Goal: Task Accomplishment & Management: Manage account settings

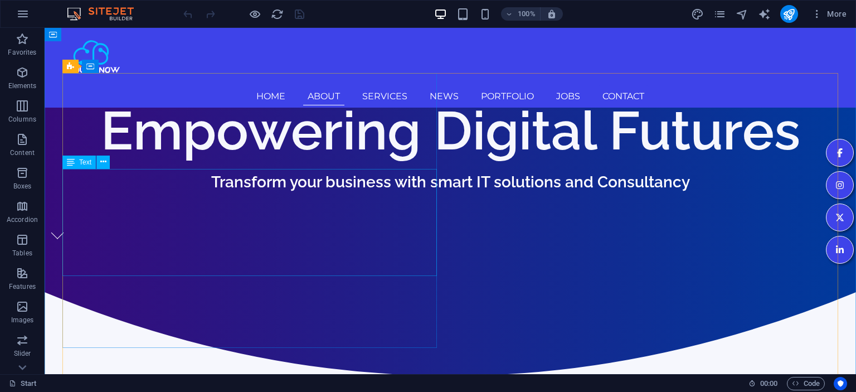
scroll to position [471, 0]
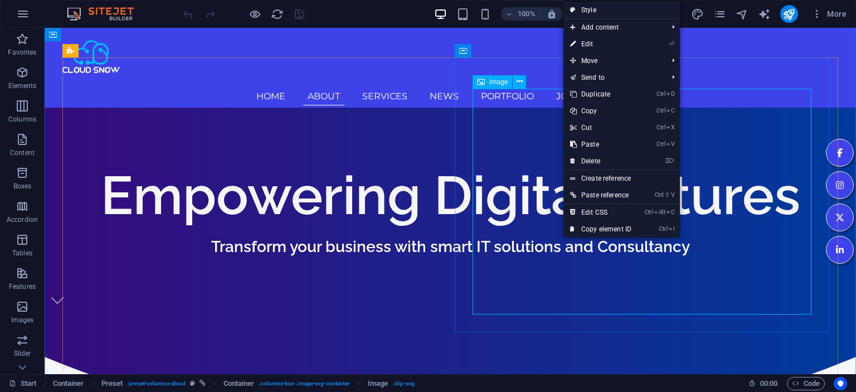
select select "%"
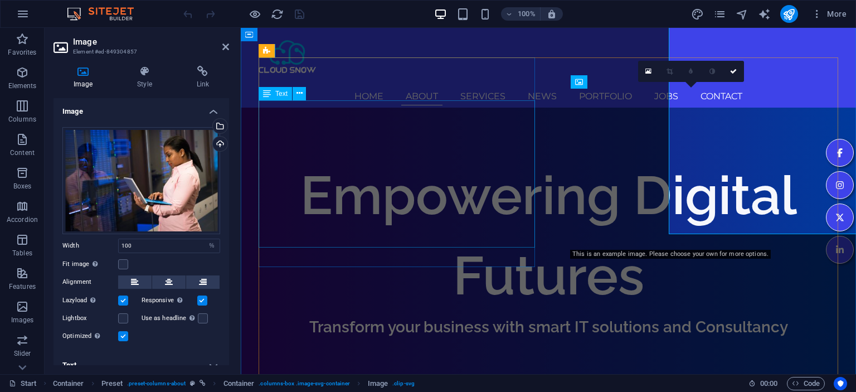
scroll to position [551, 0]
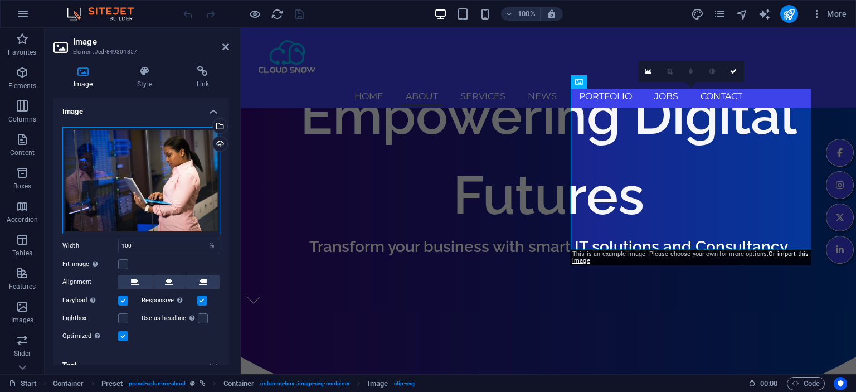
click at [182, 147] on div "Drag files here, click to choose files or select files from Files or our free s…" at bounding box center [141, 180] width 158 height 107
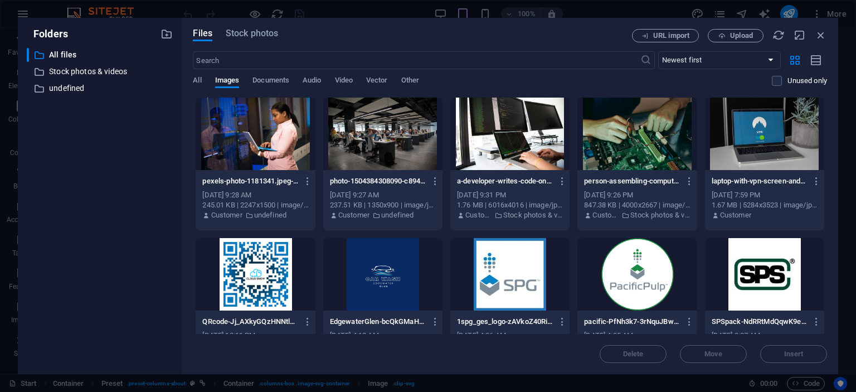
scroll to position [496, 0]
click at [304, 184] on icon "button" at bounding box center [308, 181] width 11 height 10
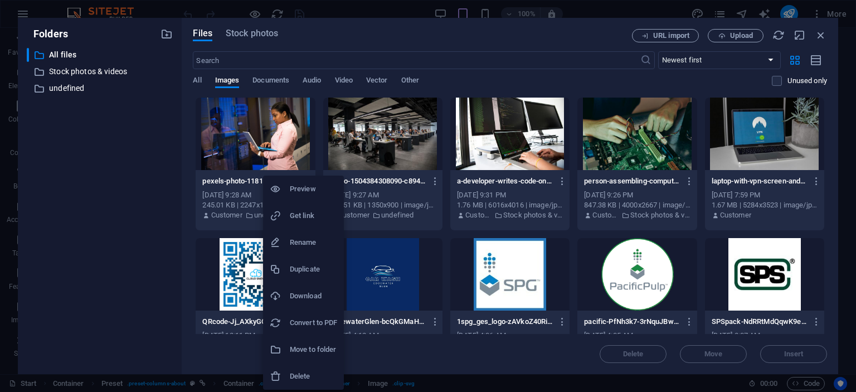
drag, startPoint x: 309, startPoint y: 260, endPoint x: 304, endPoint y: 293, distance: 32.7
click at [304, 293] on ul "Preview Get link Rename Duplicate Download Convert to PDF Move to folder Delete" at bounding box center [303, 283] width 81 height 214
click at [303, 293] on h6 "Download" at bounding box center [313, 295] width 47 height 13
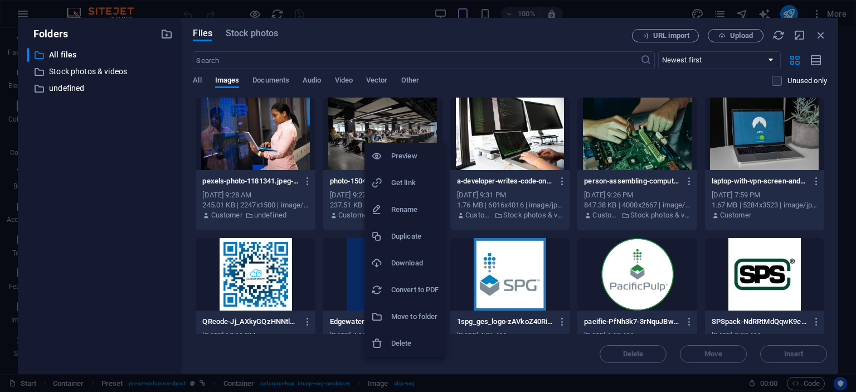
click at [405, 264] on h6 "Download" at bounding box center [414, 262] width 47 height 13
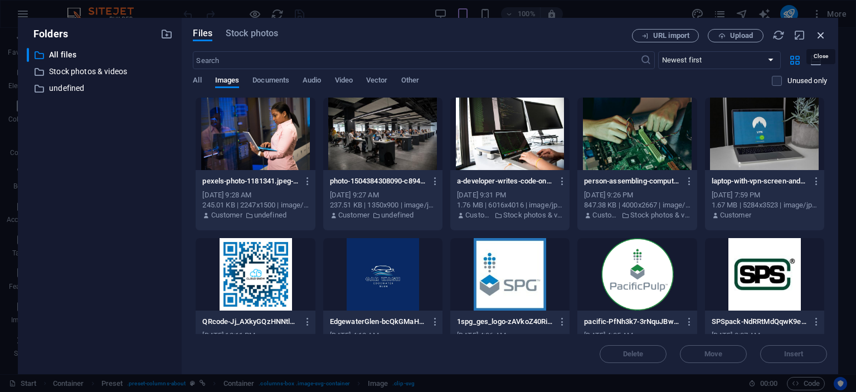
click at [821, 39] on icon "button" at bounding box center [821, 35] width 12 height 12
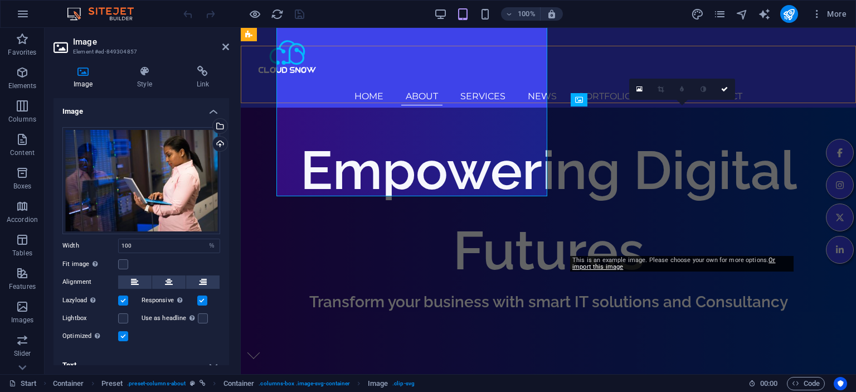
scroll to position [551, 0]
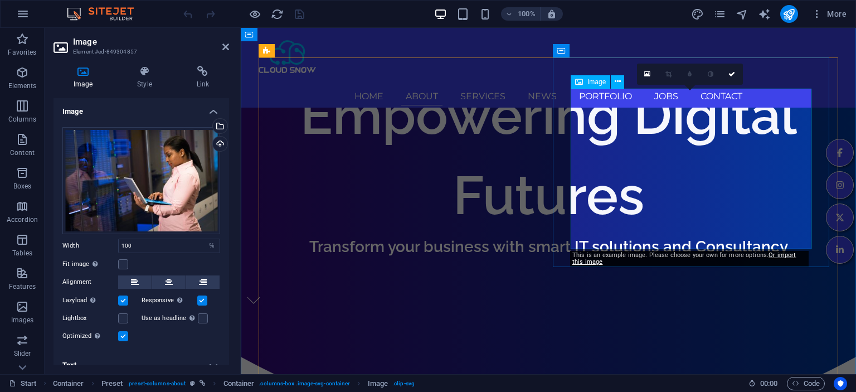
click at [222, 145] on div "Upload" at bounding box center [219, 145] width 17 height 17
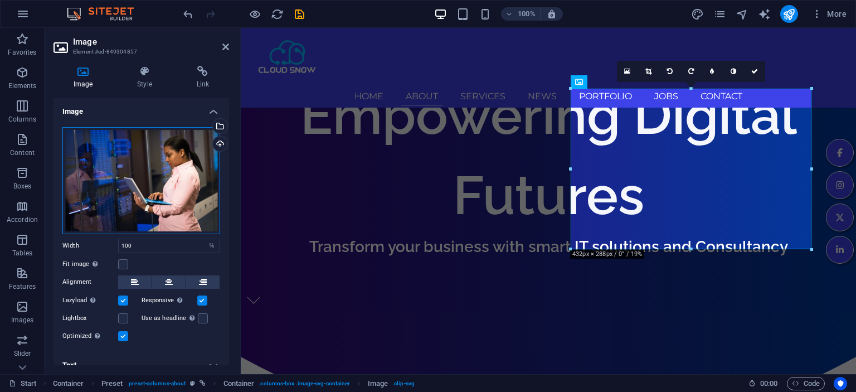
click at [113, 191] on div "Drag files here, click to choose files or select files from Files or our free s…" at bounding box center [141, 180] width 158 height 107
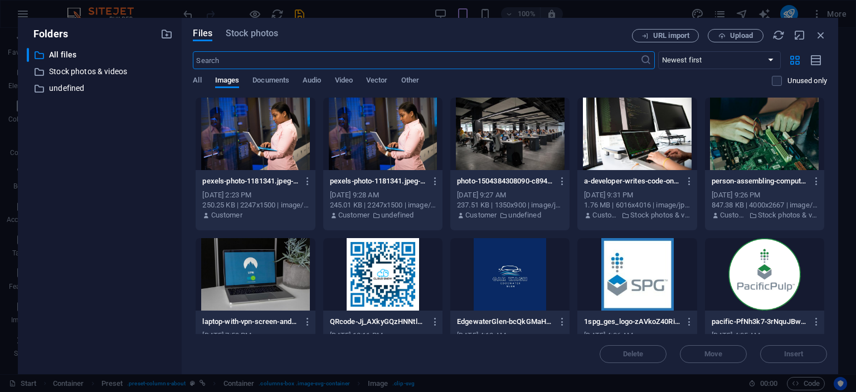
scroll to position [496, 0]
click at [433, 183] on icon "button" at bounding box center [435, 181] width 11 height 10
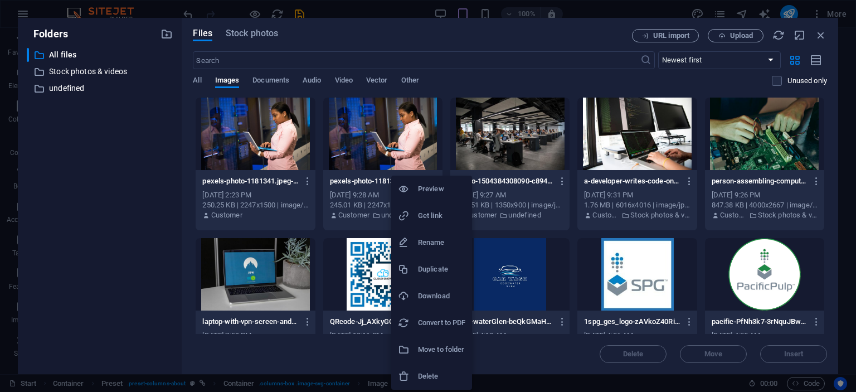
click at [439, 376] on h6 "Delete" at bounding box center [441, 376] width 47 height 13
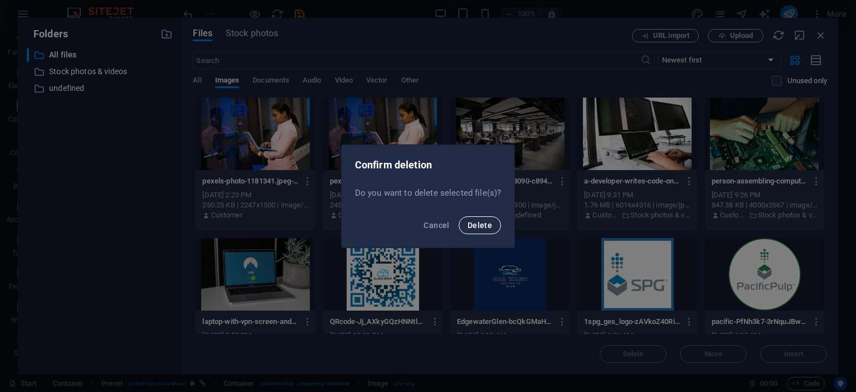
click at [476, 228] on span "Delete" at bounding box center [480, 225] width 25 height 9
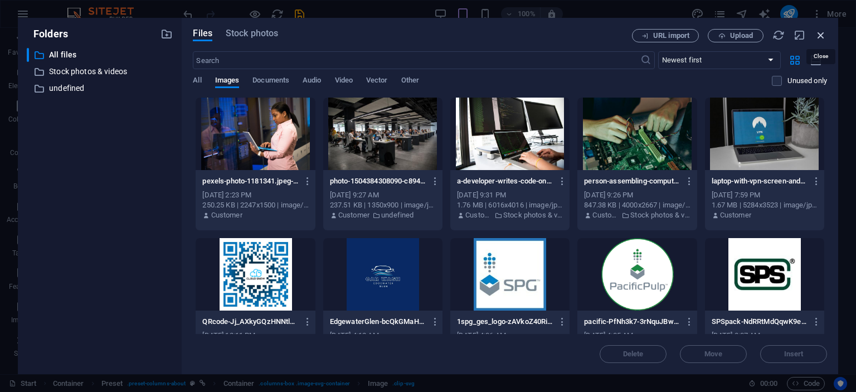
click at [819, 33] on icon "button" at bounding box center [821, 35] width 12 height 12
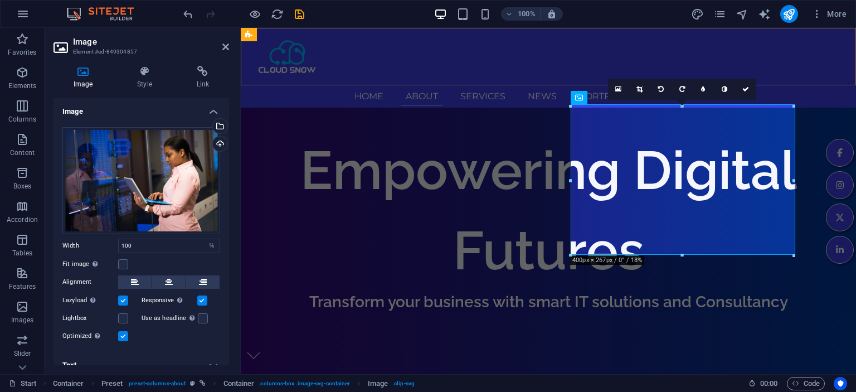
scroll to position [551, 0]
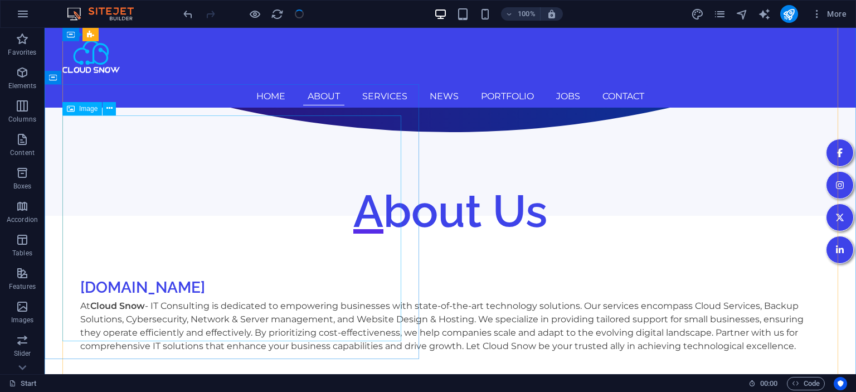
scroll to position [765, 0]
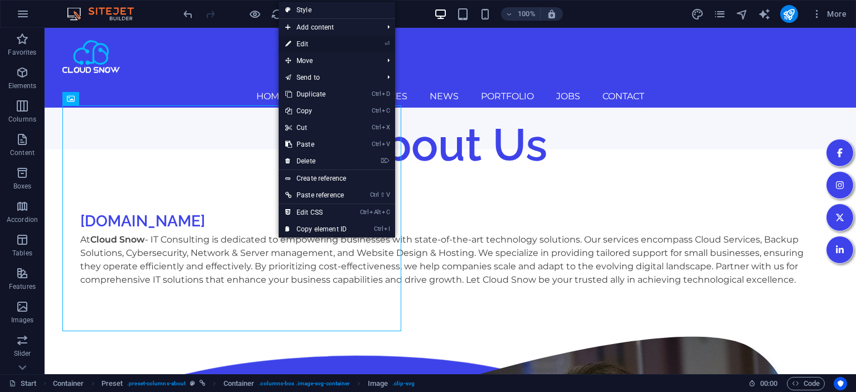
click at [323, 47] on link "⏎ Edit" at bounding box center [316, 44] width 75 height 17
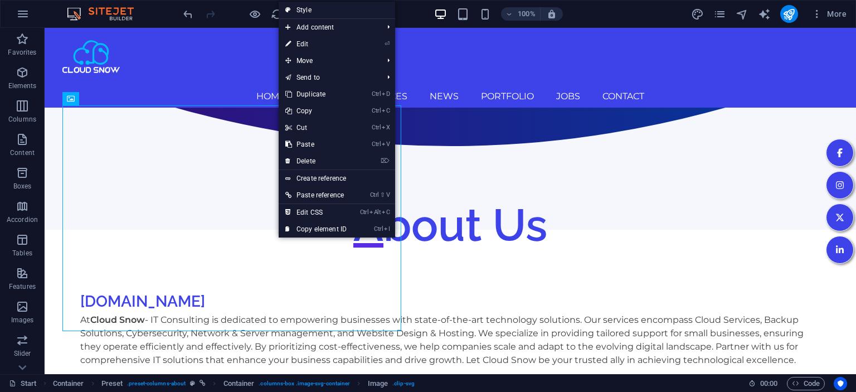
select select "%"
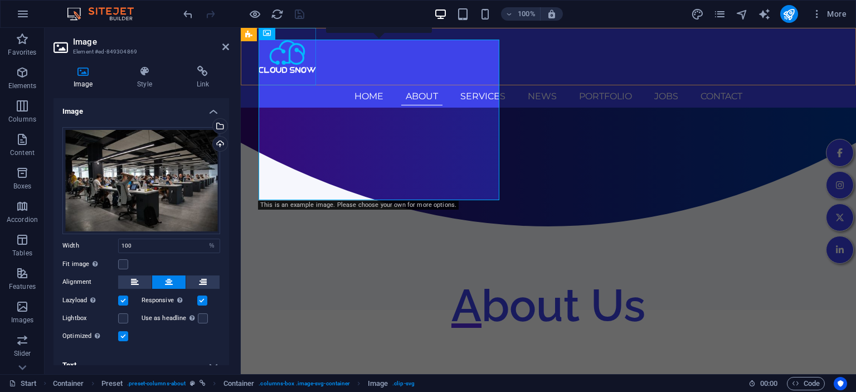
scroll to position [845, 0]
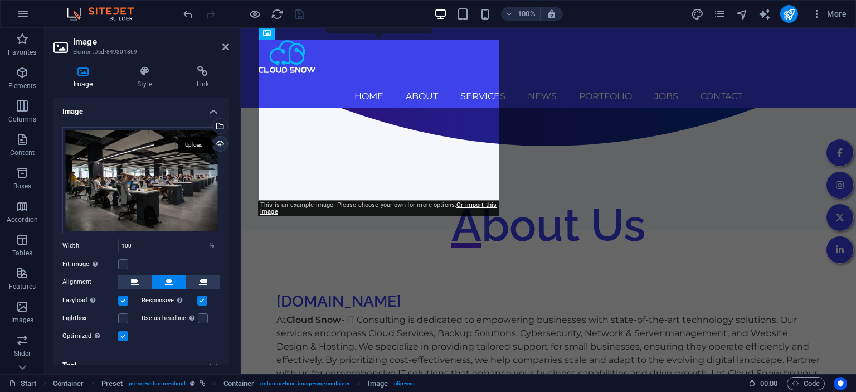
click at [217, 142] on div "Upload" at bounding box center [219, 145] width 17 height 17
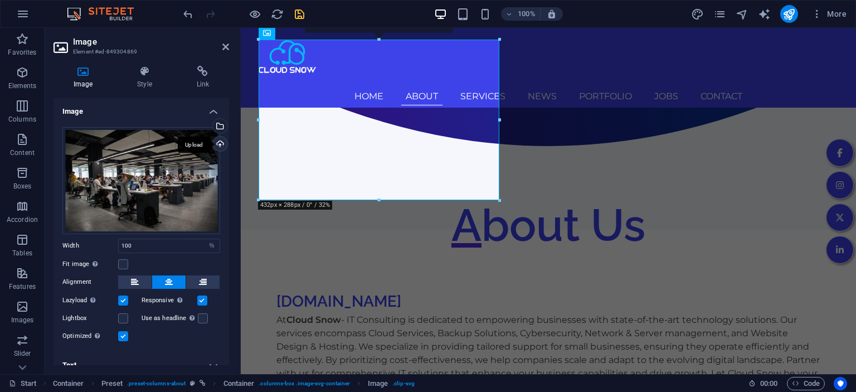
click at [219, 143] on div "Upload" at bounding box center [219, 145] width 17 height 17
click at [298, 14] on icon "save" at bounding box center [299, 14] width 13 height 13
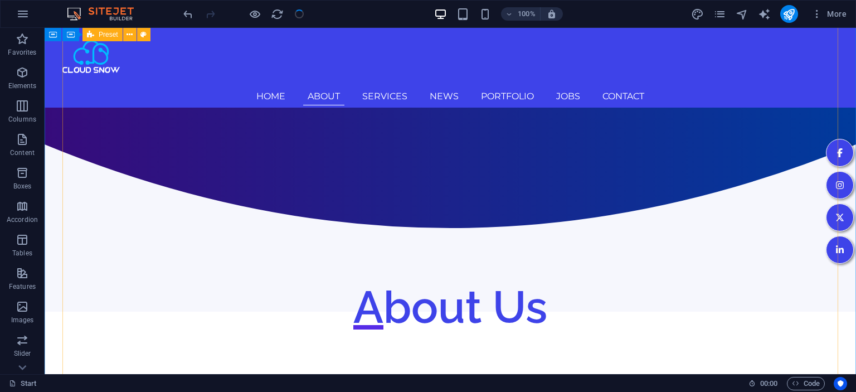
scroll to position [589, 0]
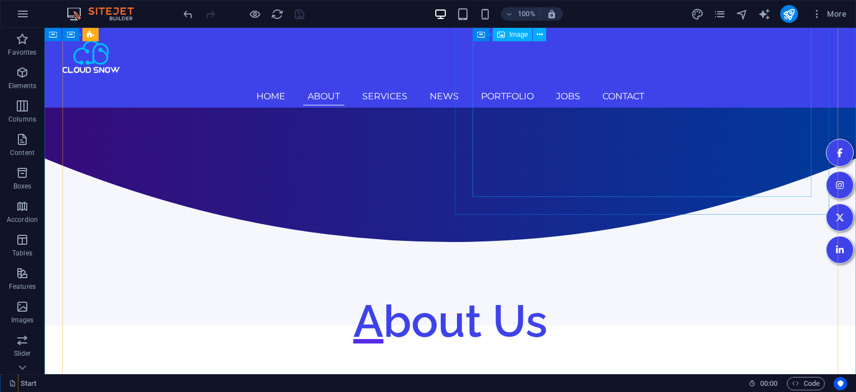
drag, startPoint x: 657, startPoint y: 142, endPoint x: 460, endPoint y: 142, distance: 196.8
select select "%"
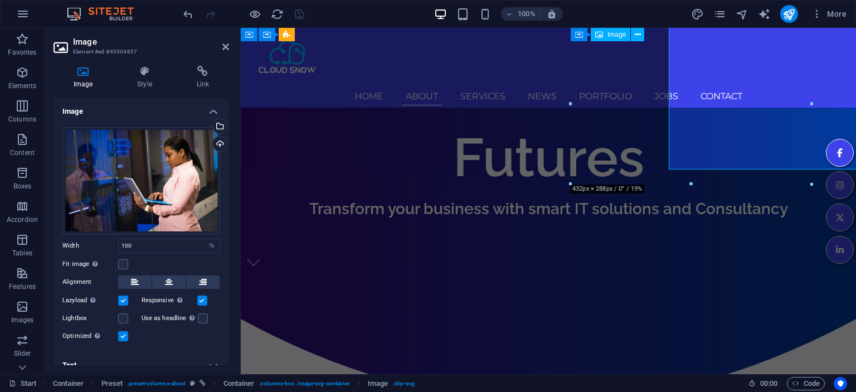
scroll to position [616, 0]
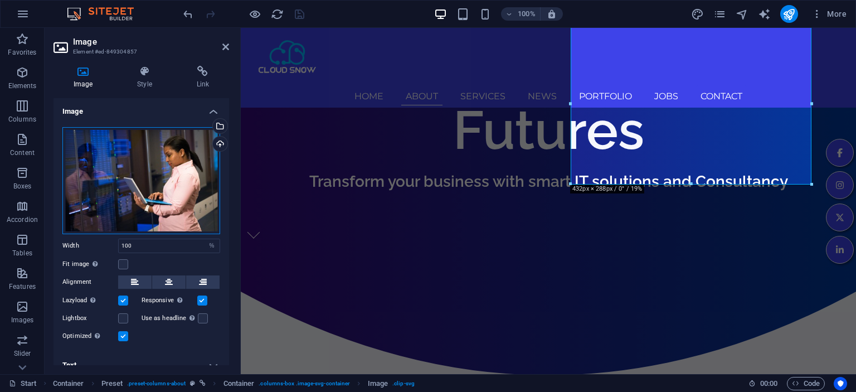
click at [191, 180] on div "Drag files here, click to choose files or select files from Files or our free s…" at bounding box center [141, 180] width 158 height 107
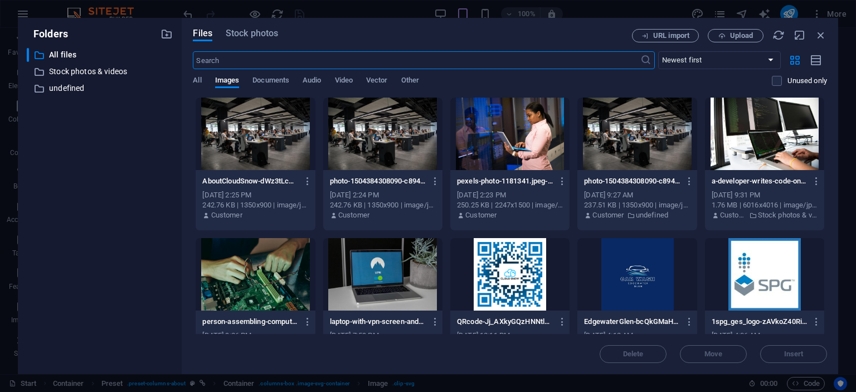
scroll to position [634, 0]
click at [432, 180] on icon "button" at bounding box center [435, 181] width 11 height 10
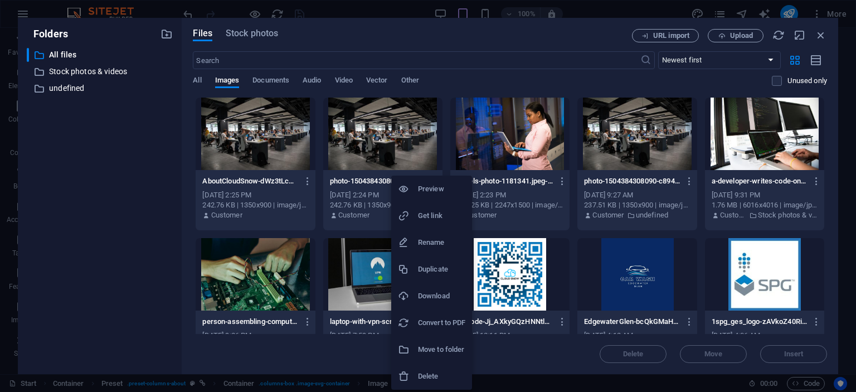
click at [437, 371] on h6 "Delete" at bounding box center [441, 376] width 47 height 13
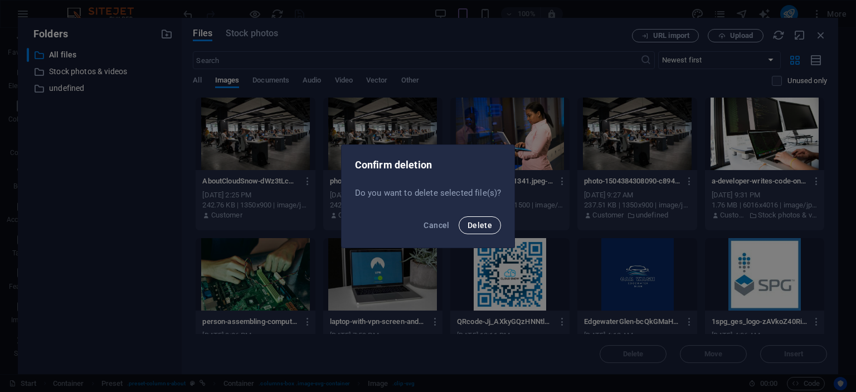
click at [482, 222] on span "Delete" at bounding box center [480, 225] width 25 height 9
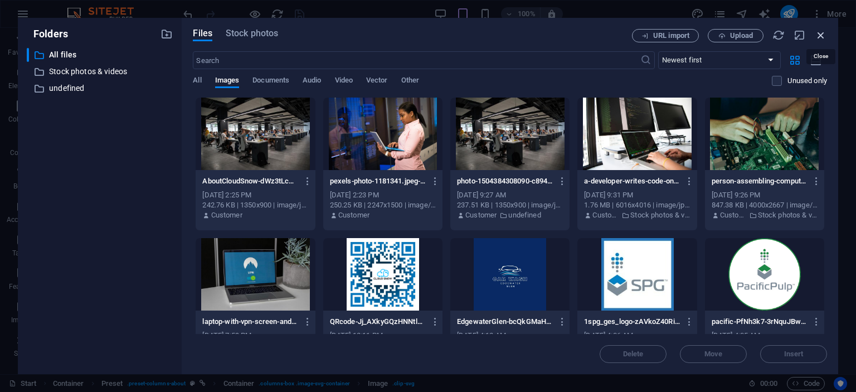
drag, startPoint x: 821, startPoint y: 36, endPoint x: 577, endPoint y: 11, distance: 246.1
click at [821, 36] on icon "button" at bounding box center [821, 35] width 12 height 12
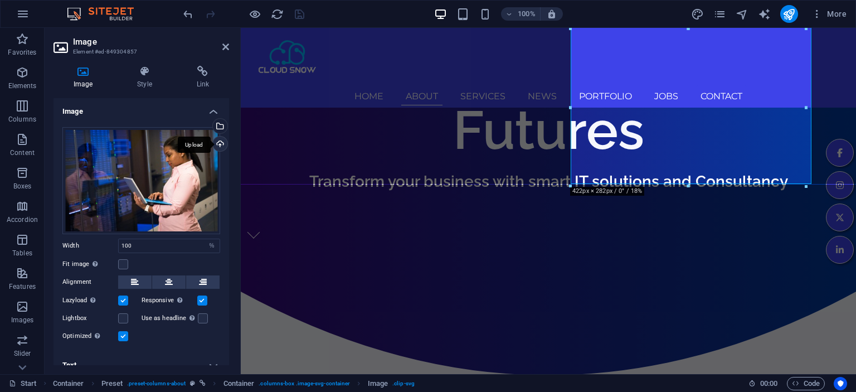
click at [218, 144] on div "Upload" at bounding box center [219, 145] width 17 height 17
click at [296, 13] on icon "save" at bounding box center [299, 14] width 13 height 13
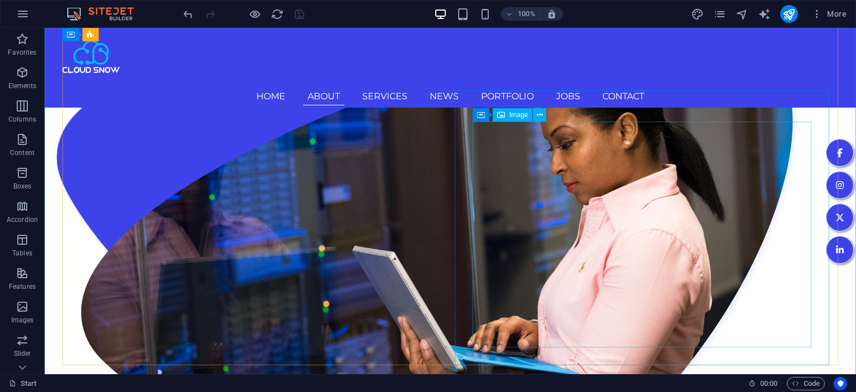
scroll to position [1059, 0]
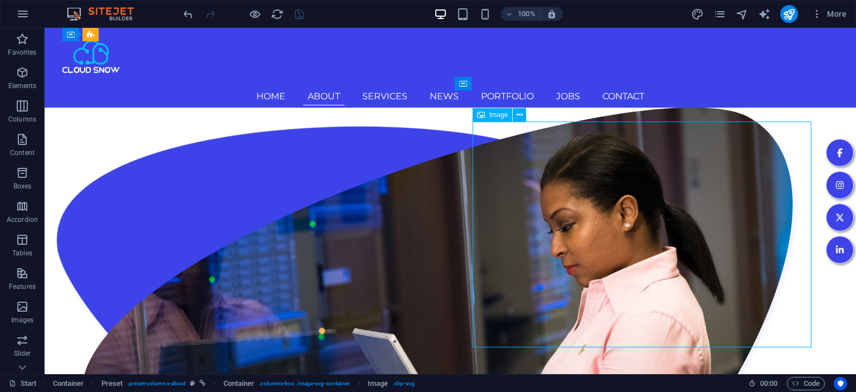
select select "%"
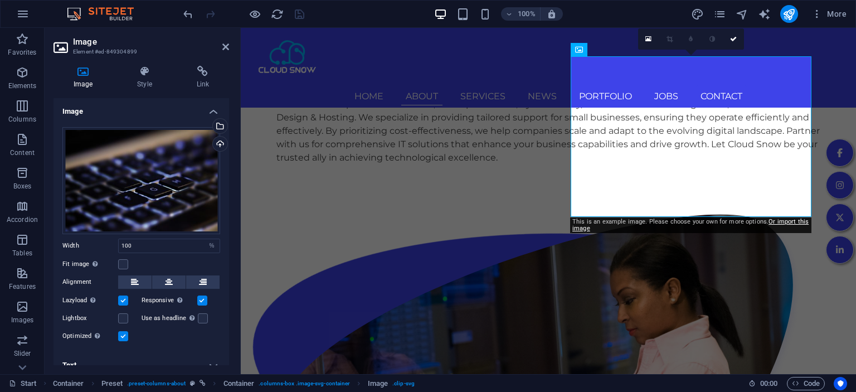
click at [782, 223] on link "Or import this image" at bounding box center [691, 225] width 236 height 14
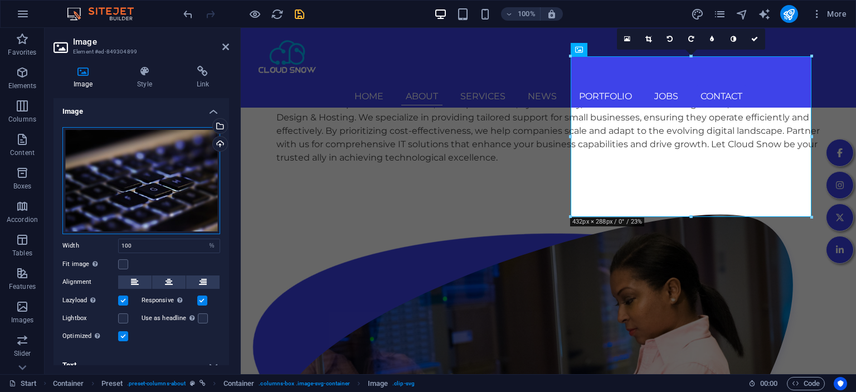
click at [164, 151] on div "Drag files here, click to choose files or select files from Files or our free s…" at bounding box center [141, 180] width 158 height 107
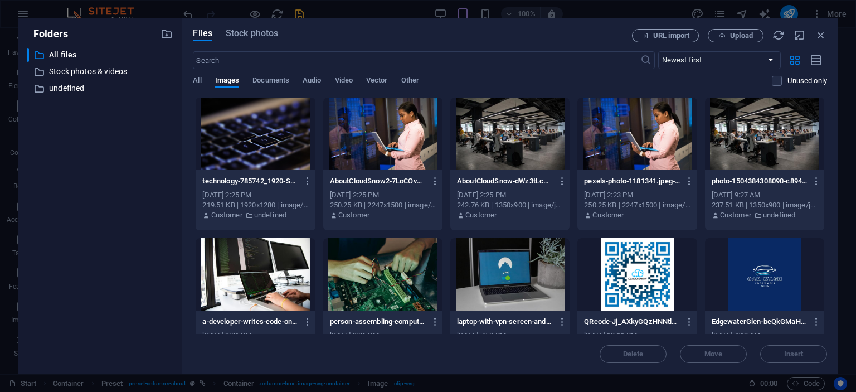
click at [164, 151] on div "​ All files All files ​ Stock photos & videos Stock photos & videos ​ undefined…" at bounding box center [100, 206] width 146 height 317
click at [304, 182] on icon "button" at bounding box center [308, 181] width 11 height 10
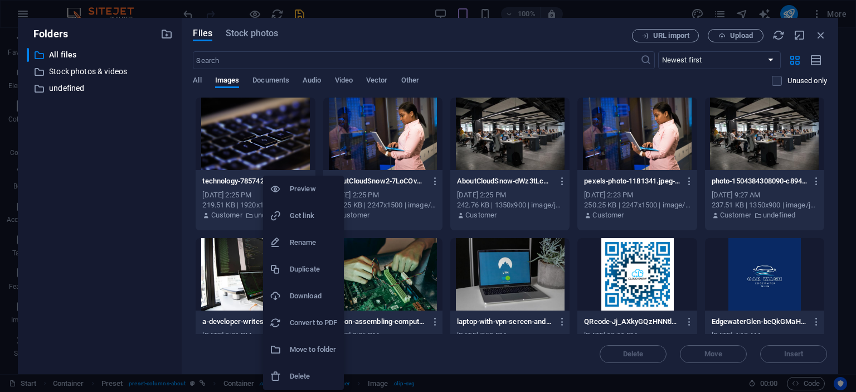
click at [304, 292] on h6 "Download" at bounding box center [313, 295] width 47 height 13
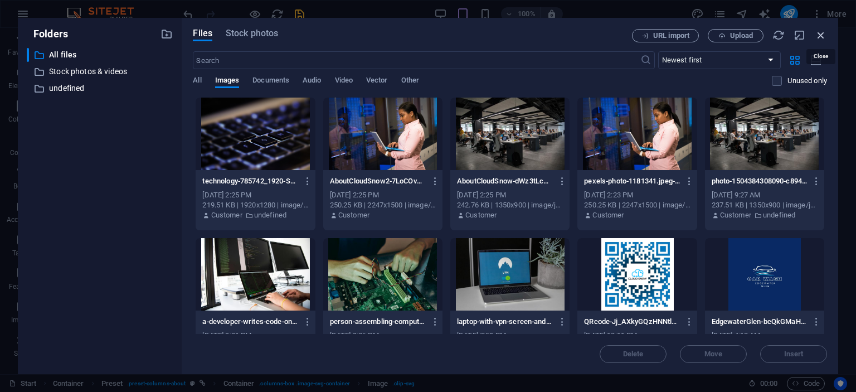
click at [824, 35] on icon "button" at bounding box center [821, 35] width 12 height 12
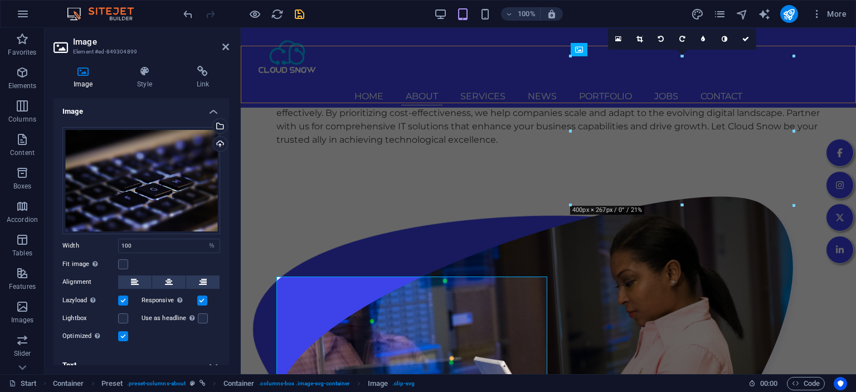
scroll to position [1074, 0]
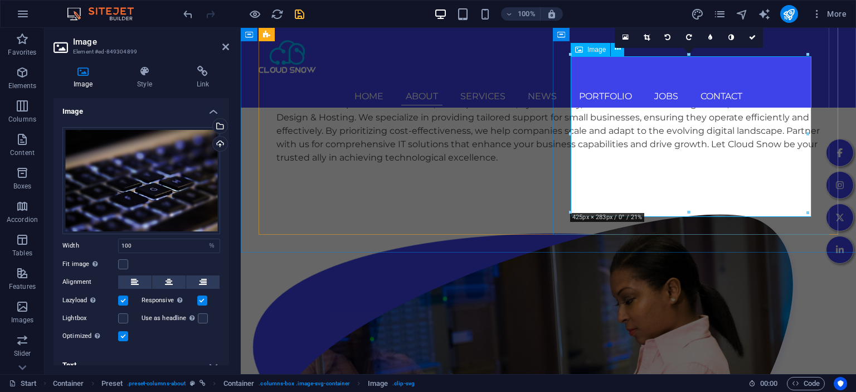
click at [215, 142] on div "Upload" at bounding box center [219, 145] width 17 height 17
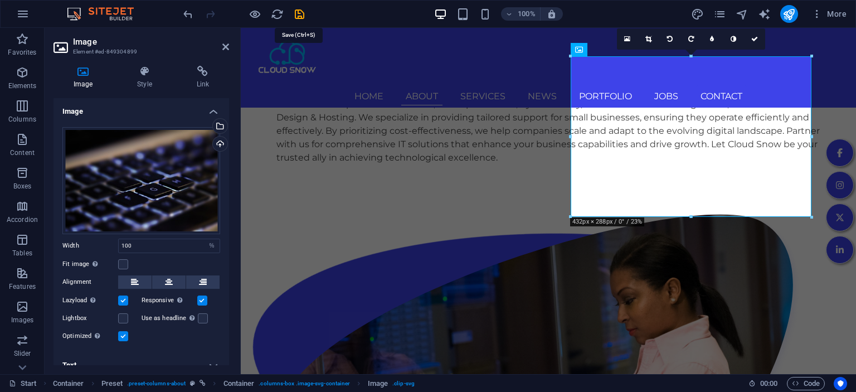
click at [299, 12] on icon "save" at bounding box center [299, 14] width 13 height 13
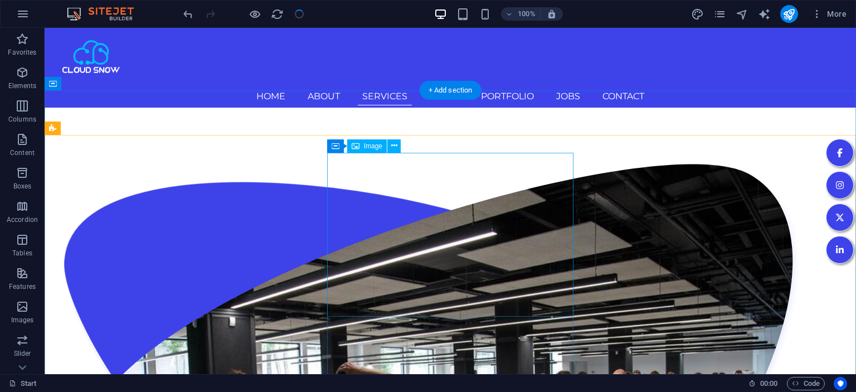
scroll to position [1509, 0]
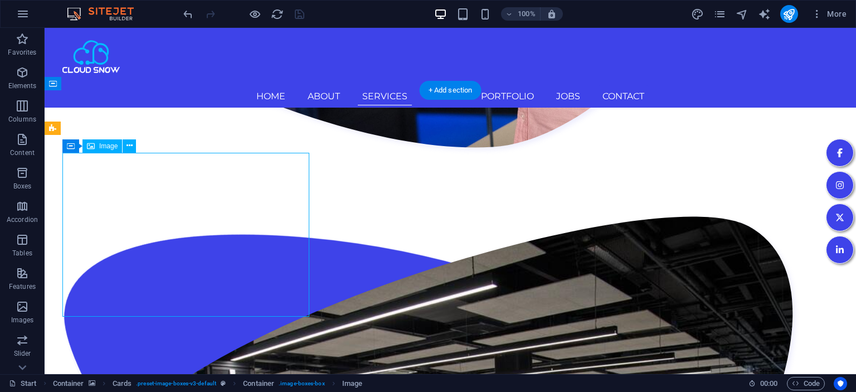
scroll to position [1393, 0]
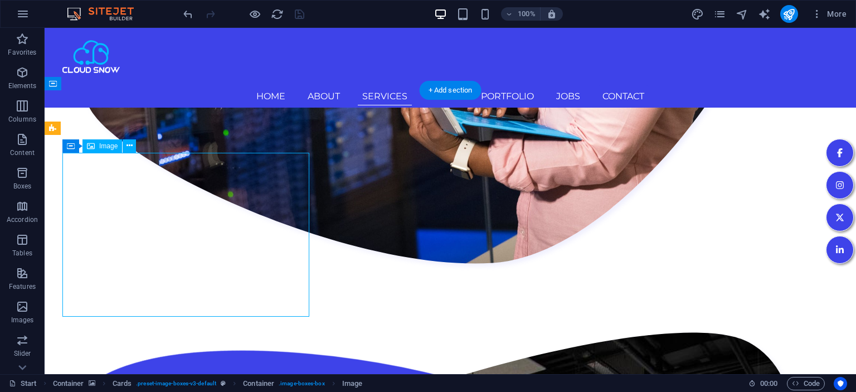
select select "%"
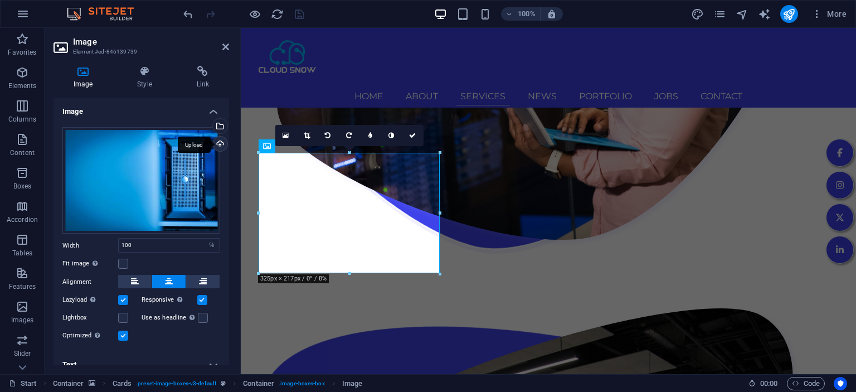
click at [219, 139] on div "Upload" at bounding box center [219, 145] width 17 height 17
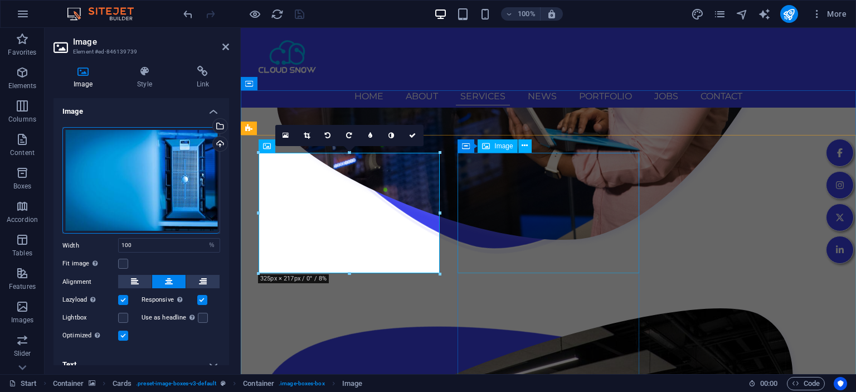
select select "%"
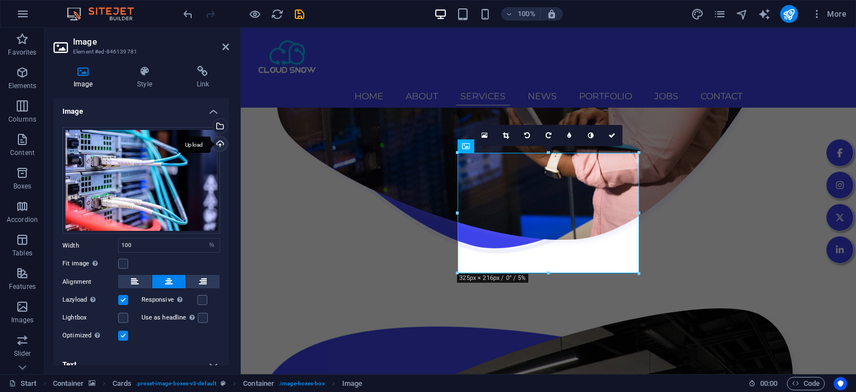
click at [220, 146] on div "Upload" at bounding box center [219, 145] width 17 height 17
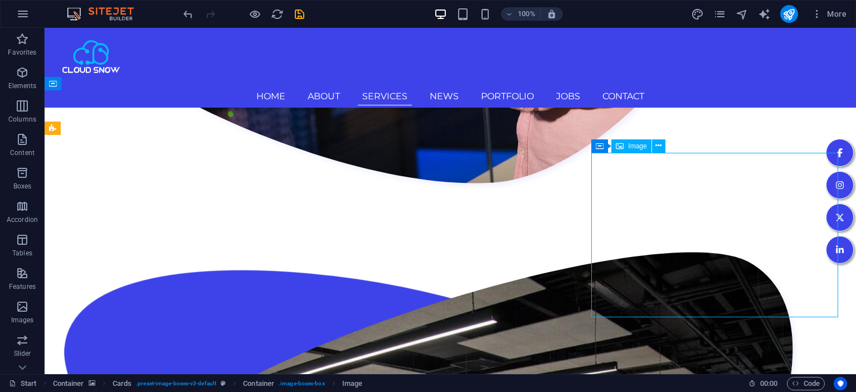
scroll to position [1509, 0]
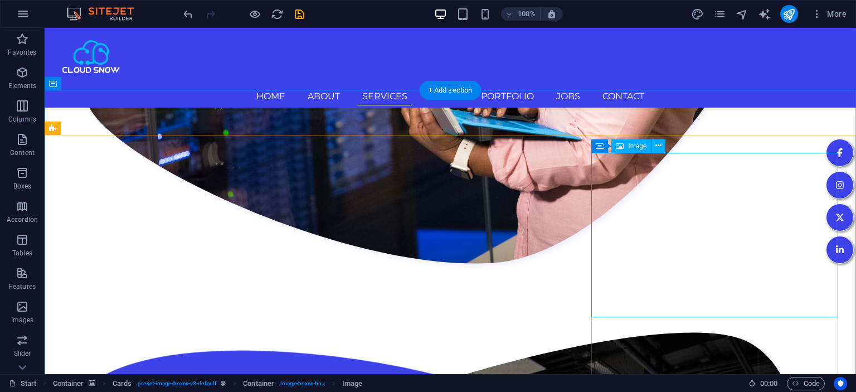
select select "%"
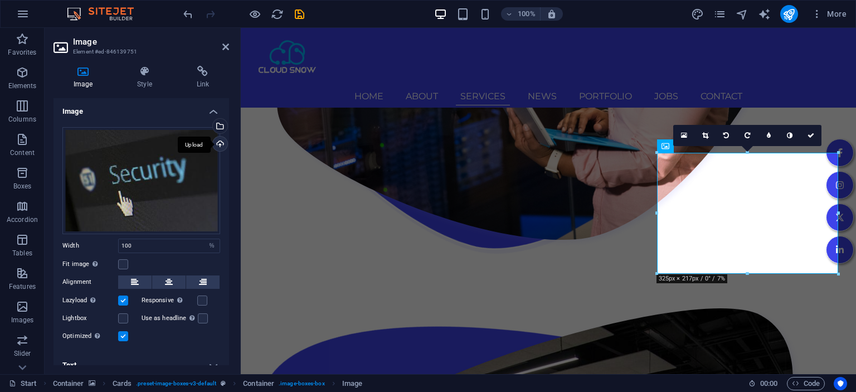
click at [219, 142] on div "Upload" at bounding box center [219, 145] width 17 height 17
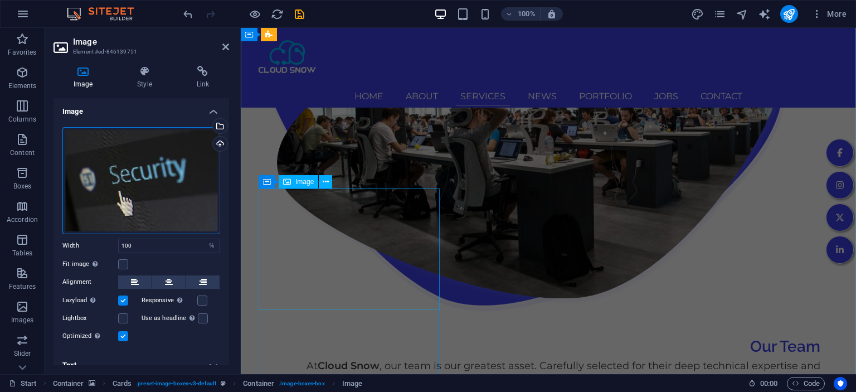
select select "%"
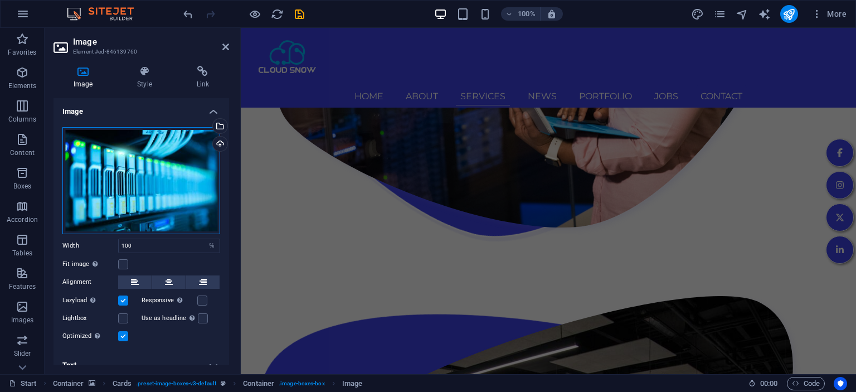
click at [188, 175] on div "Drag files here, click to choose files or select files from Files or our free s…" at bounding box center [141, 180] width 158 height 107
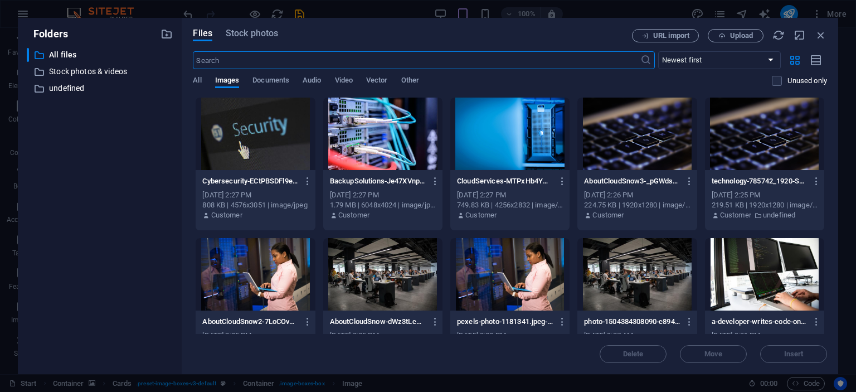
scroll to position [2182, 0]
click at [825, 32] on icon "button" at bounding box center [821, 35] width 12 height 12
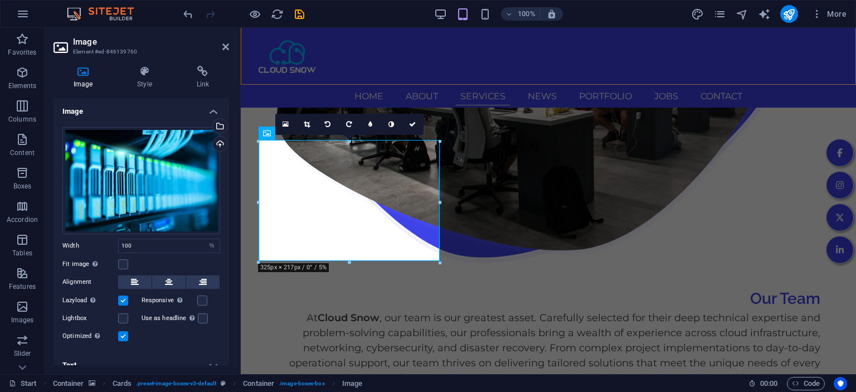
scroll to position [1794, 0]
click at [221, 143] on div "Upload" at bounding box center [219, 145] width 17 height 17
click at [294, 14] on icon "save" at bounding box center [299, 14] width 13 height 13
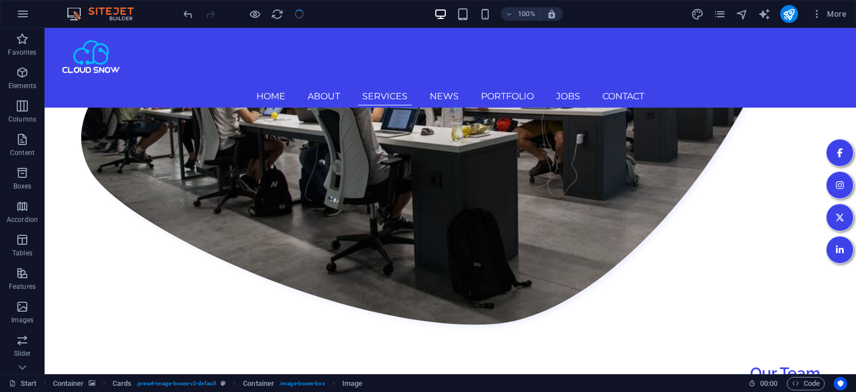
scroll to position [1910, 0]
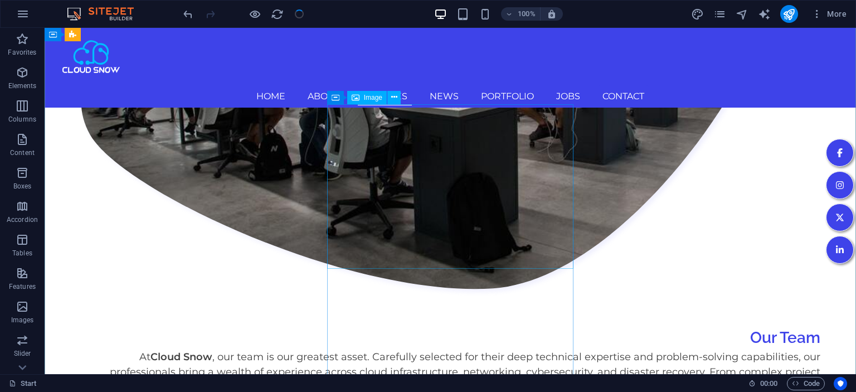
select select "%"
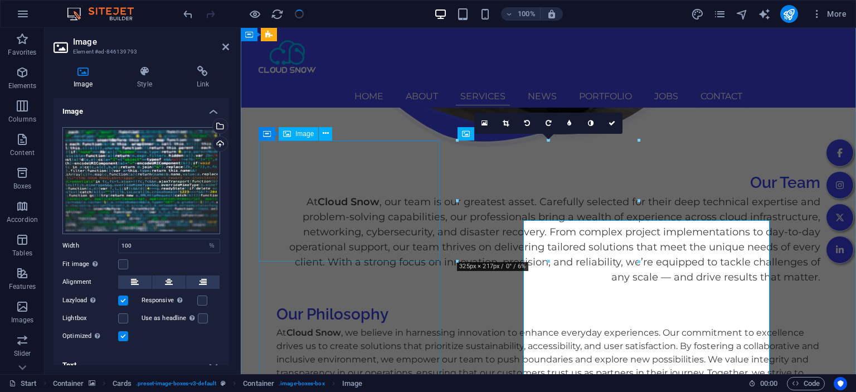
scroll to position [1794, 0]
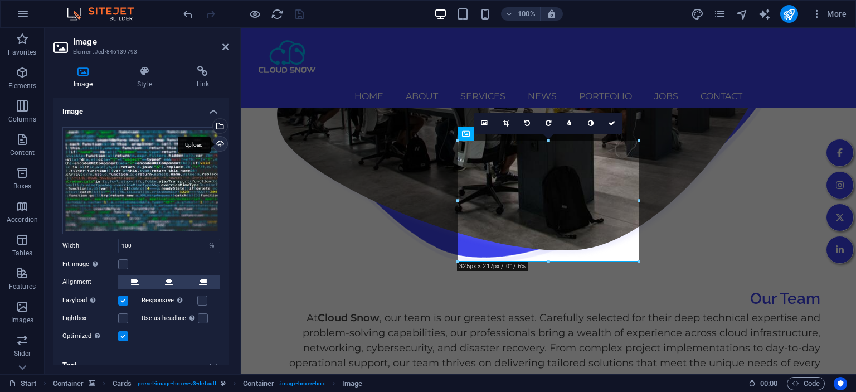
click at [217, 142] on div "Upload" at bounding box center [219, 145] width 17 height 17
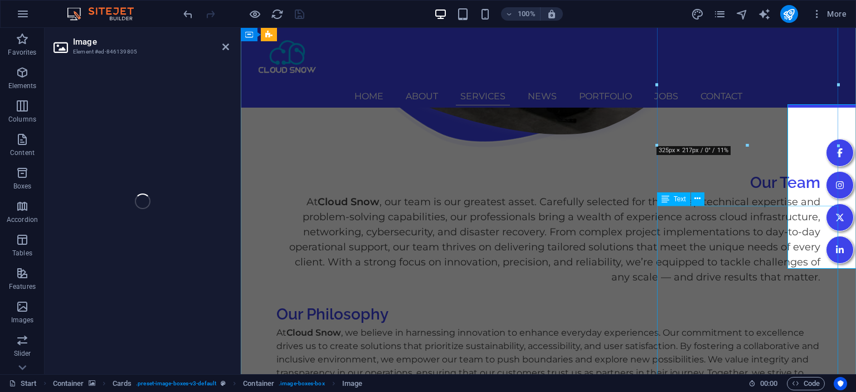
select select "%"
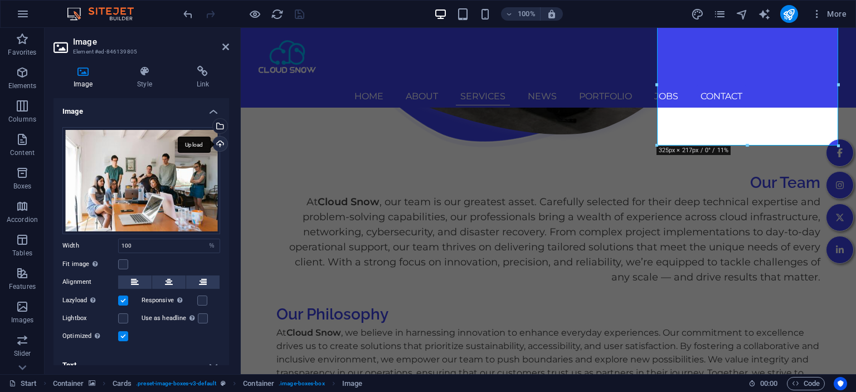
click at [220, 146] on div "Upload" at bounding box center [219, 145] width 17 height 17
click at [298, 17] on icon "save" at bounding box center [299, 14] width 13 height 13
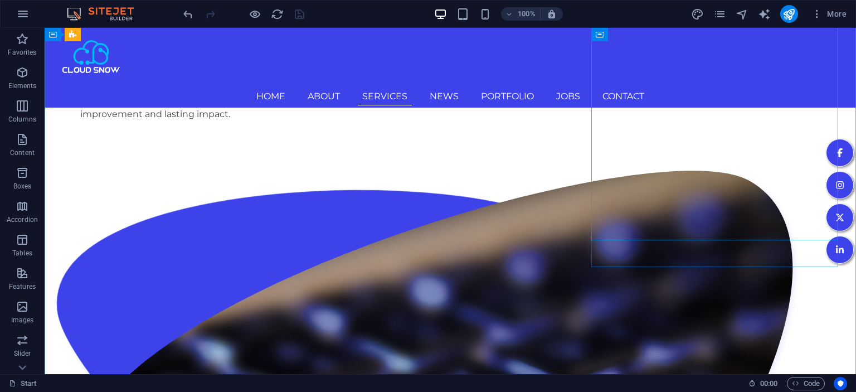
scroll to position [2262, 0]
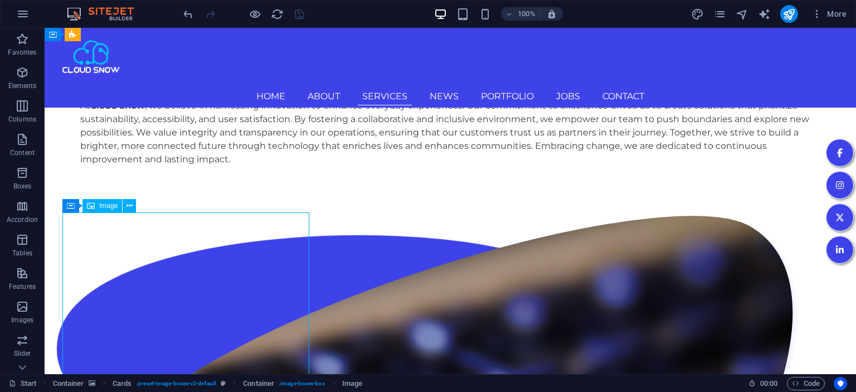
select select "%"
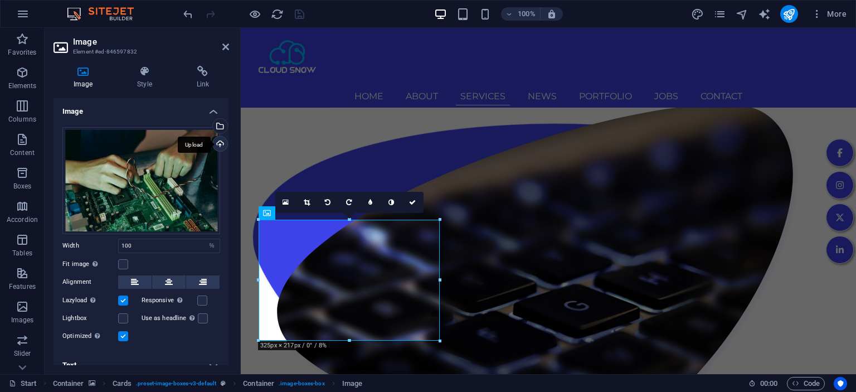
click at [217, 144] on div "Upload" at bounding box center [219, 145] width 17 height 17
click at [301, 16] on icon "save" at bounding box center [299, 14] width 13 height 13
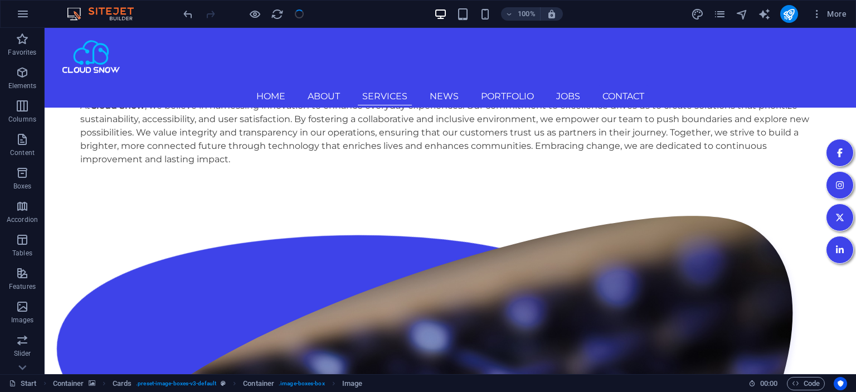
scroll to position [2378, 0]
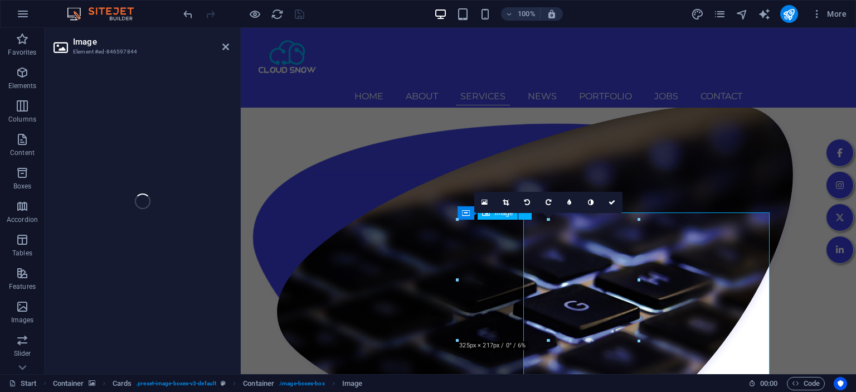
select select "%"
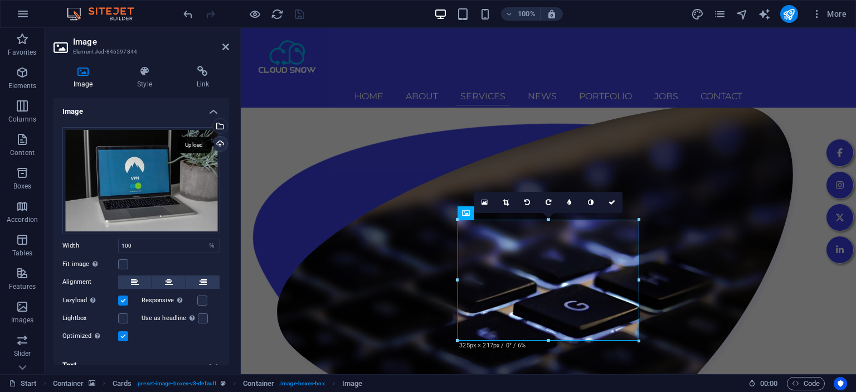
click at [219, 144] on div "Upload" at bounding box center [219, 145] width 17 height 17
drag, startPoint x: 302, startPoint y: 16, endPoint x: 278, endPoint y: 20, distance: 24.3
click at [302, 16] on icon "save" at bounding box center [299, 14] width 13 height 13
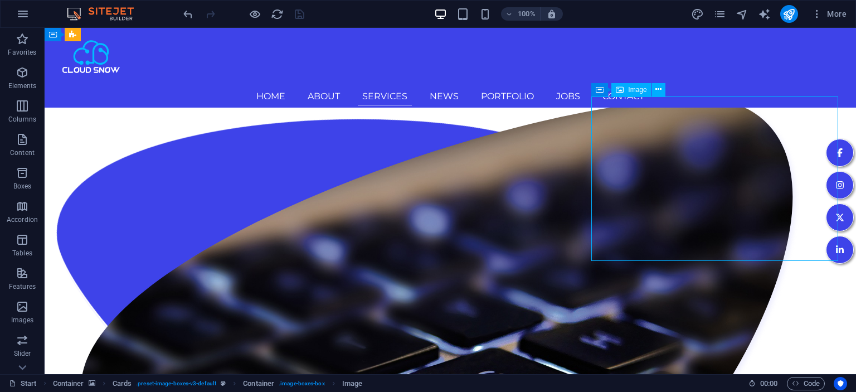
scroll to position [2262, 0]
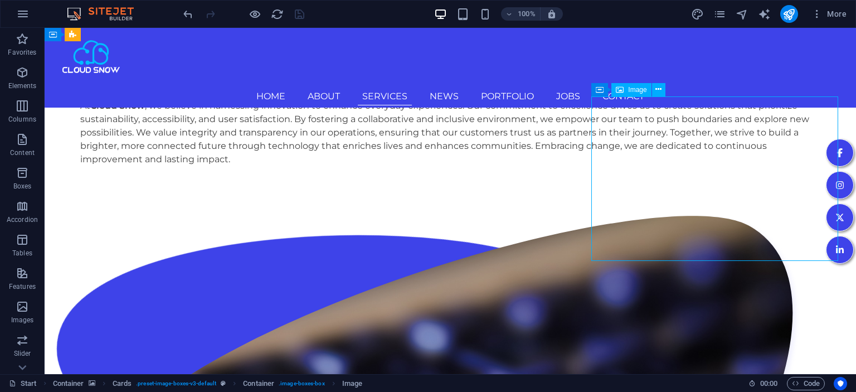
select select "%"
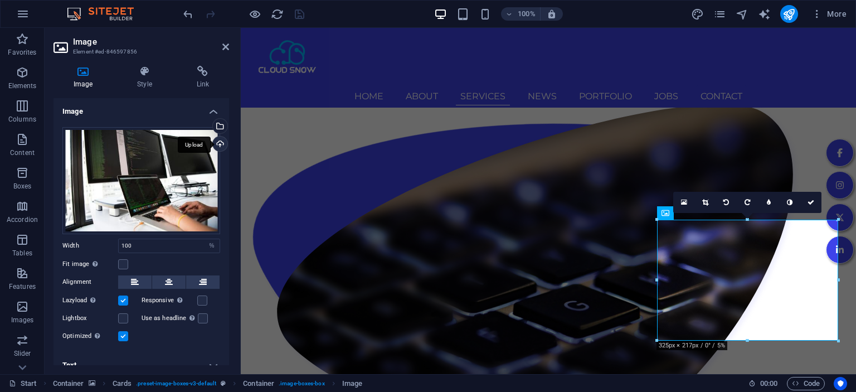
click at [220, 145] on div "Upload" at bounding box center [219, 145] width 17 height 17
click at [301, 16] on icon "save" at bounding box center [299, 14] width 13 height 13
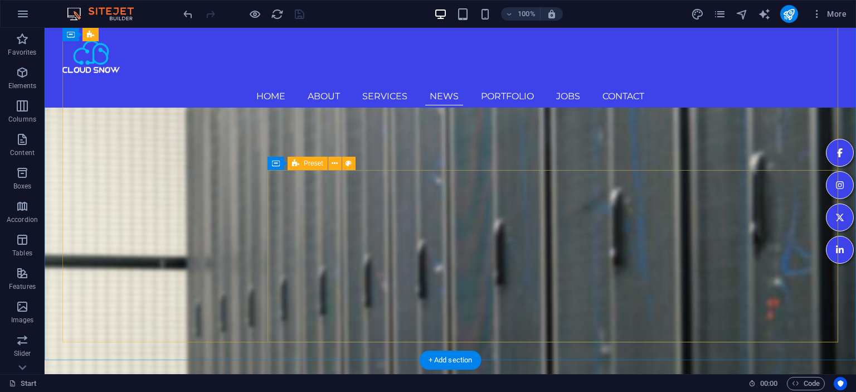
scroll to position [3261, 0]
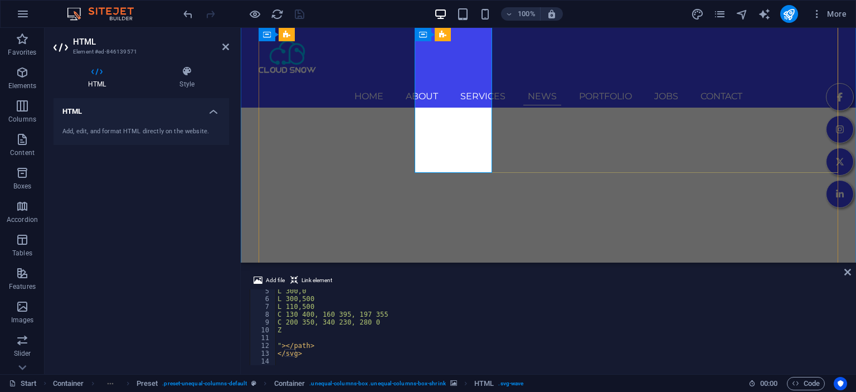
scroll to position [3360, 0]
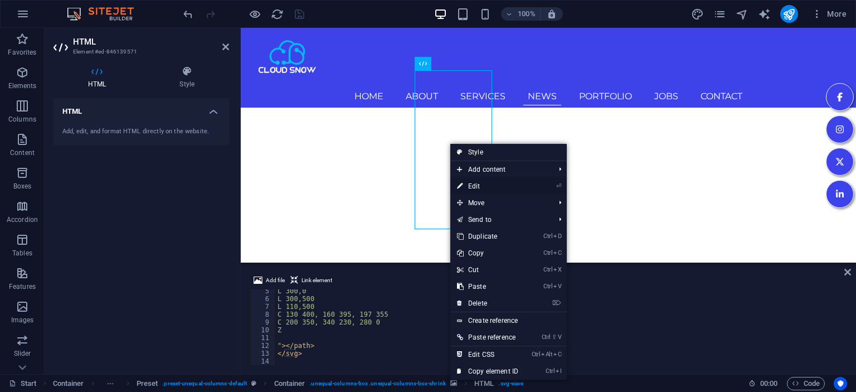
drag, startPoint x: 474, startPoint y: 187, endPoint x: 233, endPoint y: 161, distance: 242.9
click at [474, 187] on link "⏎ Edit" at bounding box center [488, 186] width 75 height 17
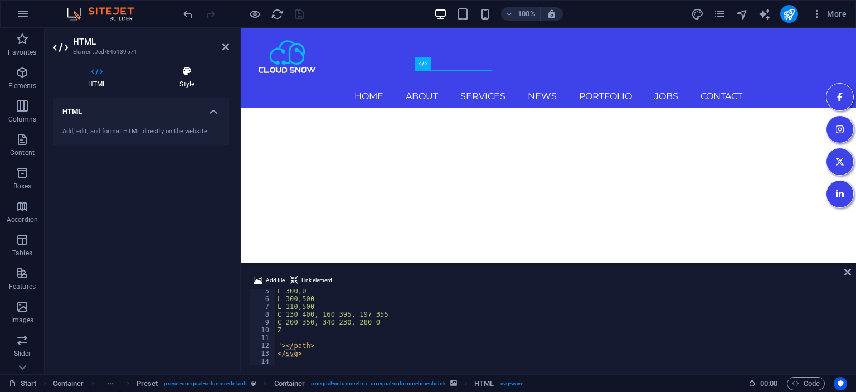
click at [189, 80] on h4 "Style" at bounding box center [187, 77] width 84 height 23
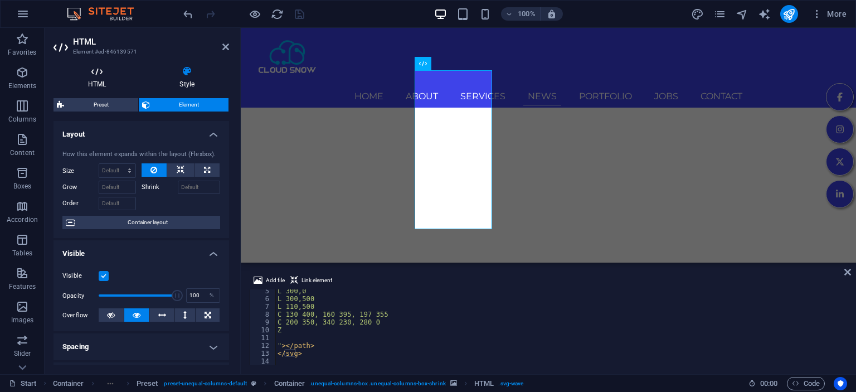
click at [94, 87] on h4 "HTML" at bounding box center [99, 77] width 91 height 23
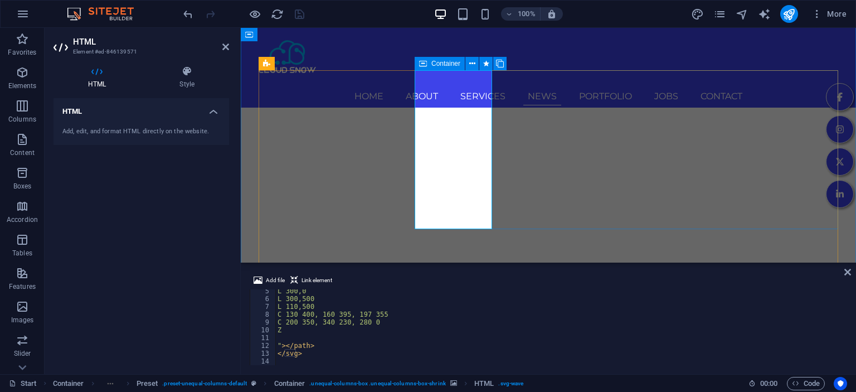
click at [445, 66] on span "Container" at bounding box center [446, 63] width 29 height 7
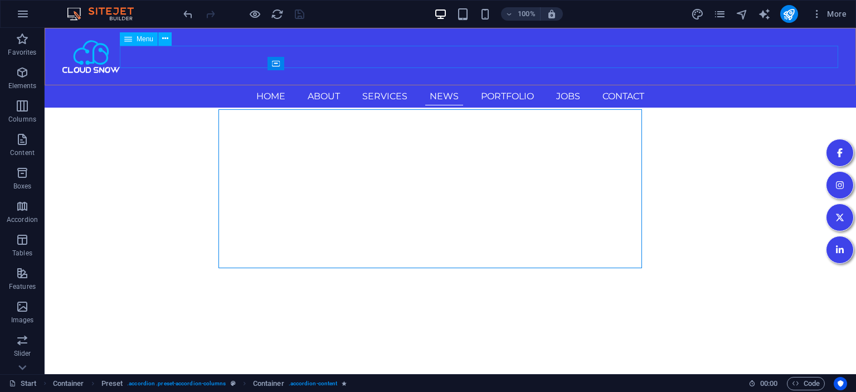
scroll to position [3321, 0]
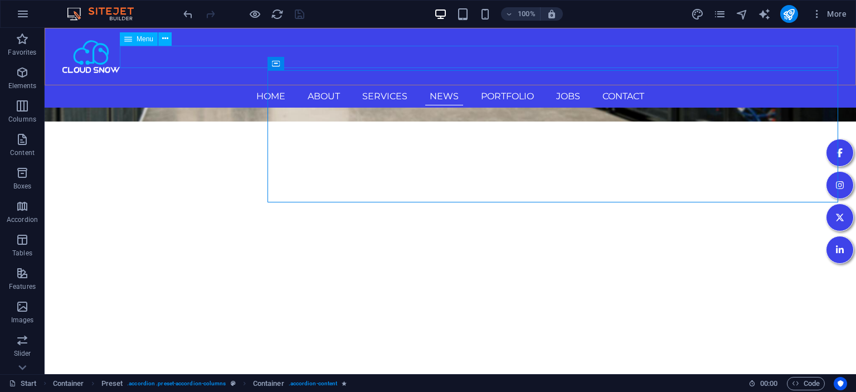
click at [445, 85] on nav "Home About Services News Portfolio Jobs Contact" at bounding box center [450, 96] width 776 height 22
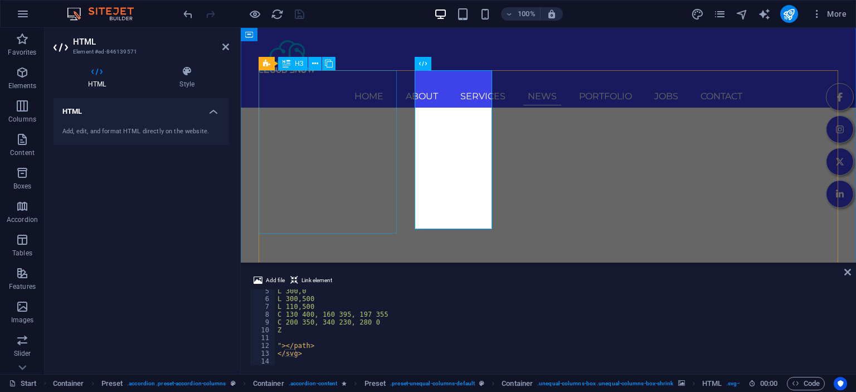
scroll to position [3360, 0]
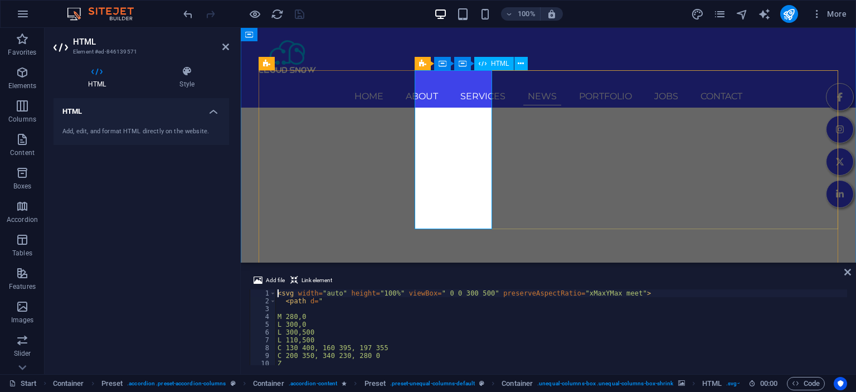
drag, startPoint x: 445, startPoint y: 188, endPoint x: 451, endPoint y: 147, distance: 41.6
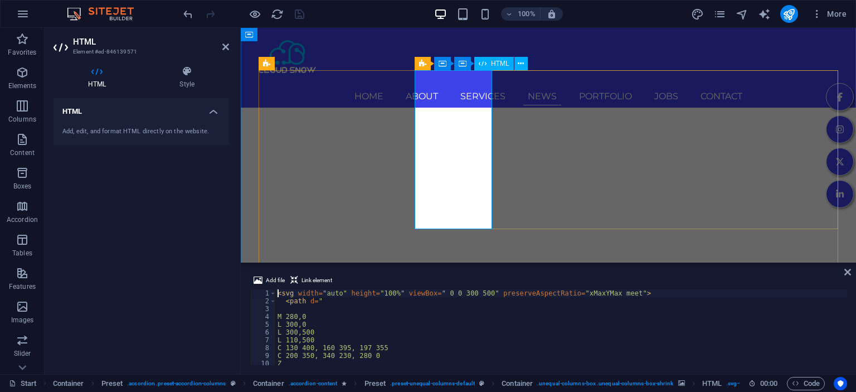
click at [226, 47] on icon at bounding box center [225, 46] width 7 height 9
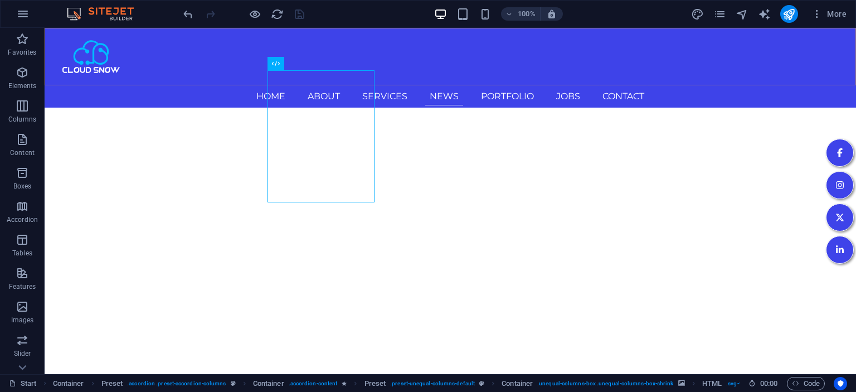
scroll to position [3321, 0]
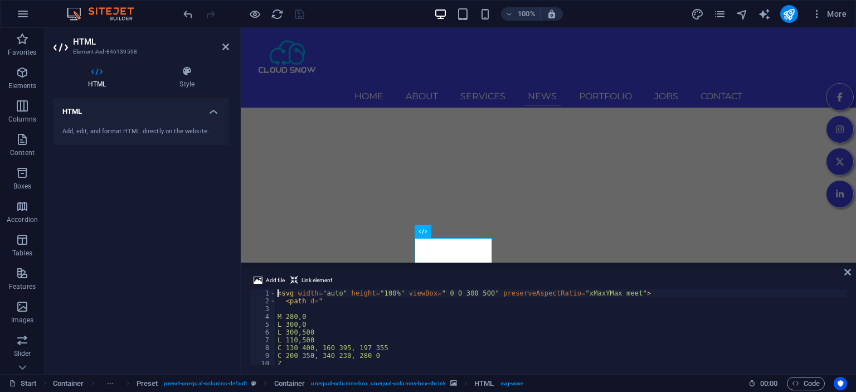
scroll to position [3360, 0]
click at [228, 44] on icon at bounding box center [225, 46] width 7 height 9
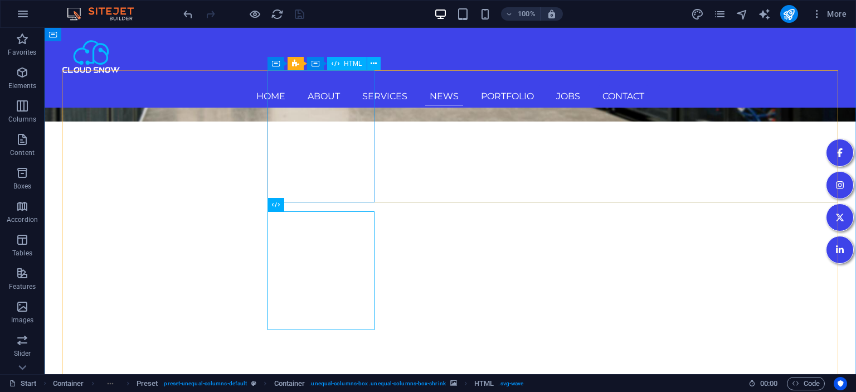
scroll to position [3438, 0]
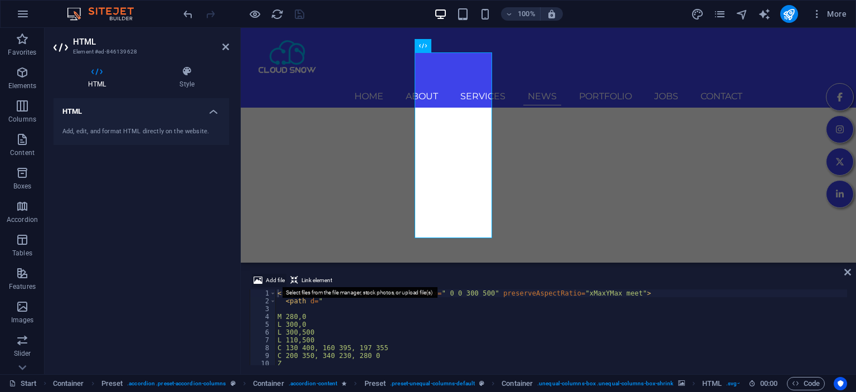
click at [275, 280] on span "Add file" at bounding box center [275, 280] width 19 height 13
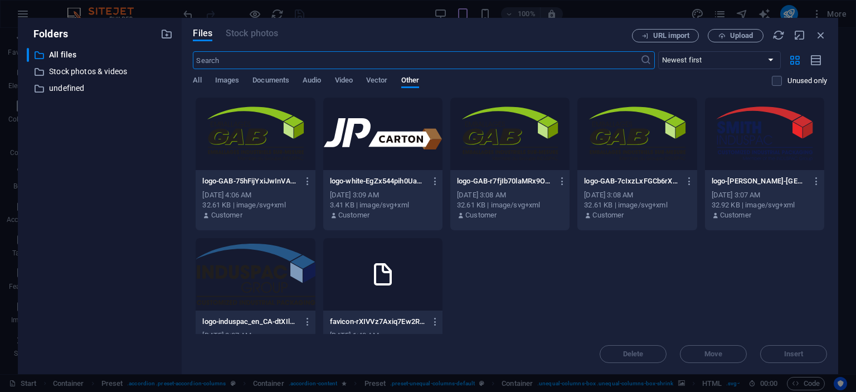
scroll to position [5582, 0]
click at [822, 32] on icon "button" at bounding box center [821, 35] width 12 height 12
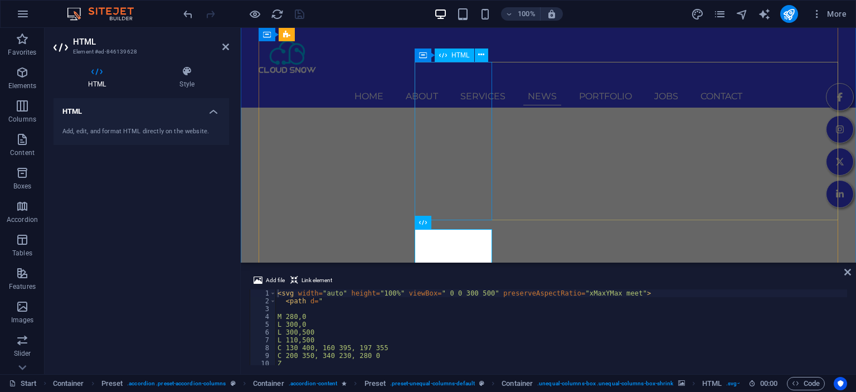
scroll to position [3536, 0]
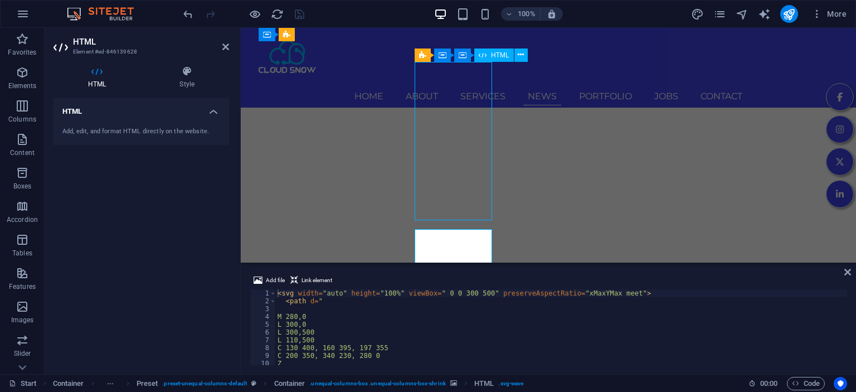
scroll to position [3497, 0]
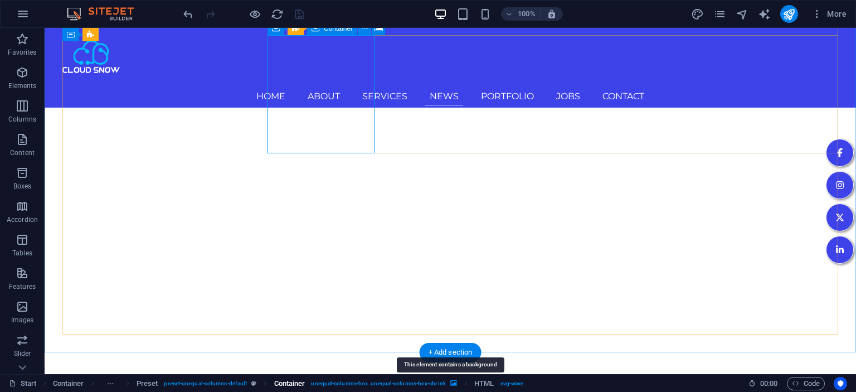
click at [451, 386] on icon "breadcrumb" at bounding box center [454, 383] width 7 height 6
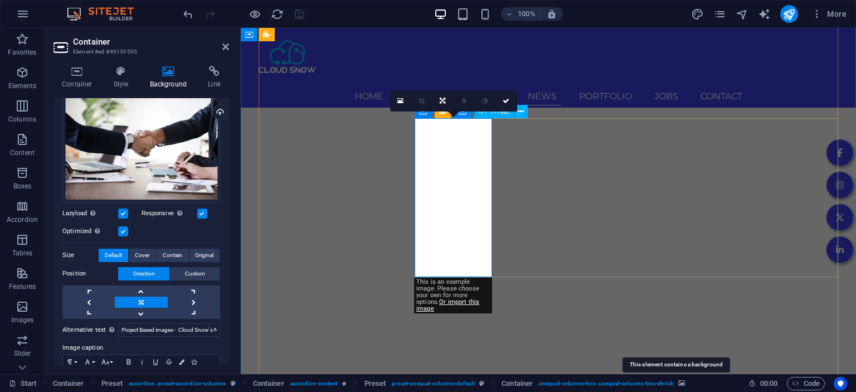
scroll to position [3477, 0]
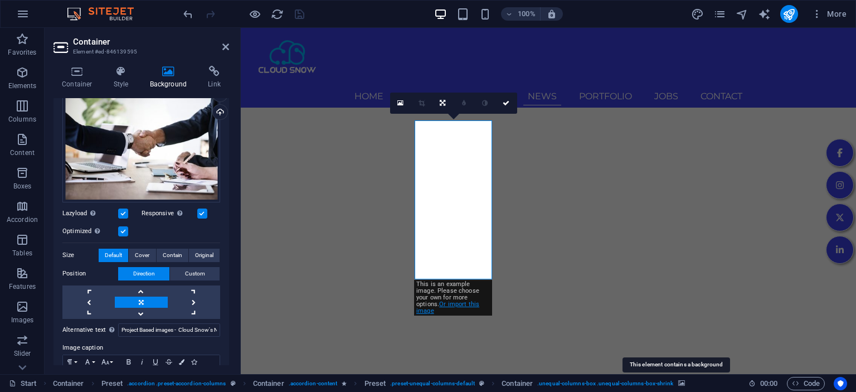
click at [460, 306] on link "Or import this image" at bounding box center [448, 308] width 63 height 14
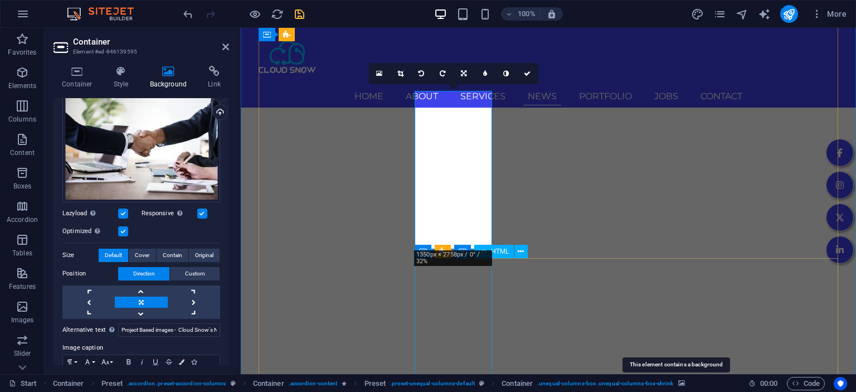
scroll to position [3594, 0]
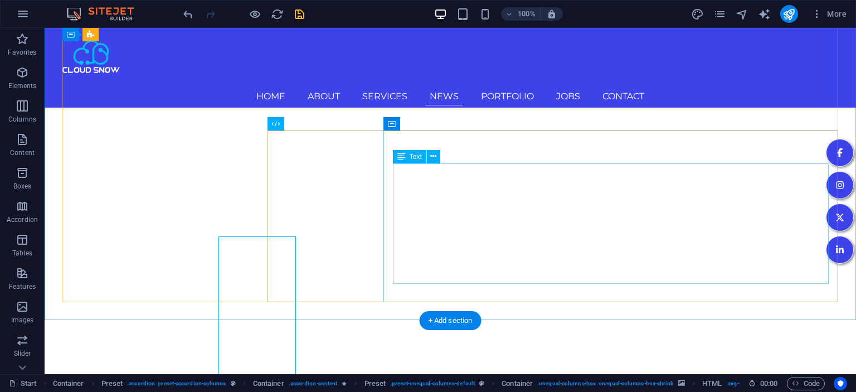
scroll to position [3529, 0]
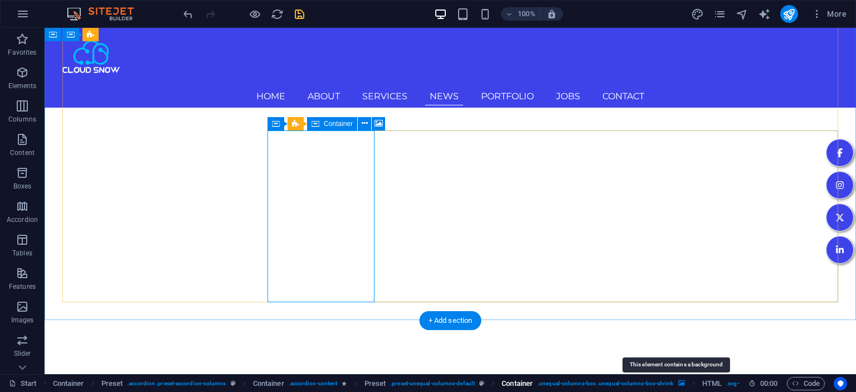
click at [679, 384] on icon "breadcrumb" at bounding box center [682, 383] width 7 height 6
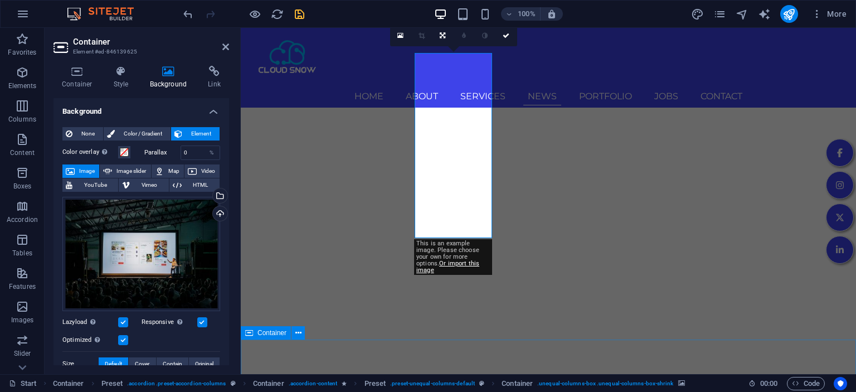
scroll to position [3713, 0]
click at [463, 267] on link "Or import this image" at bounding box center [448, 267] width 63 height 14
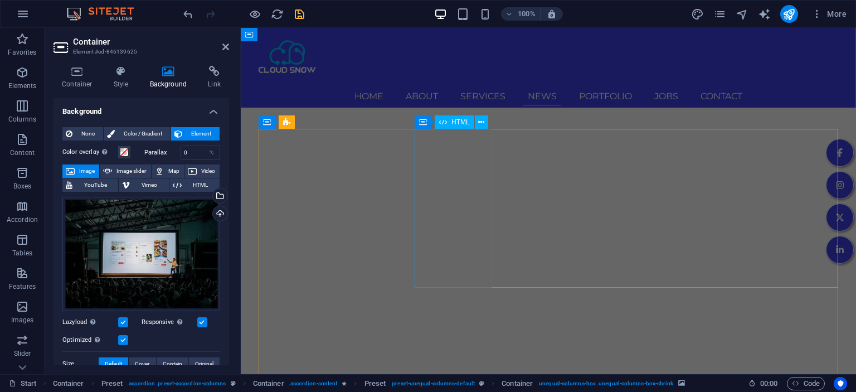
scroll to position [3300, 0]
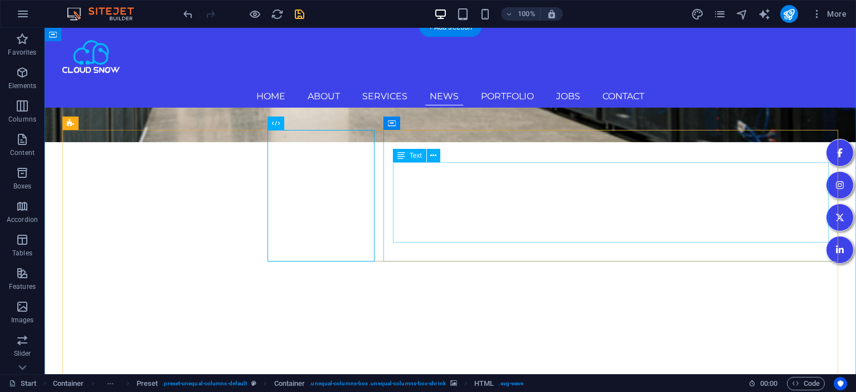
scroll to position [3261, 0]
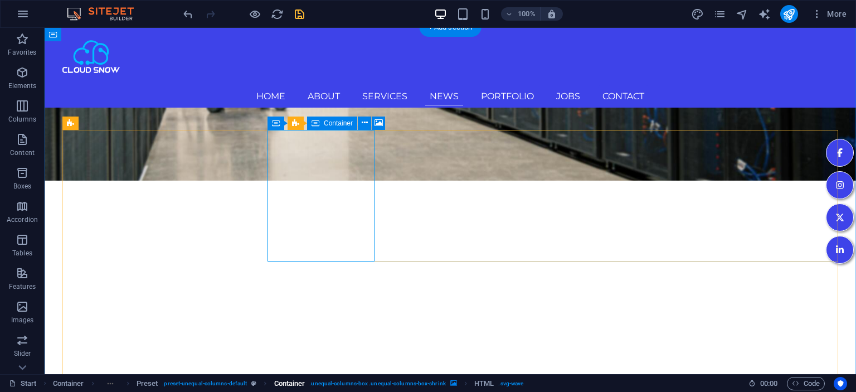
click at [451, 384] on icon "breadcrumb" at bounding box center [454, 383] width 7 height 6
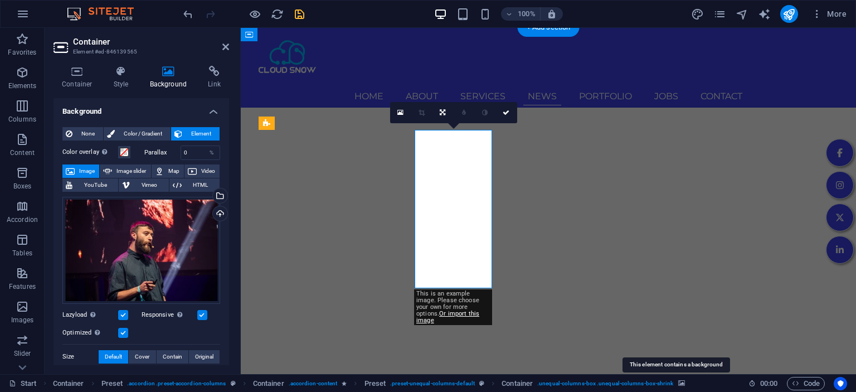
scroll to position [3300, 0]
click at [460, 315] on link "Or import this image" at bounding box center [448, 317] width 63 height 14
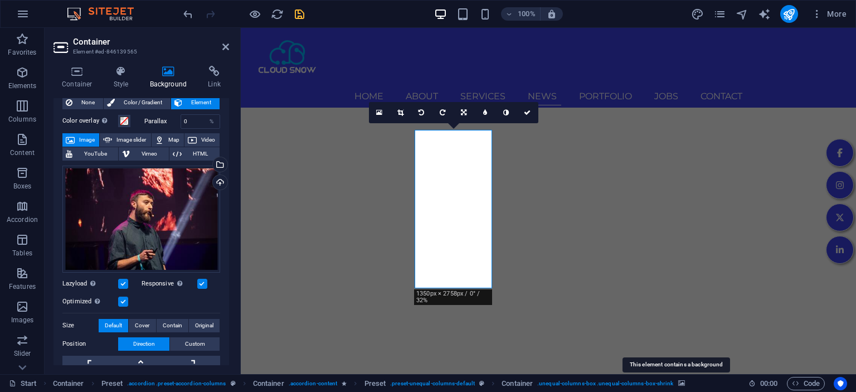
scroll to position [9, 0]
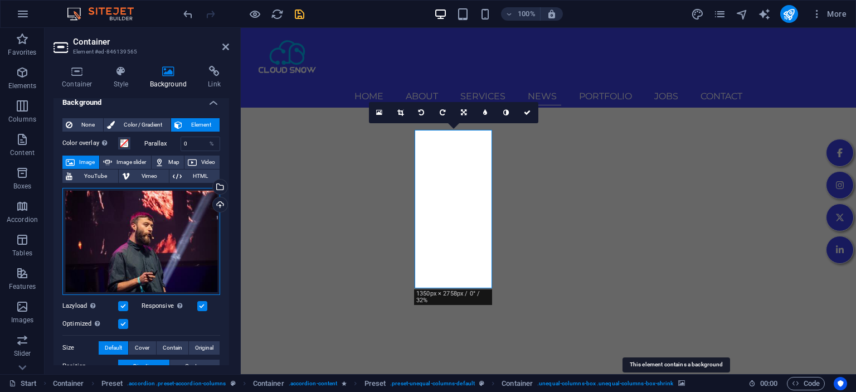
click at [166, 222] on div "Drag files here, click to choose files or select files from Files or our free s…" at bounding box center [141, 241] width 158 height 107
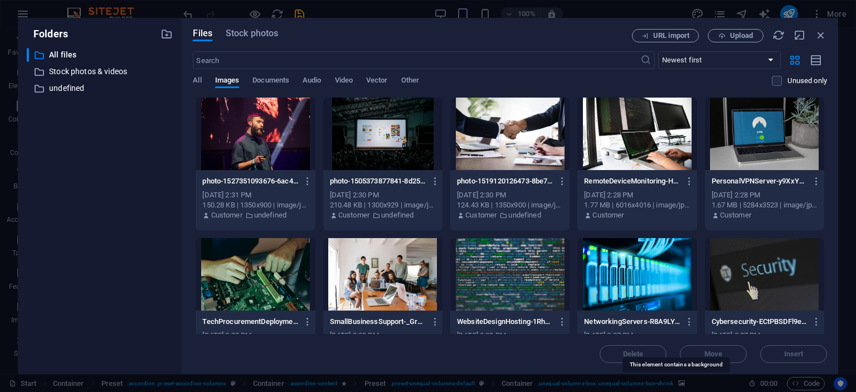
scroll to position [4993, 0]
click at [304, 181] on icon "button" at bounding box center [308, 181] width 11 height 10
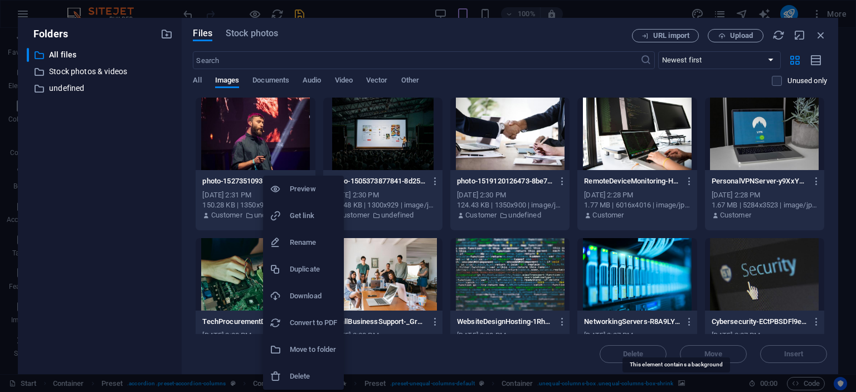
click at [303, 296] on h6 "Download" at bounding box center [313, 295] width 47 height 13
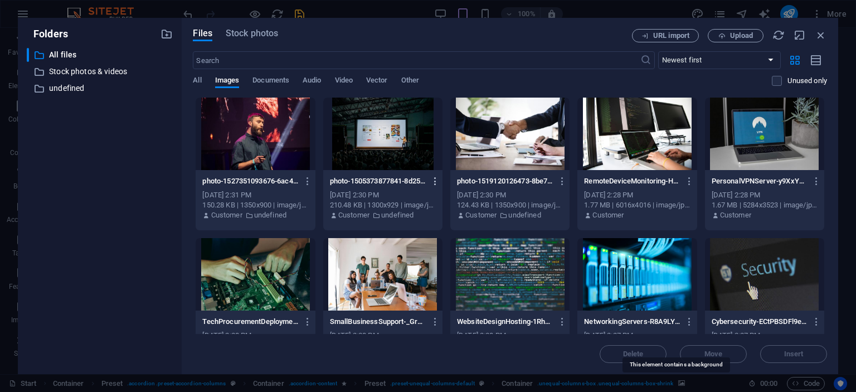
click at [436, 182] on icon "button" at bounding box center [435, 181] width 11 height 10
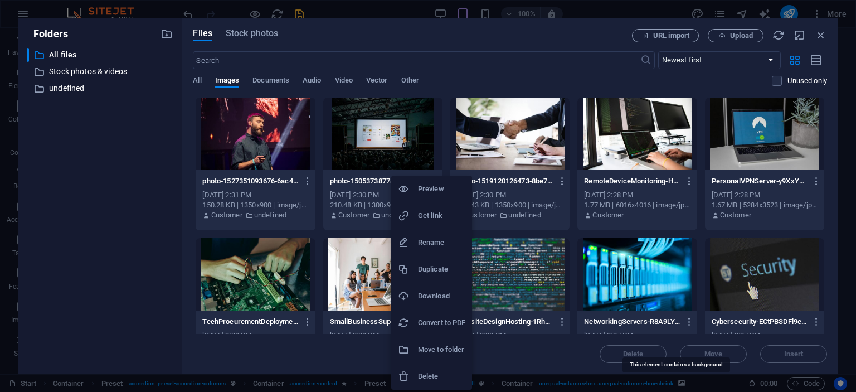
click at [430, 294] on h6 "Download" at bounding box center [441, 295] width 47 height 13
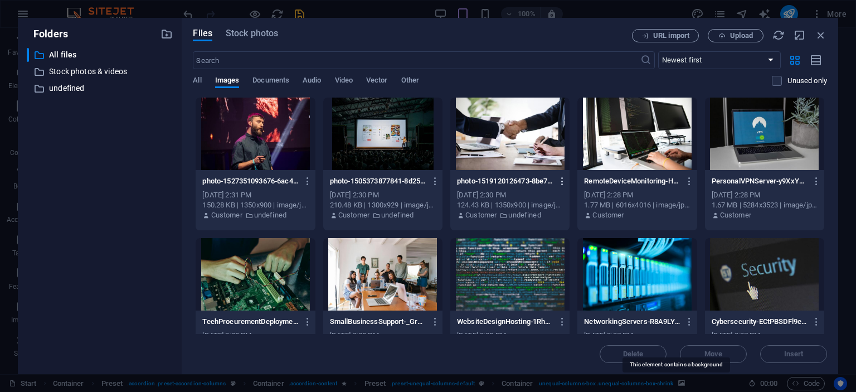
click at [564, 182] on icon "button" at bounding box center [563, 181] width 11 height 10
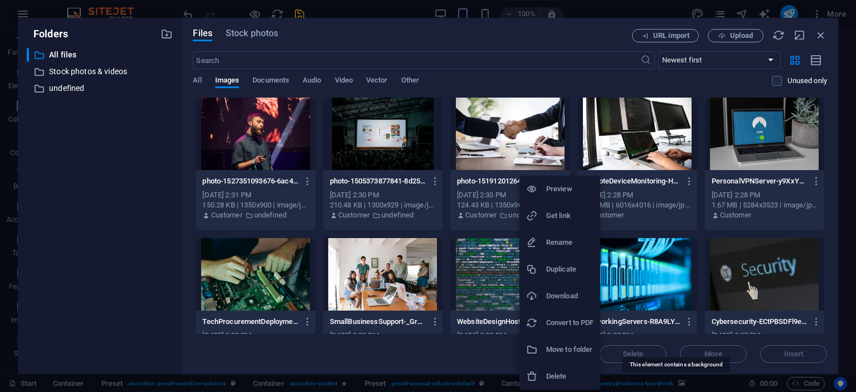
click at [556, 297] on h6 "Download" at bounding box center [569, 295] width 47 height 13
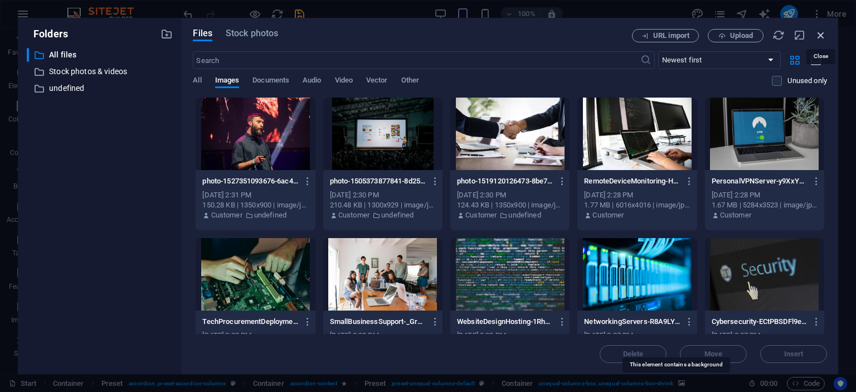
click at [825, 36] on icon "button" at bounding box center [821, 35] width 12 height 12
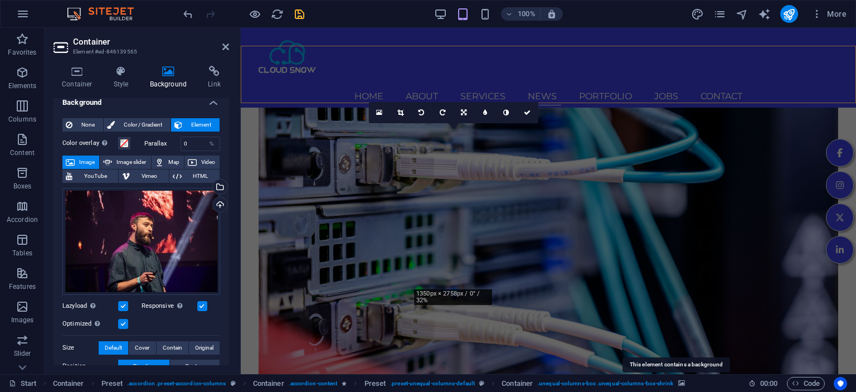
scroll to position [3300, 0]
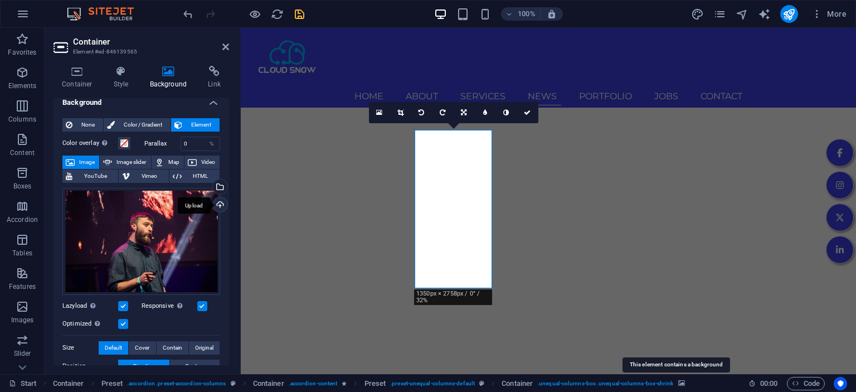
click at [218, 202] on div "Upload" at bounding box center [219, 205] width 17 height 17
drag, startPoint x: 299, startPoint y: 12, endPoint x: 279, endPoint y: 36, distance: 30.5
click at [299, 12] on icon "save" at bounding box center [299, 14] width 13 height 13
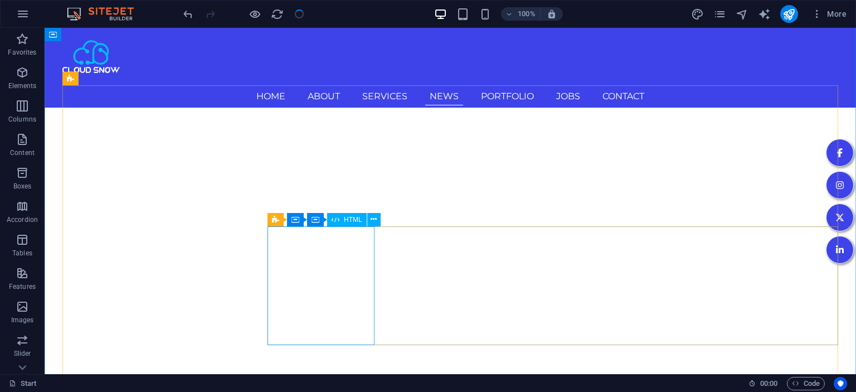
scroll to position [3379, 0]
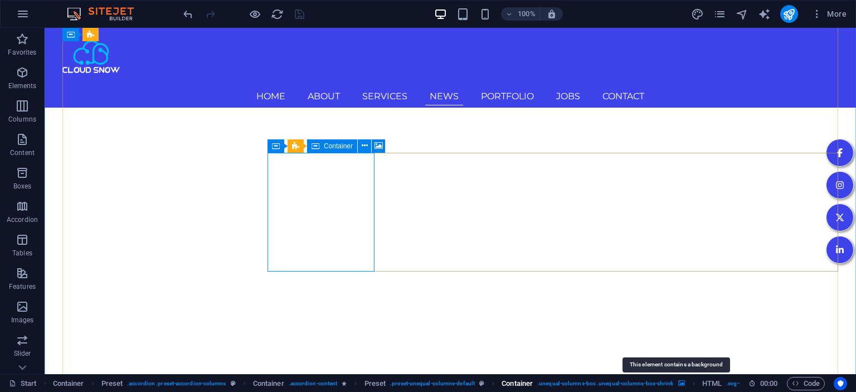
drag, startPoint x: 676, startPoint y: 385, endPoint x: 317, endPoint y: 288, distance: 372.4
click at [679, 385] on icon "breadcrumb" at bounding box center [682, 383] width 7 height 6
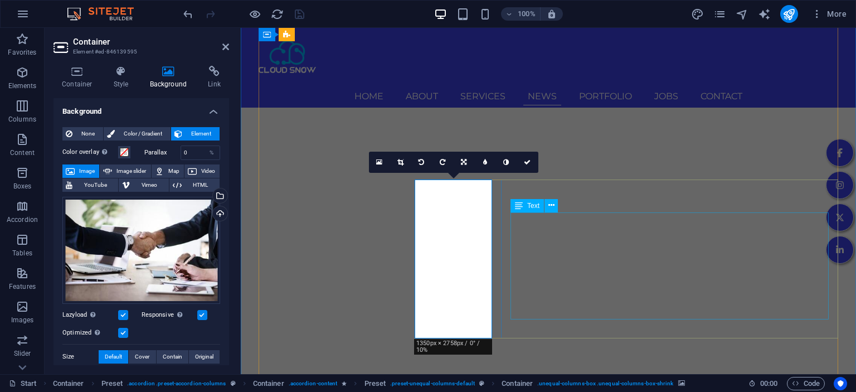
scroll to position [9, 0]
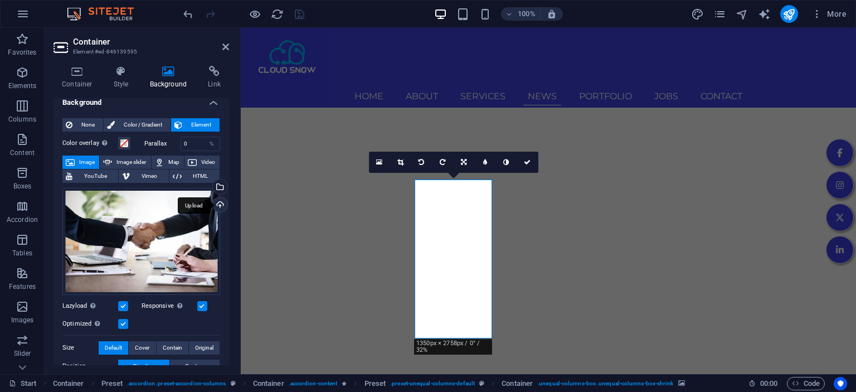
click at [220, 204] on div "Upload" at bounding box center [219, 205] width 17 height 17
click at [293, 14] on icon "save" at bounding box center [299, 14] width 13 height 13
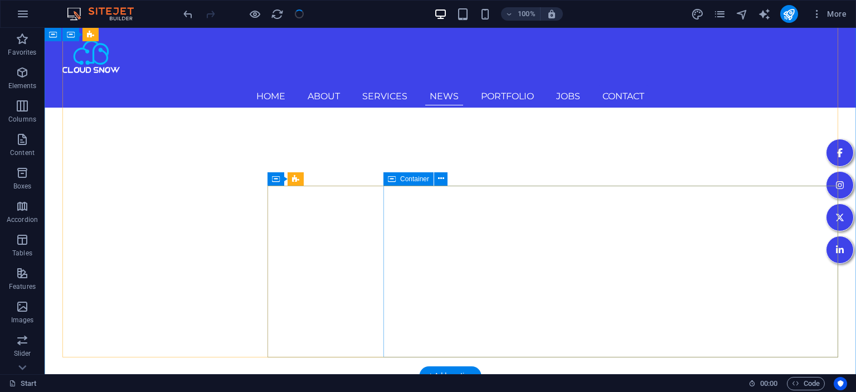
scroll to position [3497, 0]
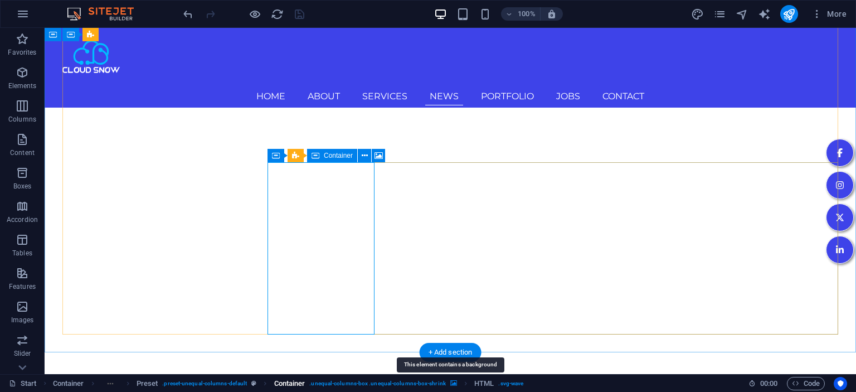
click at [452, 383] on icon "breadcrumb" at bounding box center [454, 383] width 7 height 6
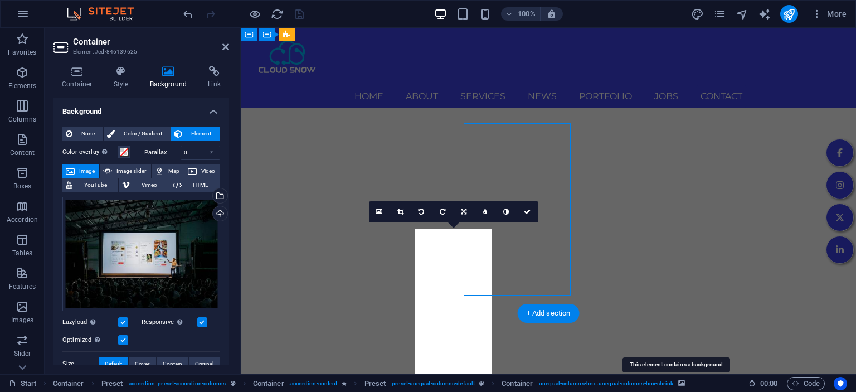
scroll to position [3536, 0]
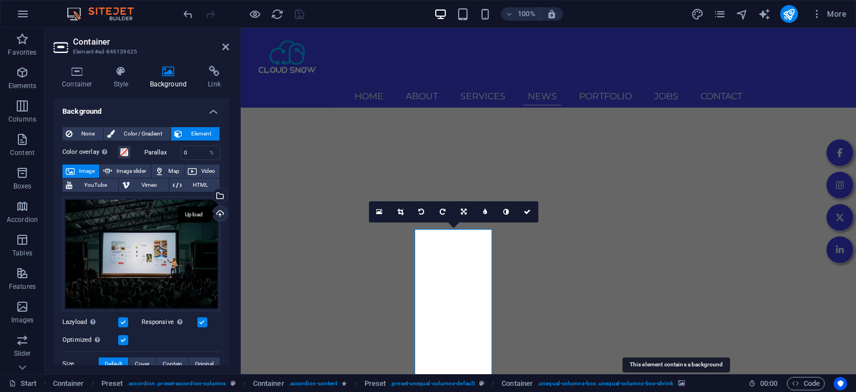
click at [219, 214] on div "Upload" at bounding box center [219, 214] width 17 height 17
click at [298, 10] on icon "save" at bounding box center [299, 14] width 13 height 13
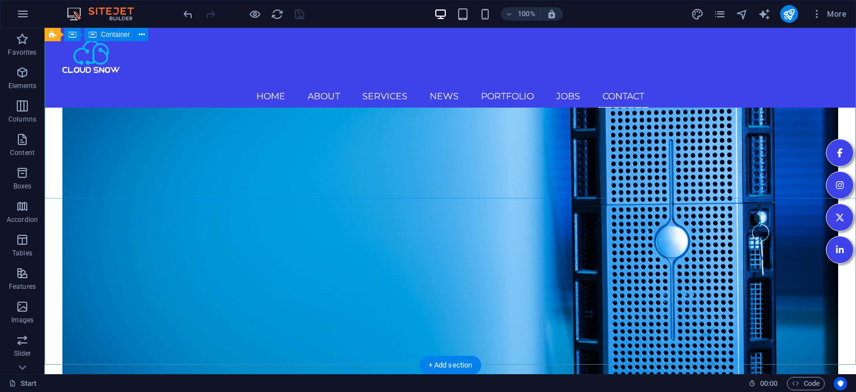
scroll to position [4683, 0]
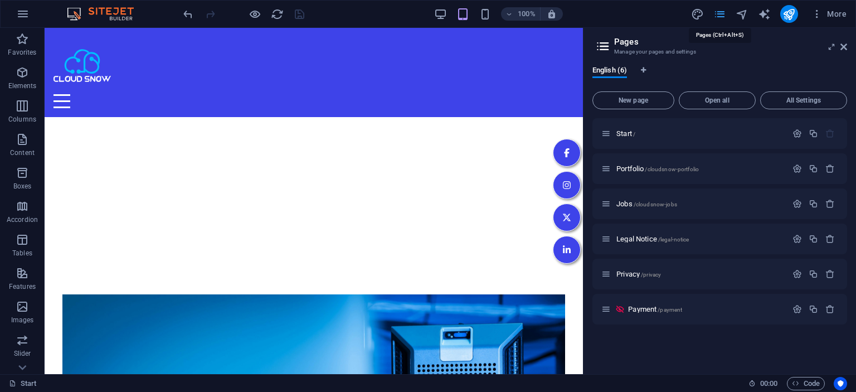
scroll to position [6905, 0]
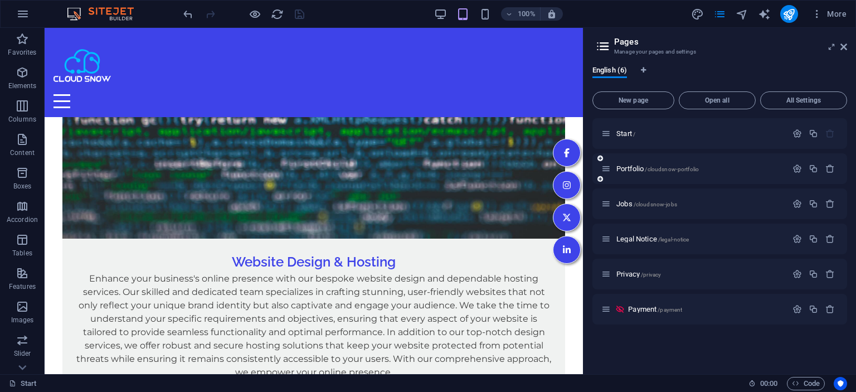
click at [632, 173] on div "Portfolio /cloudsnow-portfolio" at bounding box center [695, 168] width 186 height 13
click at [631, 170] on span "Portfolio /cloudsnow-portfolio" at bounding box center [658, 168] width 83 height 8
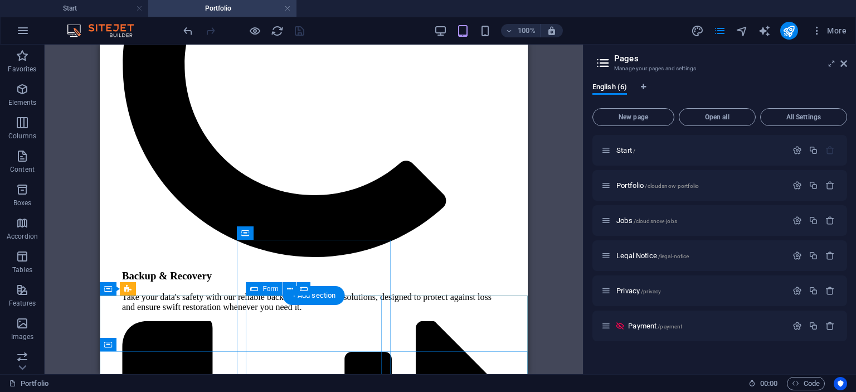
scroll to position [2532, 0]
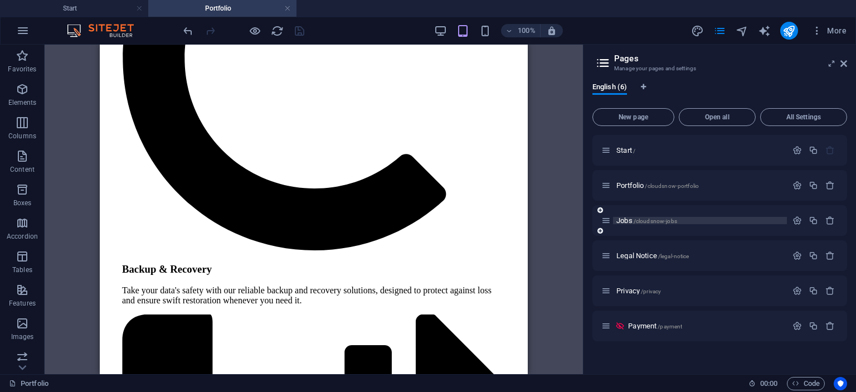
click at [626, 220] on span "Jobs /cloudsnow-jobs" at bounding box center [647, 220] width 61 height 8
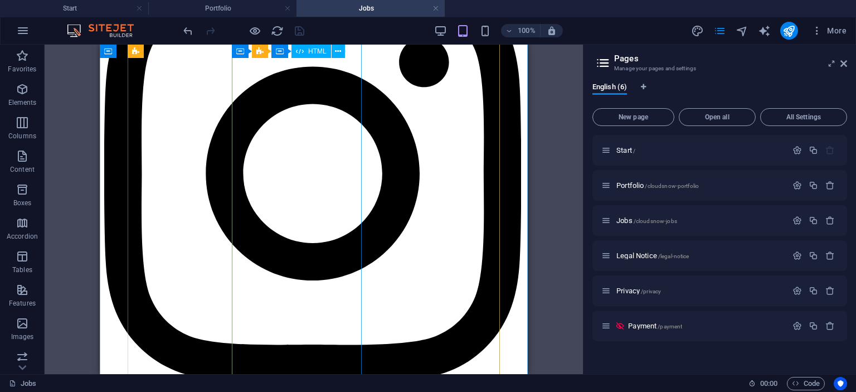
scroll to position [1648, 0]
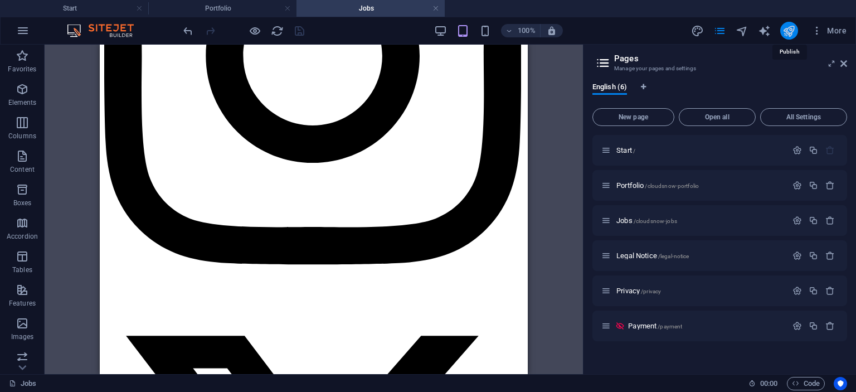
click at [788, 31] on icon "publish" at bounding box center [789, 31] width 13 height 13
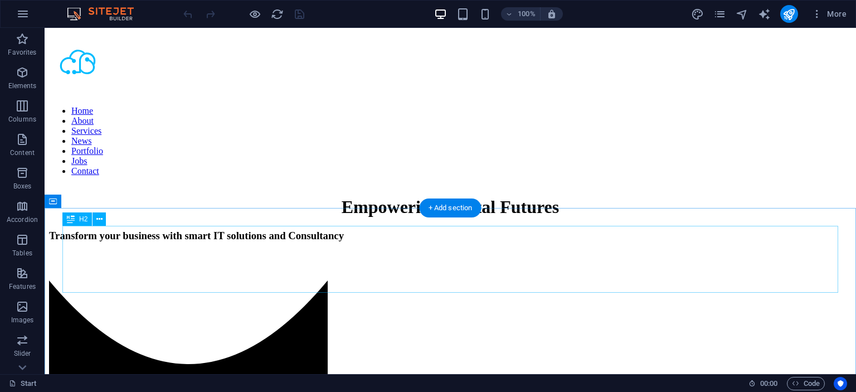
scroll to position [412, 0]
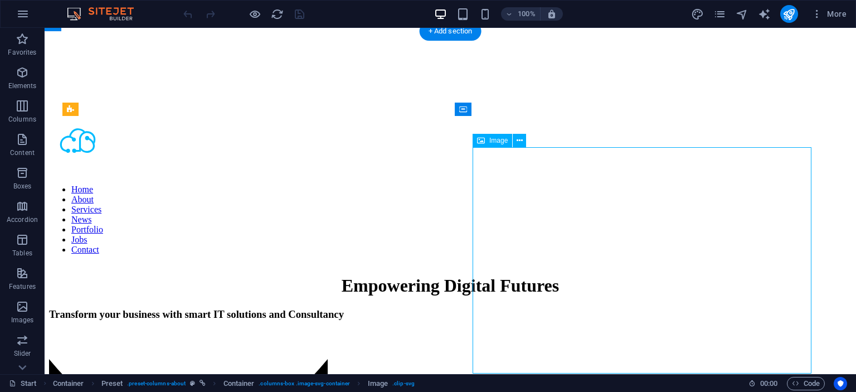
select select "%"
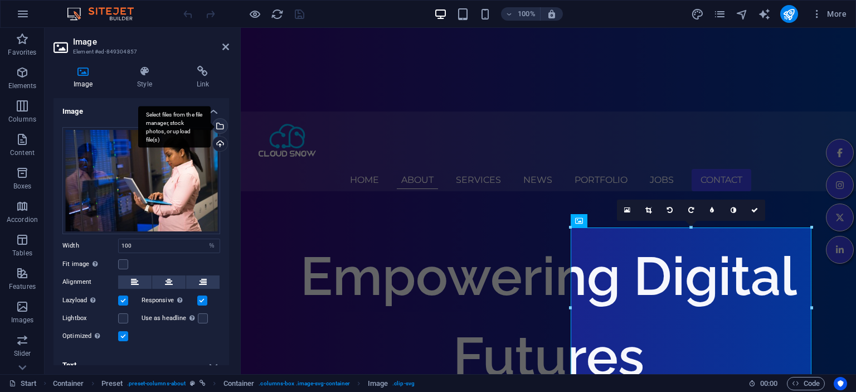
click at [211, 126] on div "Select files from the file manager, stock photos, or upload file(s)" at bounding box center [174, 127] width 72 height 42
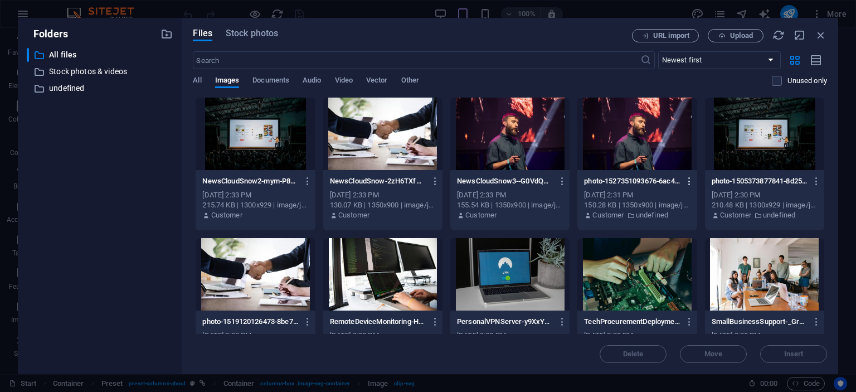
click at [693, 182] on icon "button" at bounding box center [690, 181] width 11 height 10
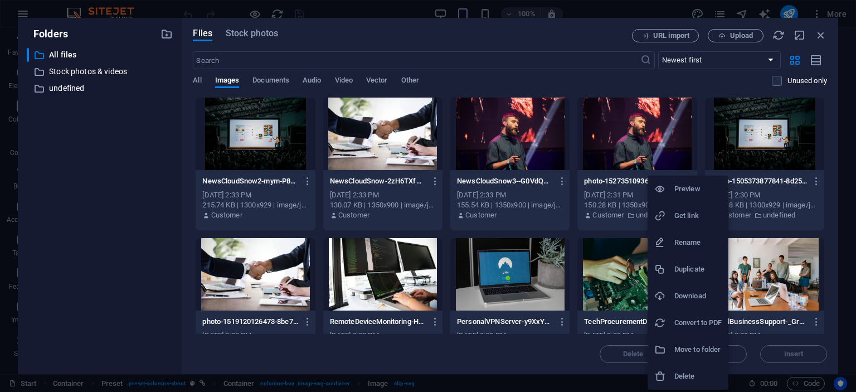
click at [674, 370] on li "Delete" at bounding box center [688, 376] width 81 height 27
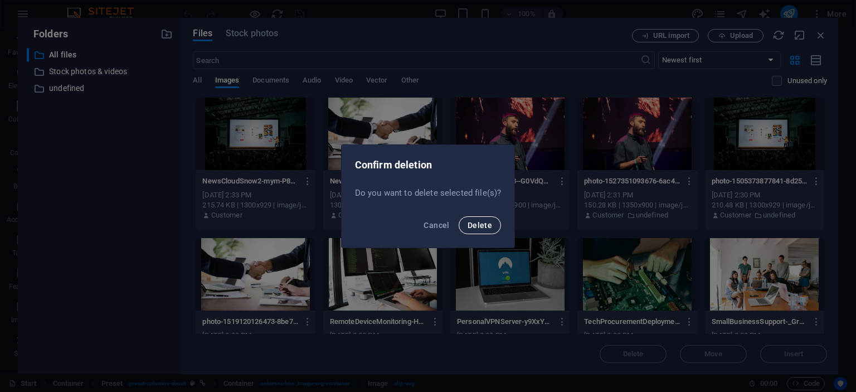
click at [490, 230] on button "Delete" at bounding box center [480, 225] width 42 height 18
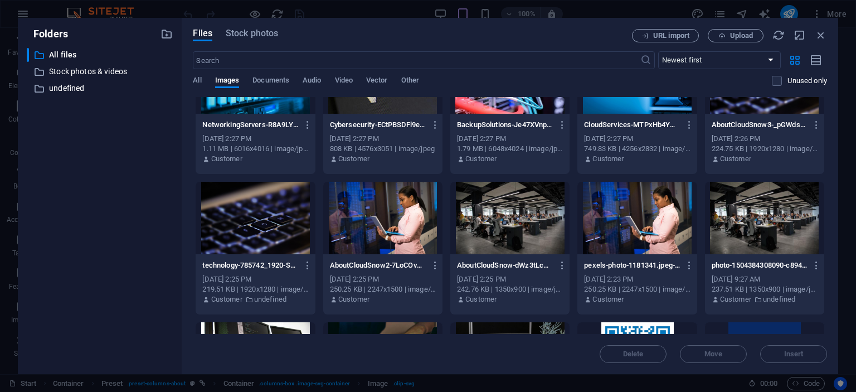
scroll to position [356, 0]
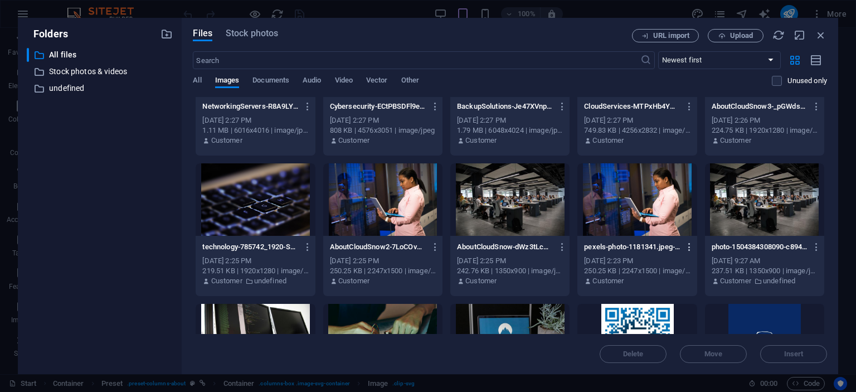
click at [690, 248] on icon "button" at bounding box center [690, 247] width 11 height 10
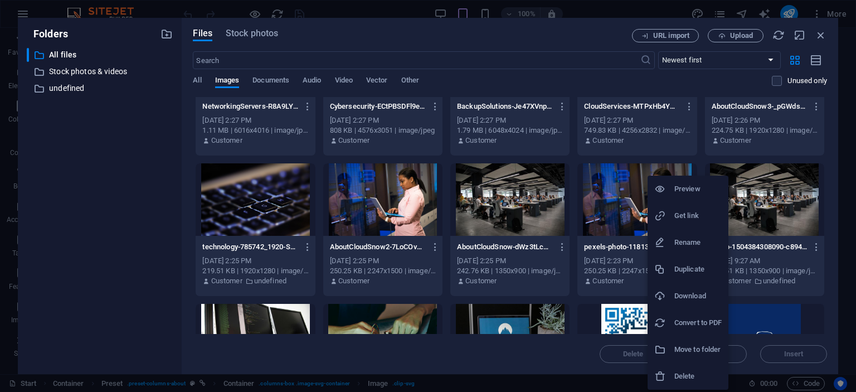
click at [679, 373] on h6 "Delete" at bounding box center [698, 376] width 47 height 13
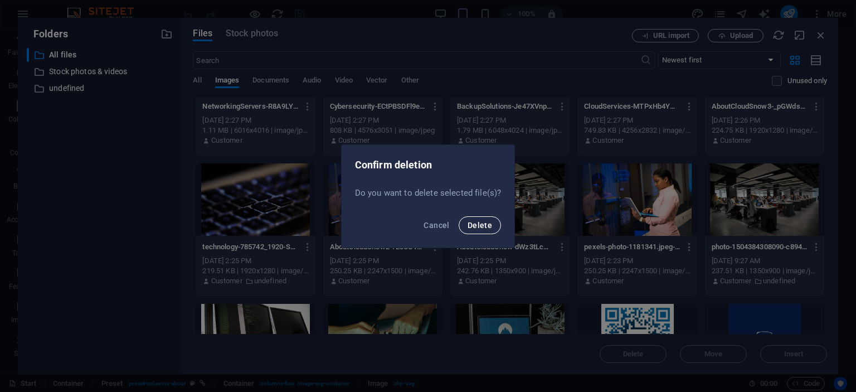
drag, startPoint x: 471, startPoint y: 228, endPoint x: 635, endPoint y: 235, distance: 163.5
click at [472, 228] on span "Delete" at bounding box center [480, 225] width 25 height 9
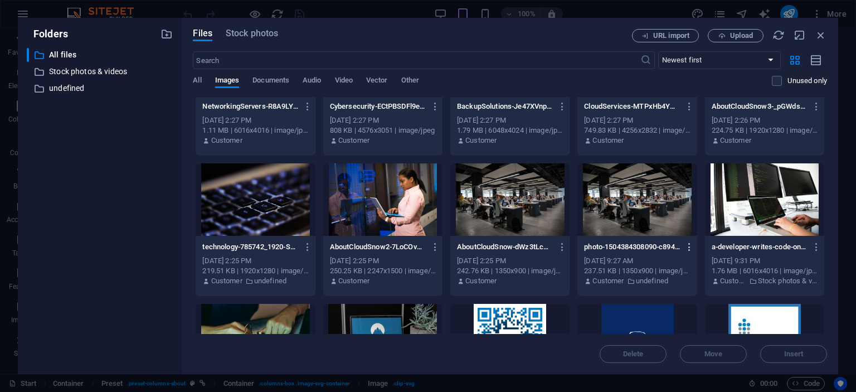
click at [692, 248] on icon "button" at bounding box center [690, 247] width 11 height 10
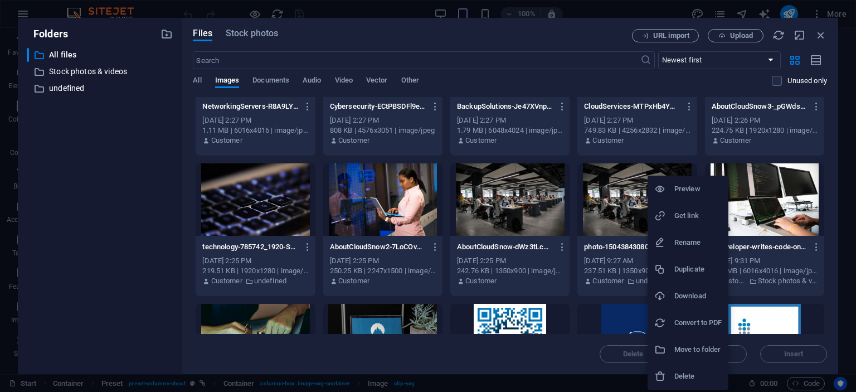
click at [677, 372] on h6 "Delete" at bounding box center [698, 376] width 47 height 13
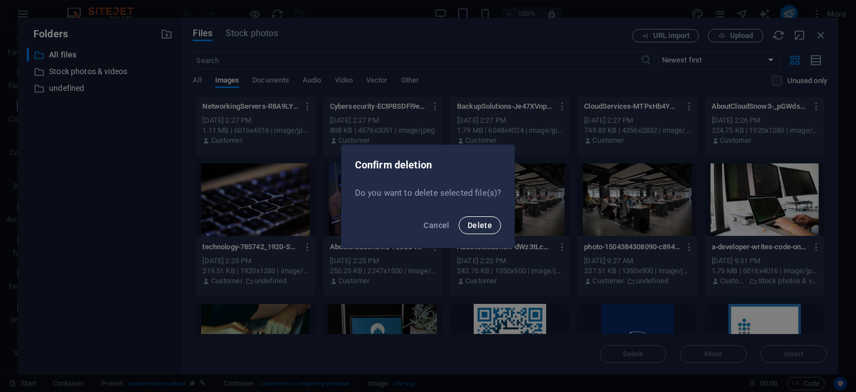
click at [484, 224] on span "Delete" at bounding box center [480, 225] width 25 height 9
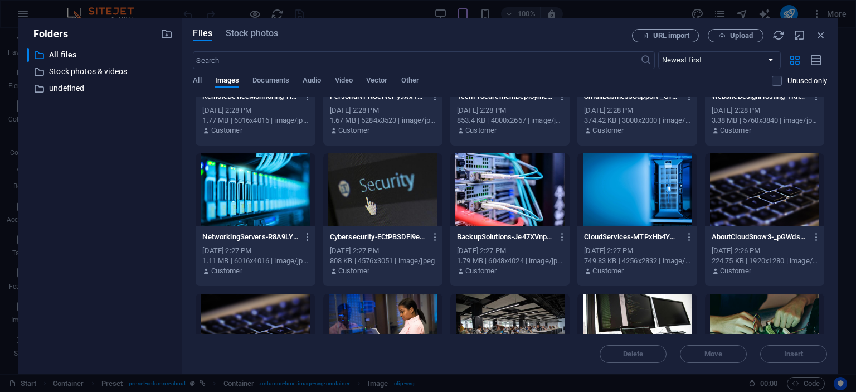
scroll to position [305, 0]
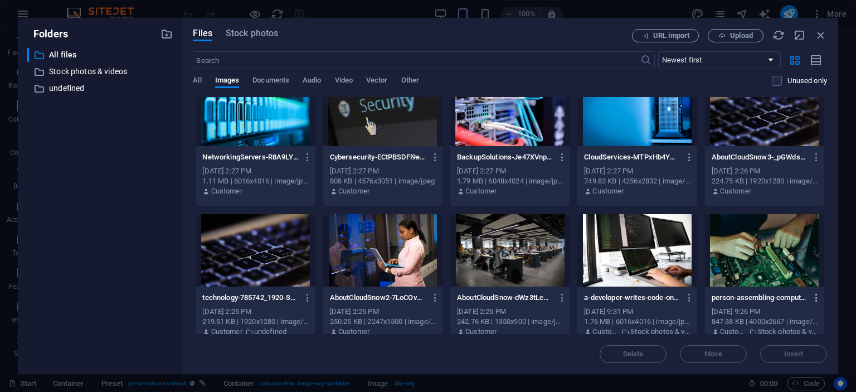
click at [816, 296] on icon "button" at bounding box center [817, 298] width 11 height 10
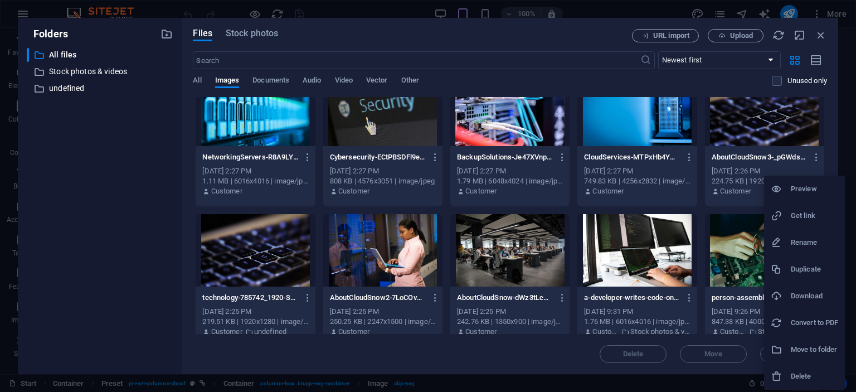
click at [787, 372] on div at bounding box center [781, 376] width 20 height 11
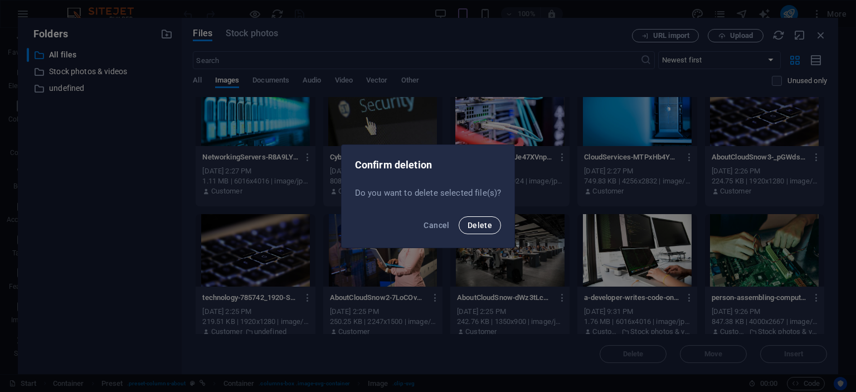
click at [481, 228] on span "Delete" at bounding box center [480, 225] width 25 height 9
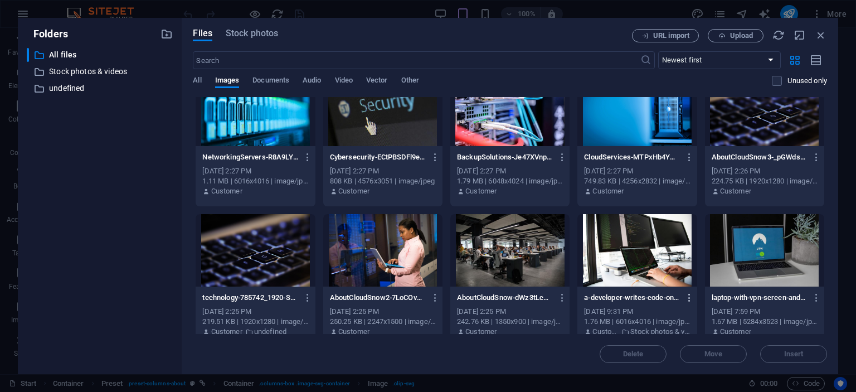
click at [692, 299] on icon "button" at bounding box center [690, 298] width 11 height 10
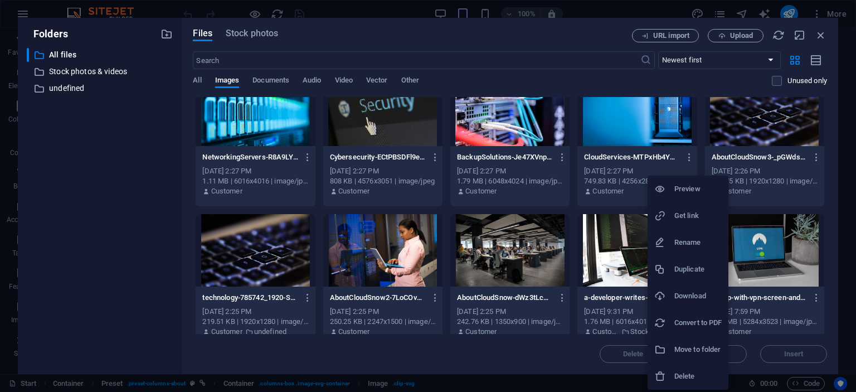
click at [393, 350] on div at bounding box center [428, 196] width 856 height 392
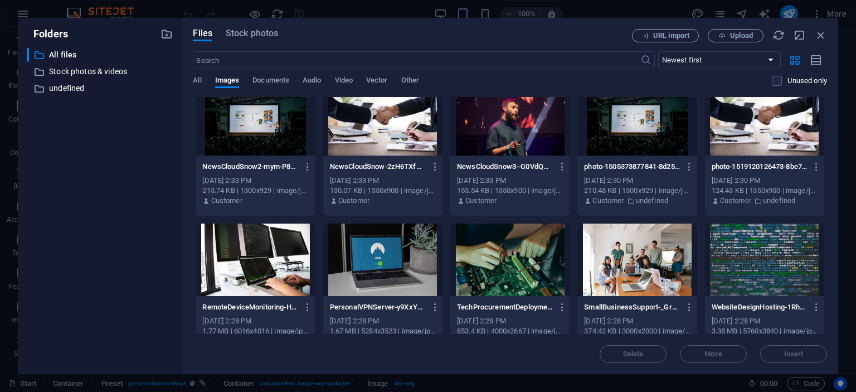
scroll to position [0, 0]
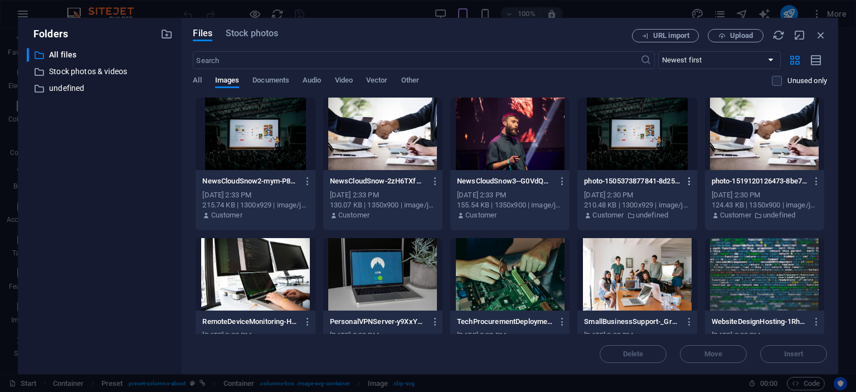
click at [693, 182] on icon "button" at bounding box center [690, 181] width 11 height 10
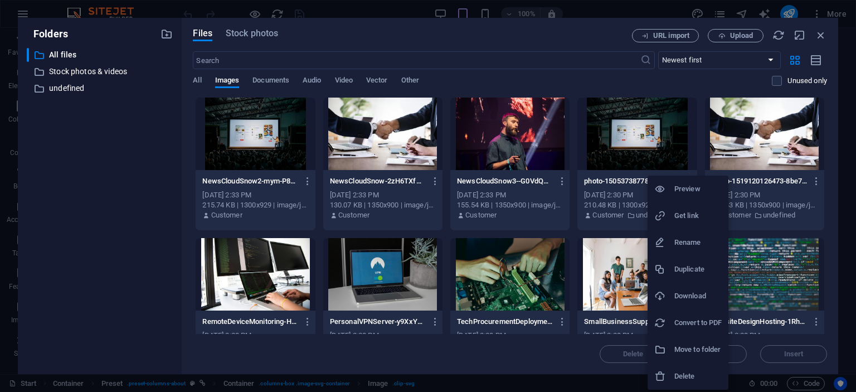
click at [677, 376] on h6 "Delete" at bounding box center [698, 376] width 47 height 13
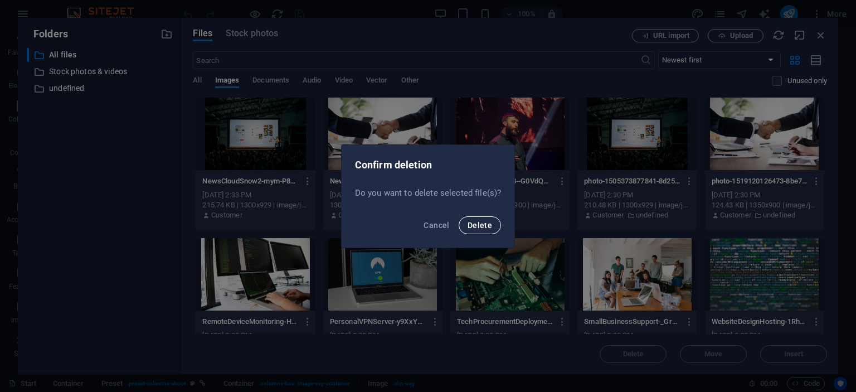
click at [478, 227] on span "Delete" at bounding box center [480, 225] width 25 height 9
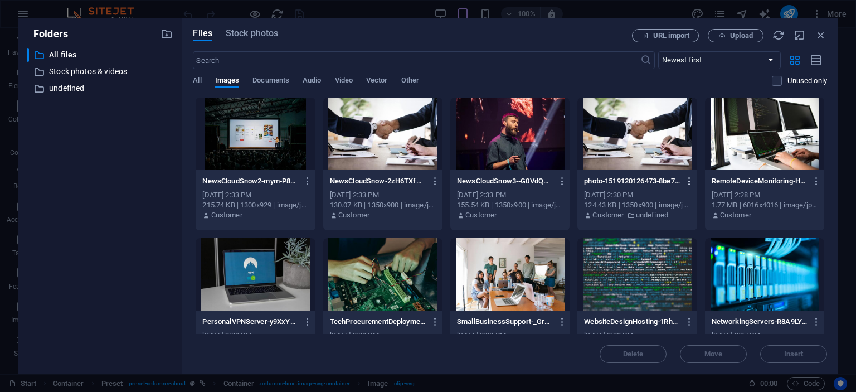
click at [693, 180] on icon "button" at bounding box center [690, 181] width 11 height 10
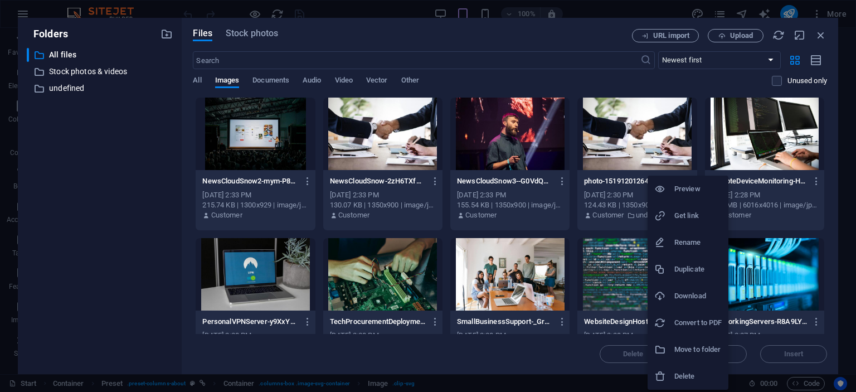
click at [694, 372] on h6 "Delete" at bounding box center [698, 376] width 47 height 13
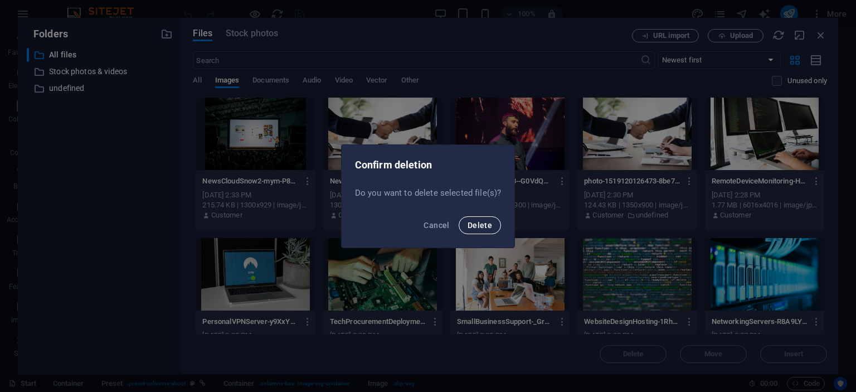
click at [487, 222] on span "Delete" at bounding box center [480, 225] width 25 height 9
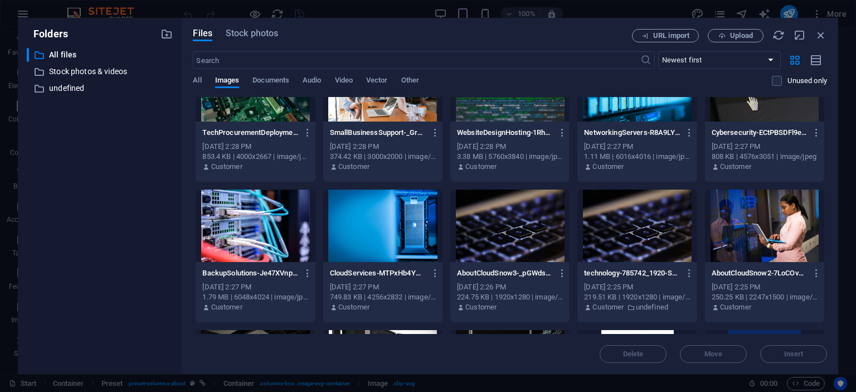
scroll to position [203, 0]
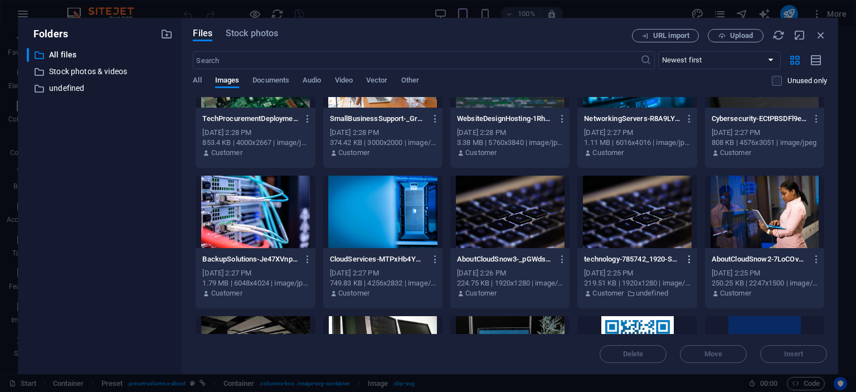
click at [693, 259] on icon "button" at bounding box center [690, 259] width 11 height 10
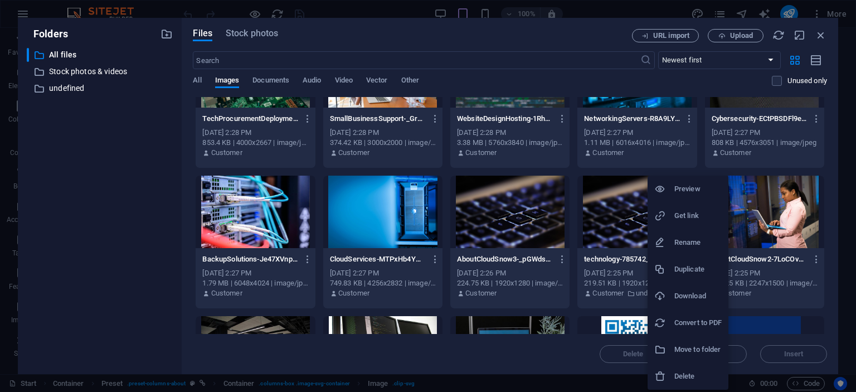
click at [684, 373] on h6 "Delete" at bounding box center [698, 376] width 47 height 13
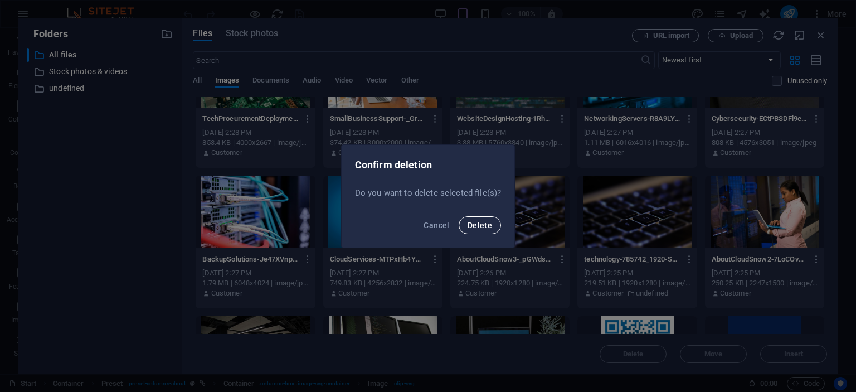
click at [490, 226] on span "Delete" at bounding box center [480, 225] width 25 height 9
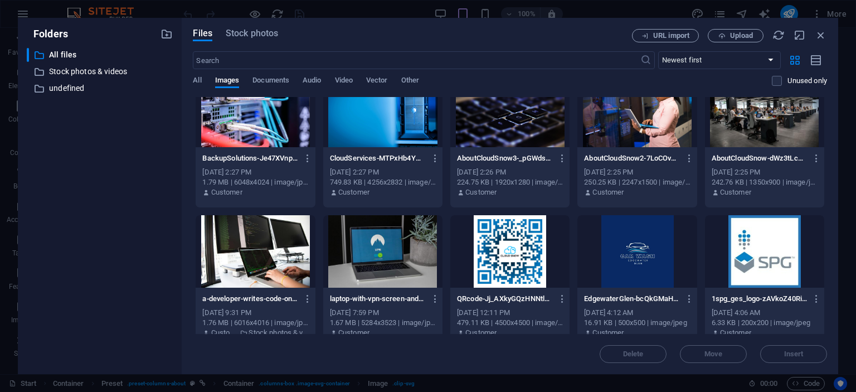
scroll to position [305, 0]
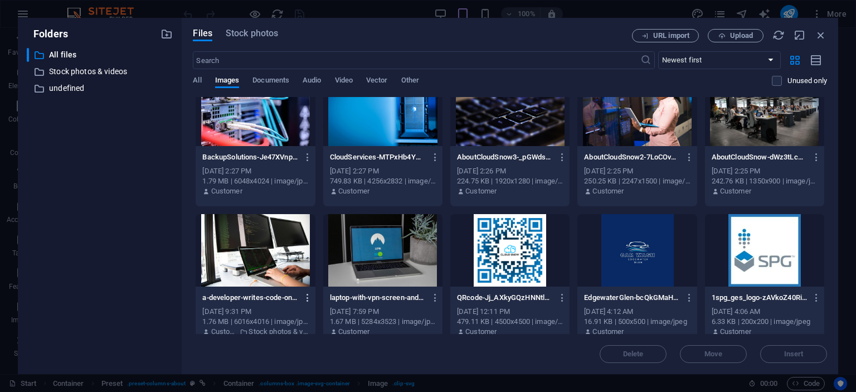
click at [306, 298] on icon "button" at bounding box center [308, 298] width 11 height 10
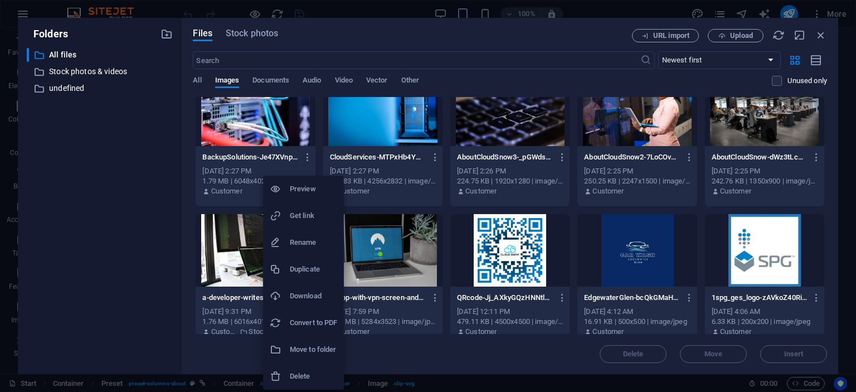
click at [301, 369] on li "Delete" at bounding box center [303, 376] width 81 height 27
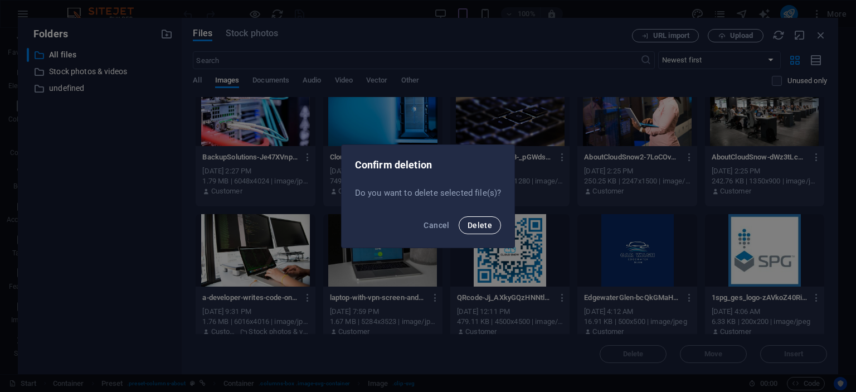
click at [478, 228] on span "Delete" at bounding box center [480, 225] width 25 height 9
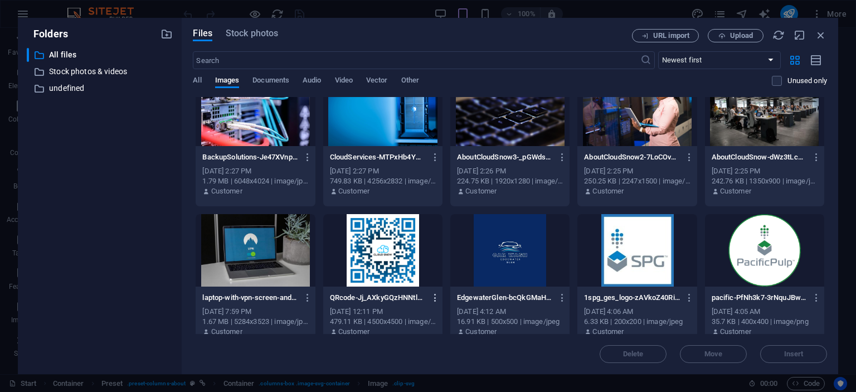
click at [434, 298] on icon "button" at bounding box center [435, 298] width 11 height 10
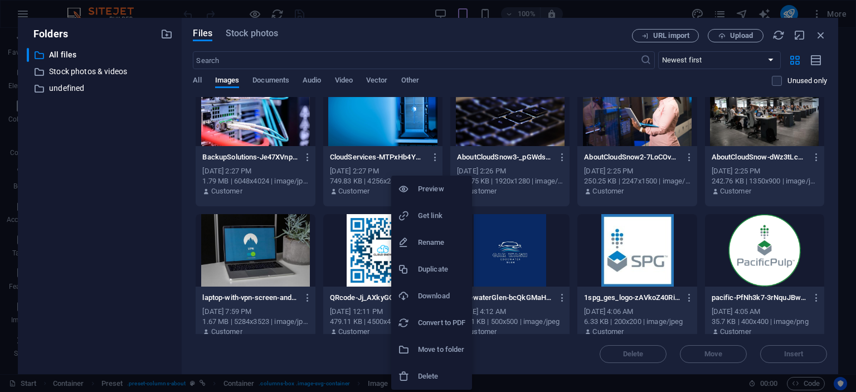
click at [300, 299] on div at bounding box center [428, 196] width 856 height 392
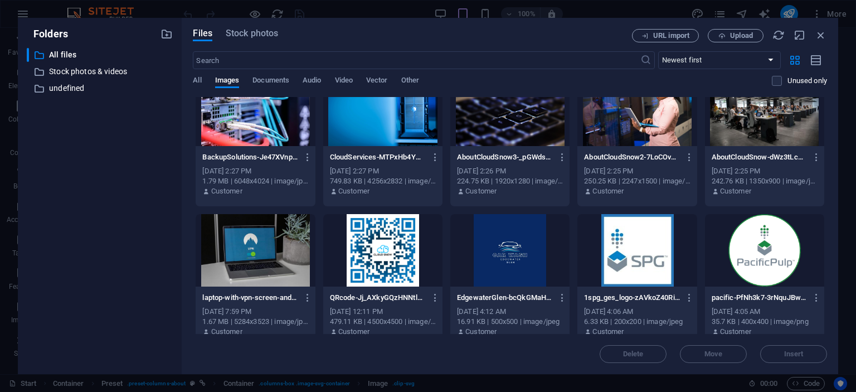
click at [303, 299] on icon "button" at bounding box center [308, 298] width 11 height 10
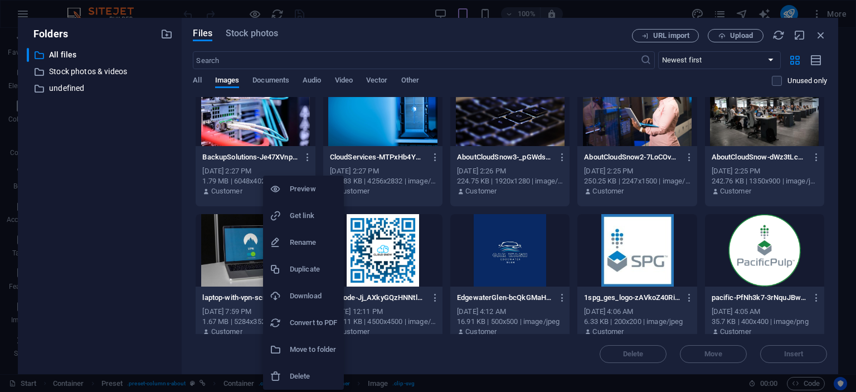
click at [294, 379] on h6 "Delete" at bounding box center [313, 376] width 47 height 13
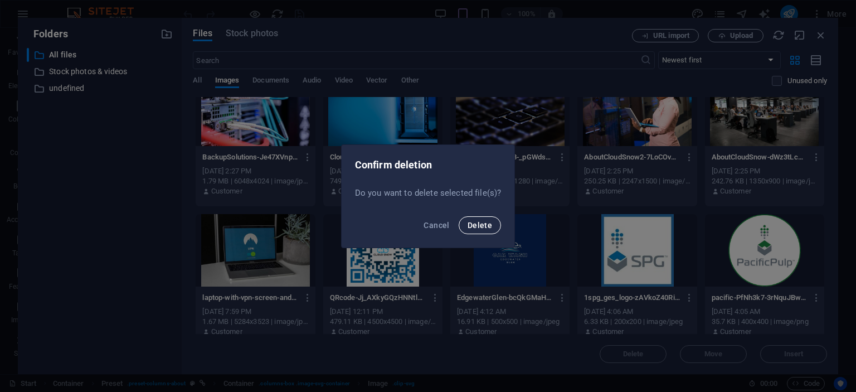
click at [475, 231] on button "Delete" at bounding box center [480, 225] width 42 height 18
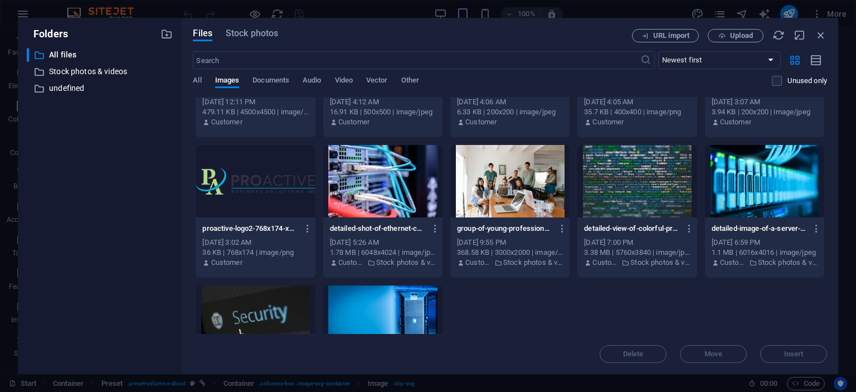
scroll to position [497, 0]
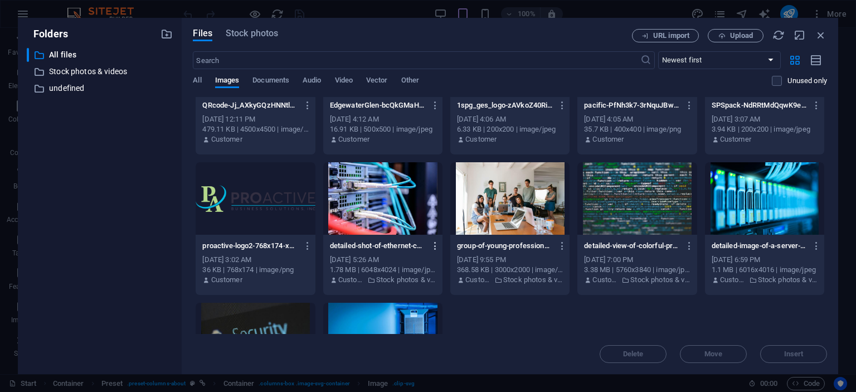
click at [438, 246] on icon "button" at bounding box center [435, 246] width 11 height 10
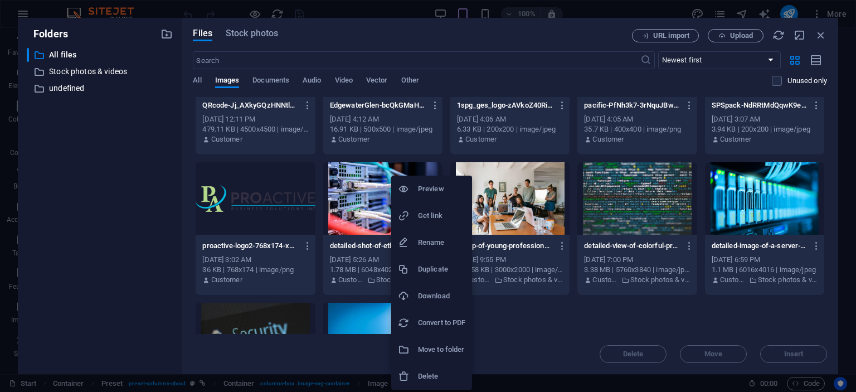
click at [417, 376] on div at bounding box center [408, 376] width 20 height 11
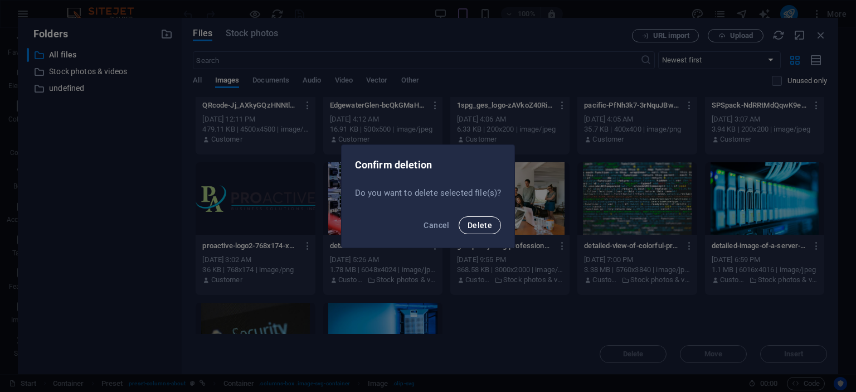
click at [467, 225] on button "Delete" at bounding box center [480, 225] width 42 height 18
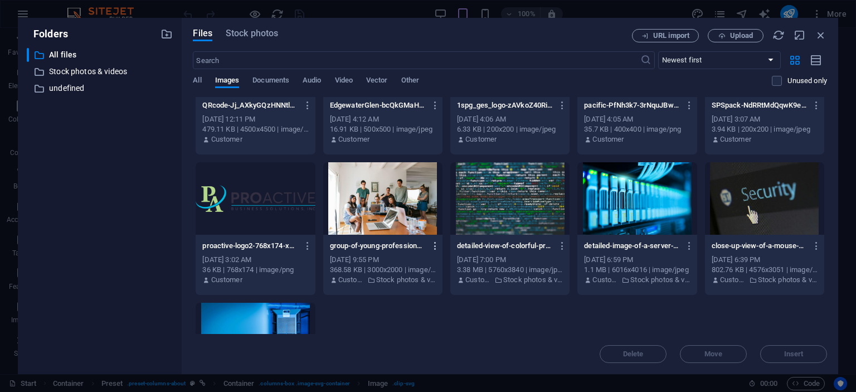
click at [435, 245] on icon "button" at bounding box center [435, 246] width 11 height 10
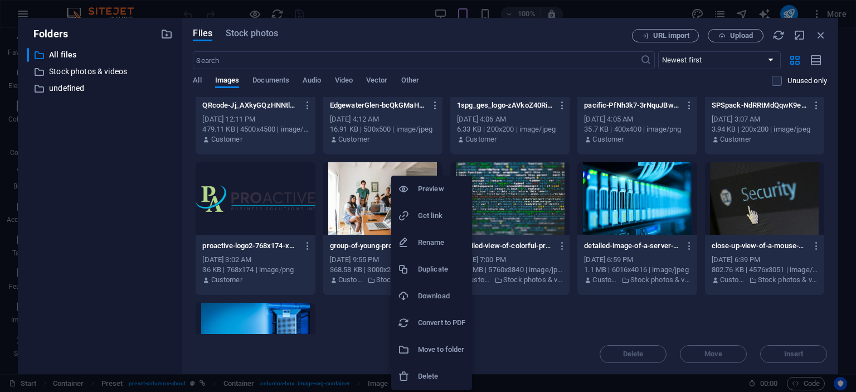
click at [432, 371] on h6 "Delete" at bounding box center [441, 376] width 47 height 13
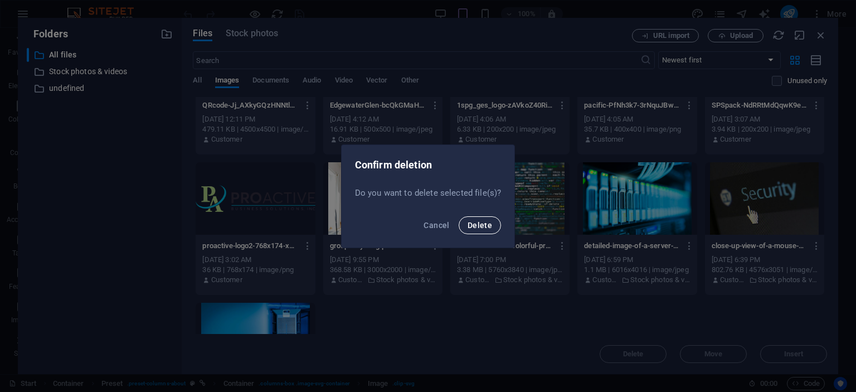
click at [479, 231] on button "Delete" at bounding box center [480, 225] width 42 height 18
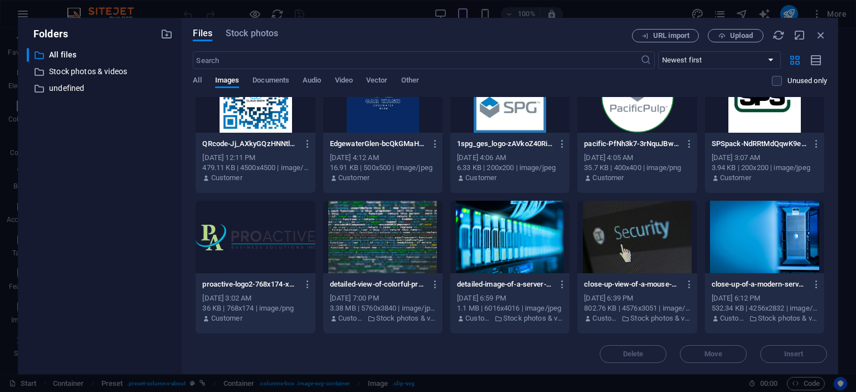
scroll to position [459, 0]
click at [434, 288] on icon "button" at bounding box center [435, 284] width 11 height 10
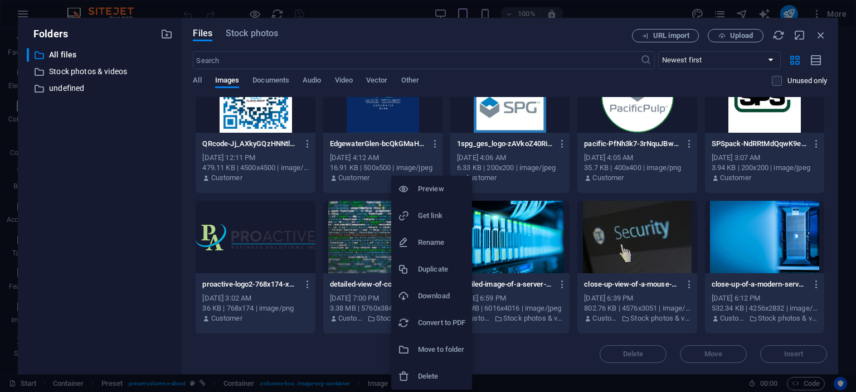
click at [429, 375] on h6 "Delete" at bounding box center [441, 376] width 47 height 13
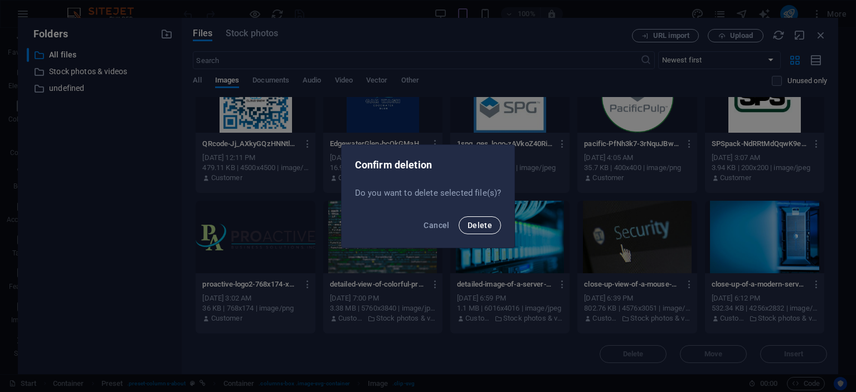
click at [490, 220] on button "Delete" at bounding box center [480, 225] width 42 height 18
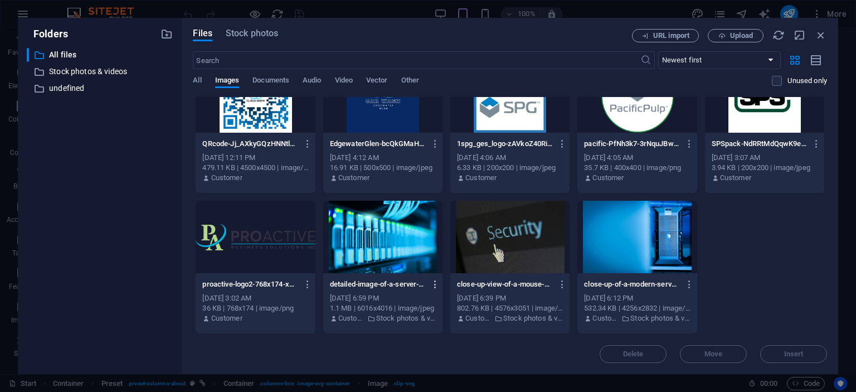
click at [437, 285] on icon "button" at bounding box center [435, 284] width 11 height 10
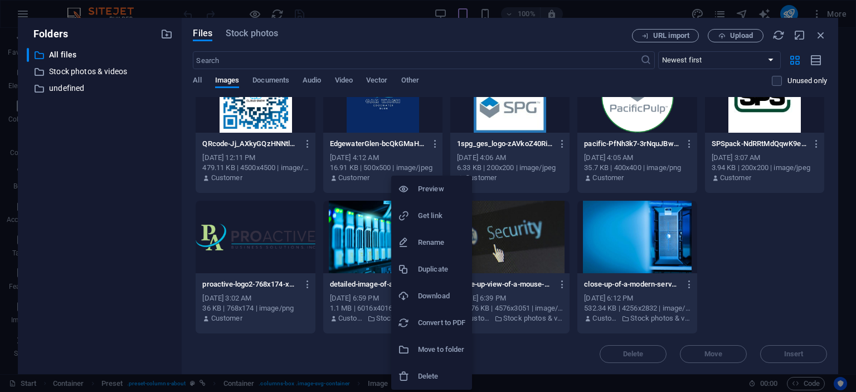
click at [433, 375] on h6 "Delete" at bounding box center [441, 376] width 47 height 13
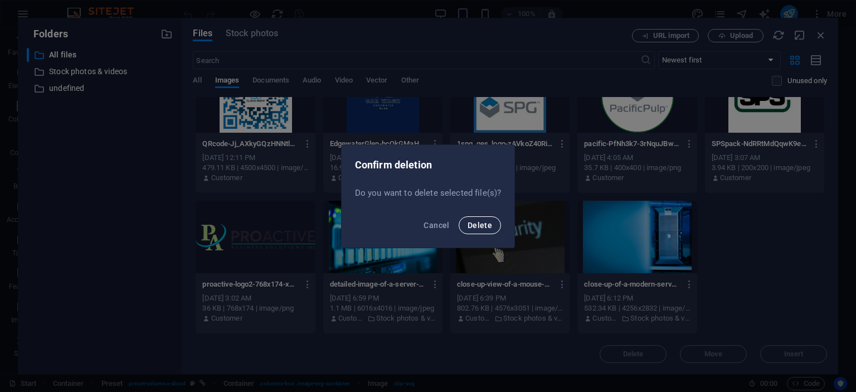
drag, startPoint x: 479, startPoint y: 217, endPoint x: 480, endPoint y: 224, distance: 6.2
click at [480, 222] on button "Delete" at bounding box center [480, 225] width 42 height 18
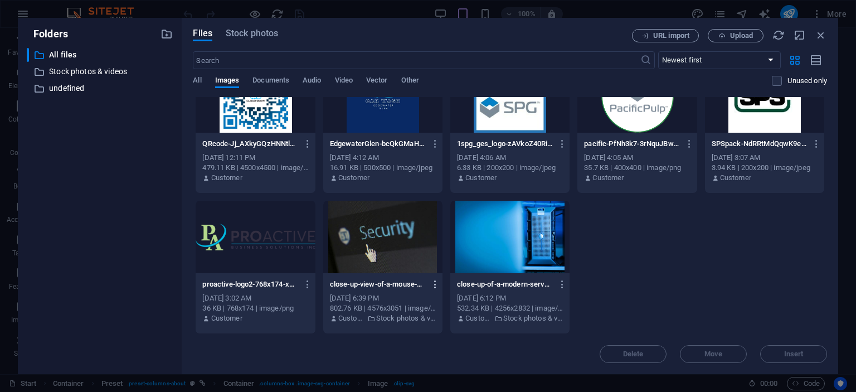
click at [434, 283] on icon "button" at bounding box center [435, 284] width 11 height 10
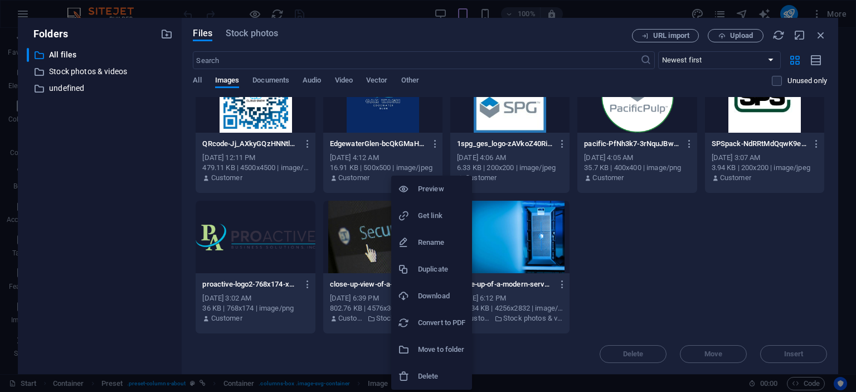
click at [419, 372] on h6 "Delete" at bounding box center [441, 376] width 47 height 13
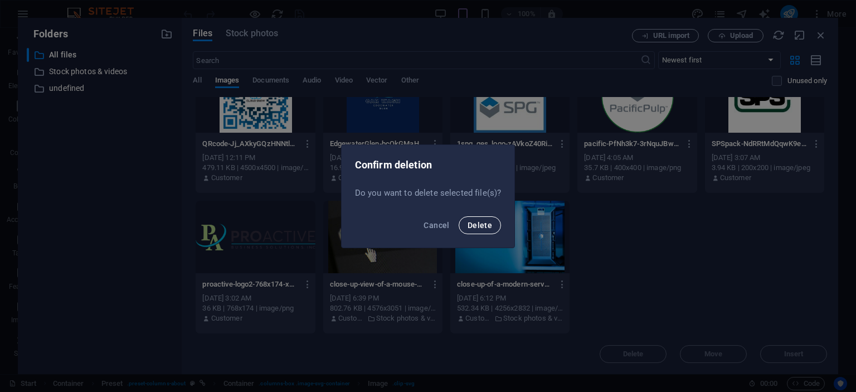
click at [482, 229] on span "Delete" at bounding box center [480, 225] width 25 height 9
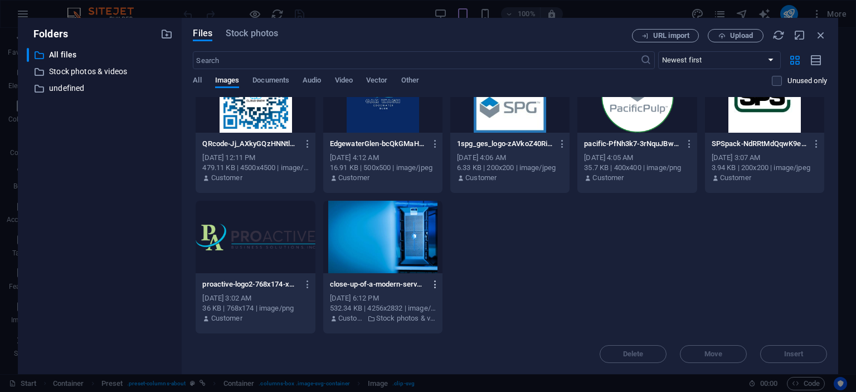
click at [433, 283] on icon "button" at bounding box center [435, 284] width 11 height 10
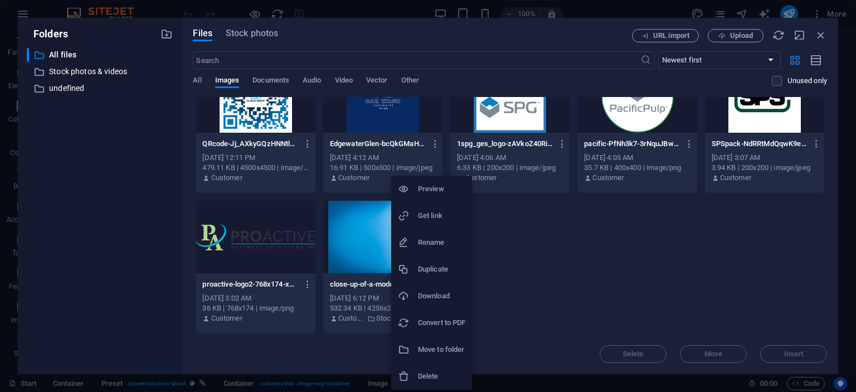
click at [436, 378] on h6 "Delete" at bounding box center [441, 376] width 47 height 13
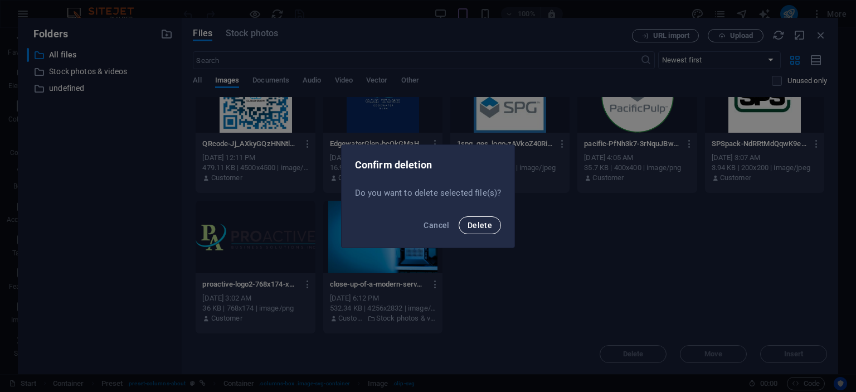
click at [479, 225] on span "Delete" at bounding box center [480, 225] width 25 height 9
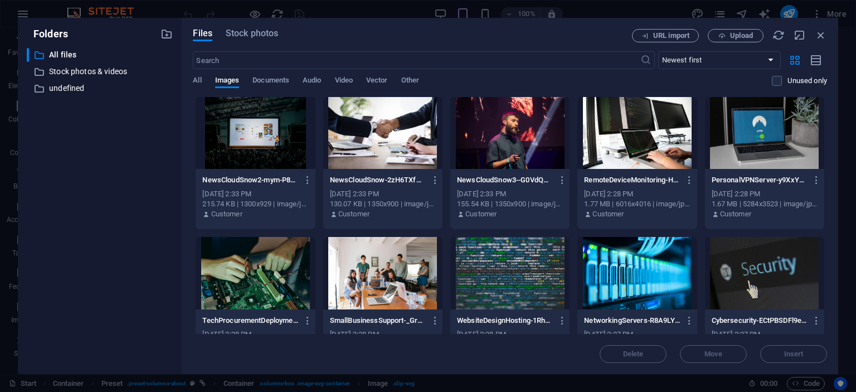
scroll to position [0, 0]
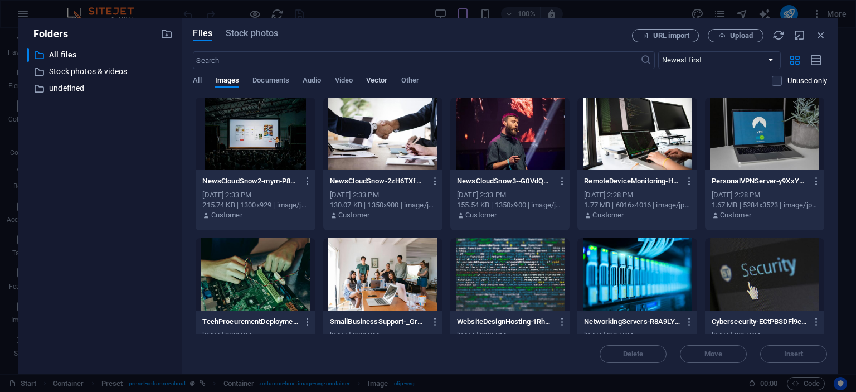
click at [370, 80] on span "Vector" at bounding box center [377, 82] width 22 height 16
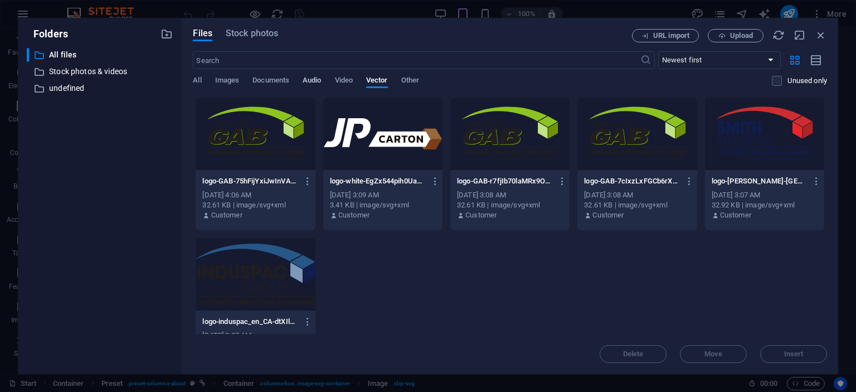
click at [318, 81] on span "Audio" at bounding box center [312, 82] width 18 height 16
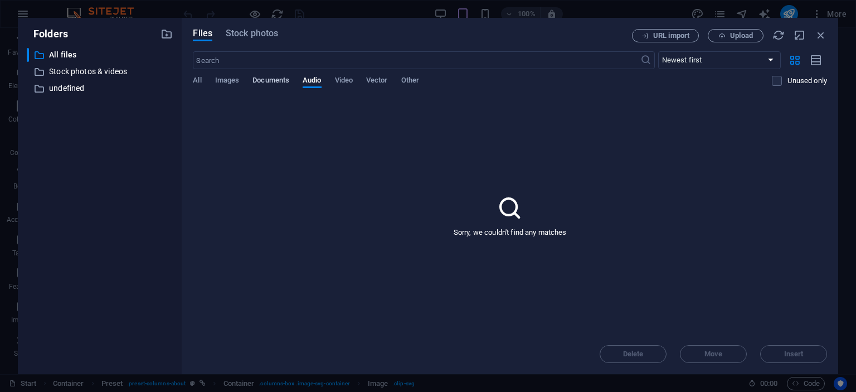
click at [268, 80] on span "Documents" at bounding box center [271, 82] width 37 height 16
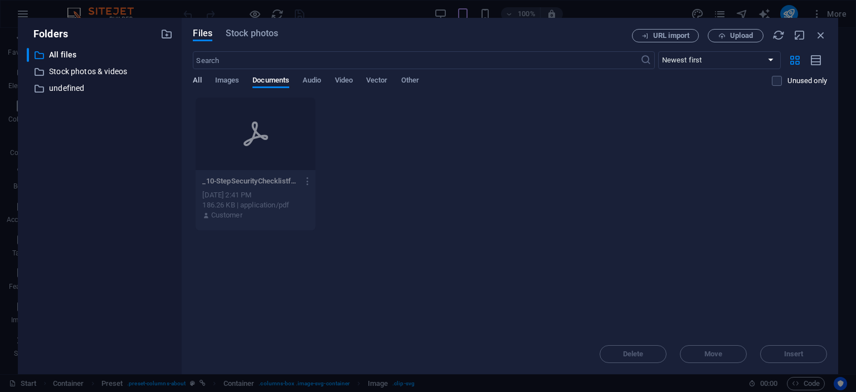
click at [202, 79] on div "All Images Documents Audio Video Vector Other" at bounding box center [482, 86] width 579 height 21
click at [200, 80] on span "All" at bounding box center [197, 82] width 8 height 16
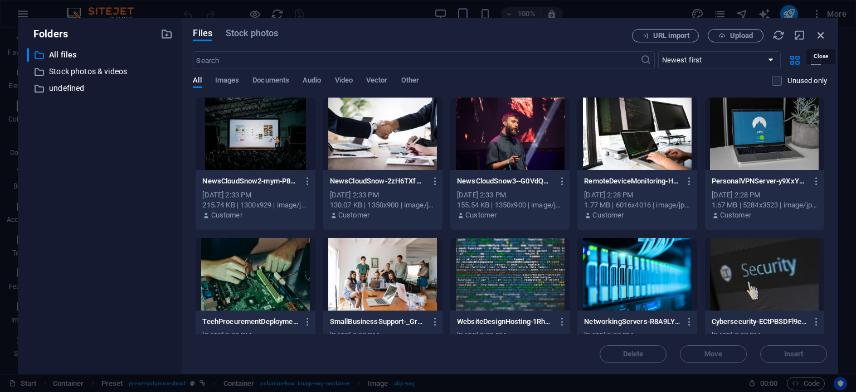
click at [817, 38] on icon "button" at bounding box center [821, 35] width 12 height 12
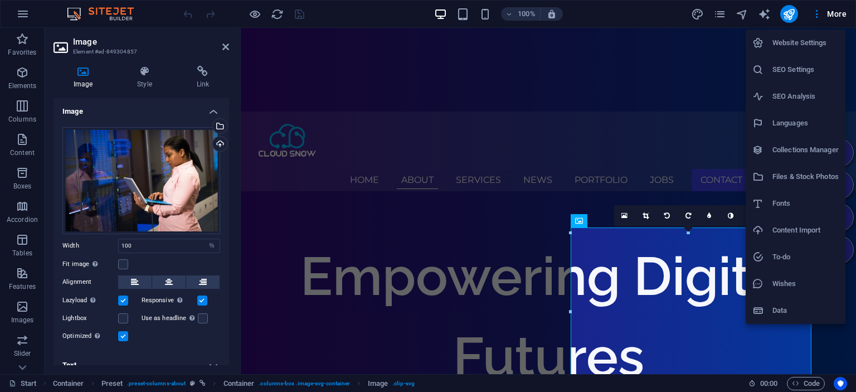
click at [798, 43] on h6 "Website Settings" at bounding box center [806, 42] width 66 height 13
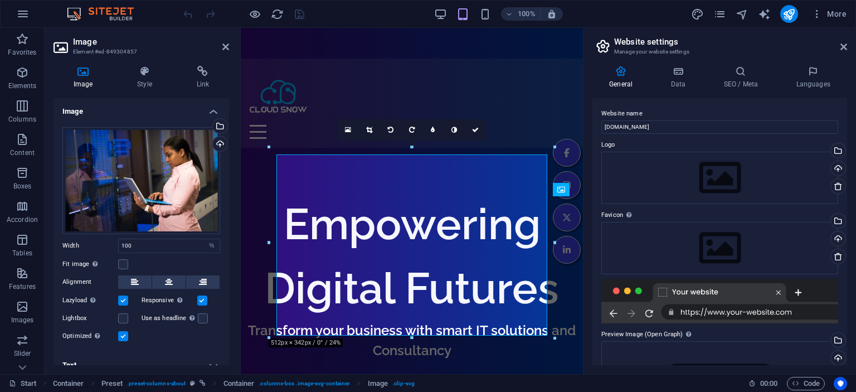
scroll to position [113, 0]
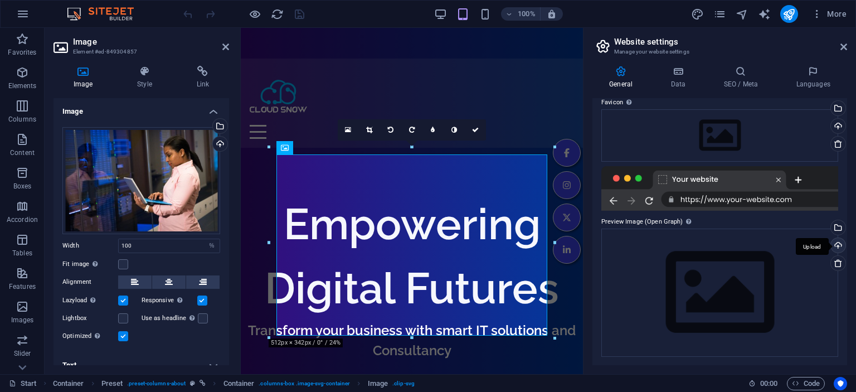
click at [838, 246] on div "Upload" at bounding box center [837, 246] width 17 height 17
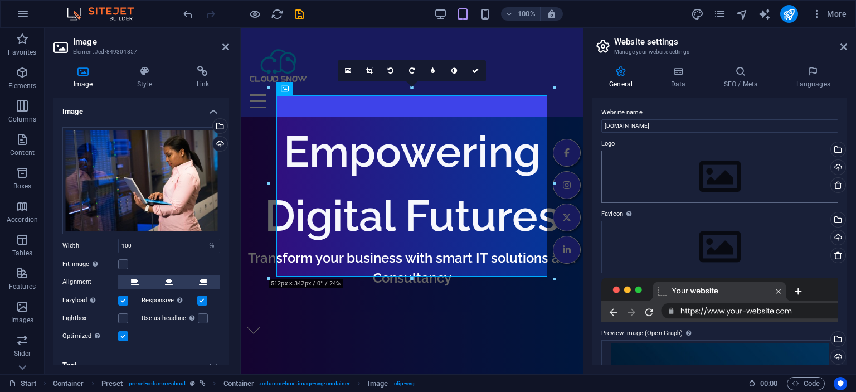
scroll to position [0, 0]
click at [838, 239] on div "Upload" at bounding box center [837, 239] width 17 height 17
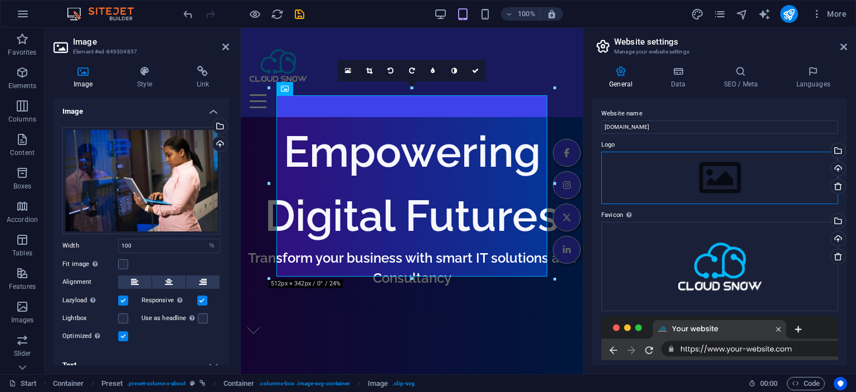
click at [727, 184] on div "Drag files here, click to choose files or select files from Files or our free s…" at bounding box center [720, 178] width 237 height 52
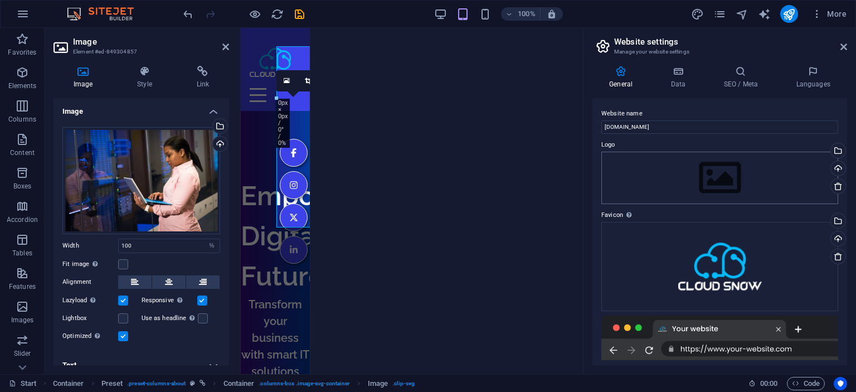
scroll to position [520, 0]
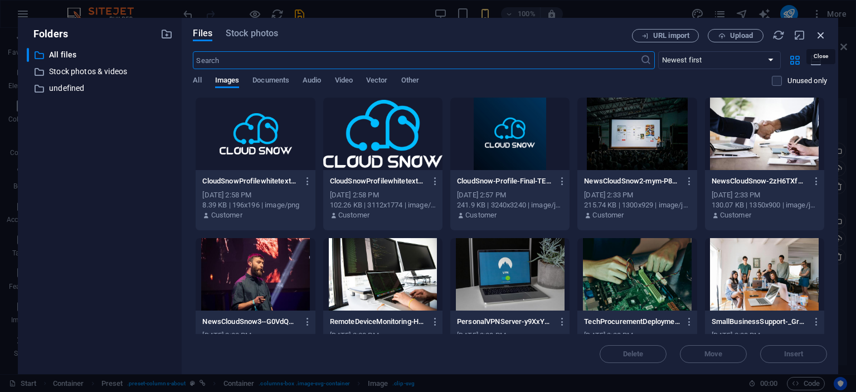
click at [822, 35] on icon "button" at bounding box center [821, 35] width 12 height 12
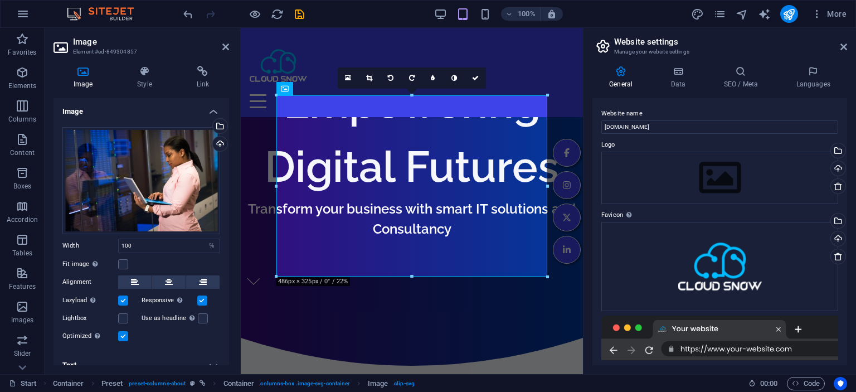
scroll to position [471, 0]
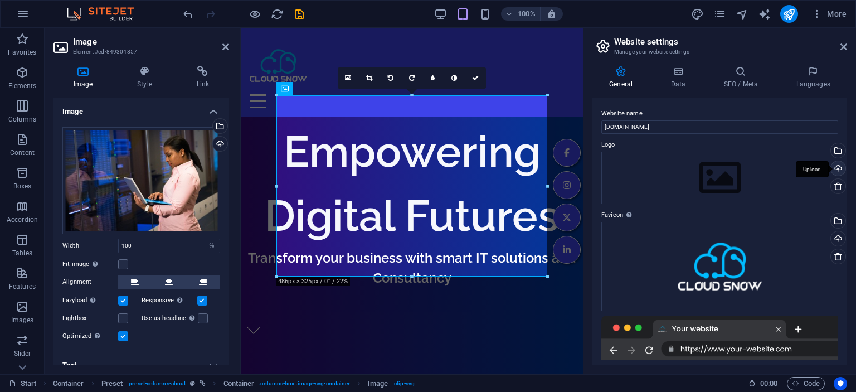
click at [839, 171] on div "Upload" at bounding box center [837, 169] width 17 height 17
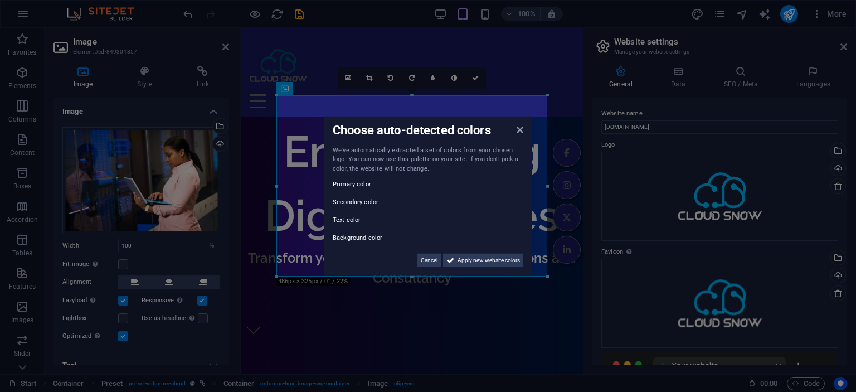
click at [226, 47] on aside "Choose auto-detected colors We've automatically extracted a set of colors from …" at bounding box center [428, 196] width 856 height 392
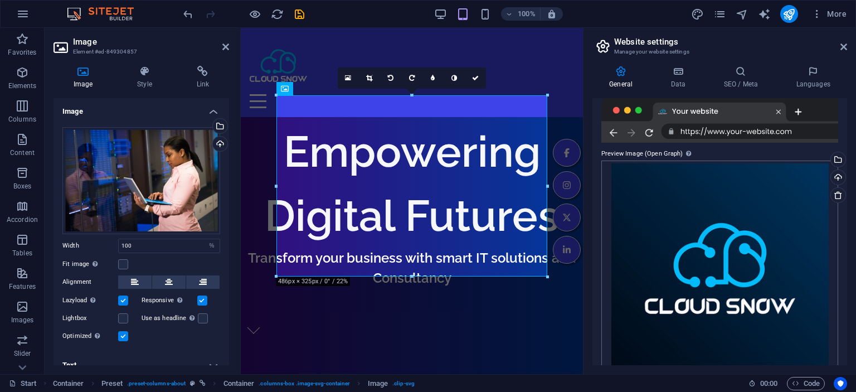
scroll to position [281, 0]
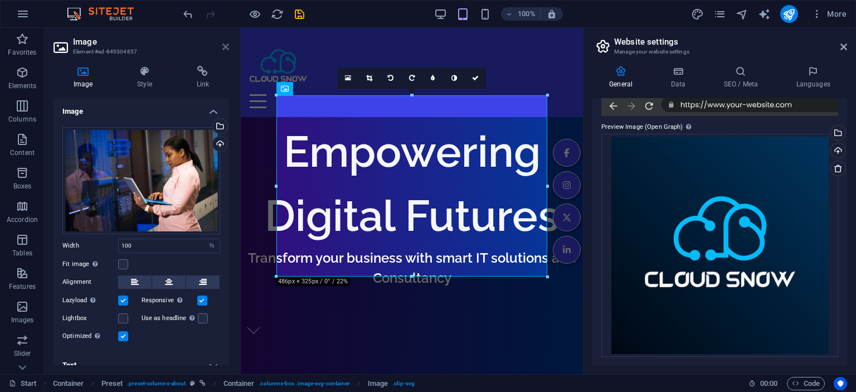
click at [227, 48] on icon at bounding box center [225, 46] width 7 height 9
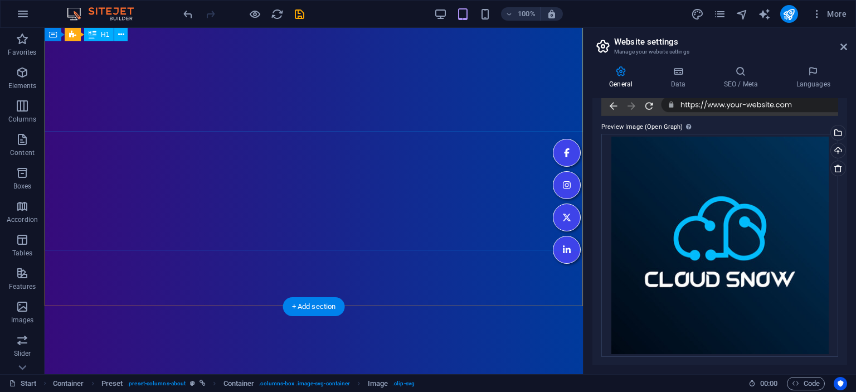
scroll to position [0, 0]
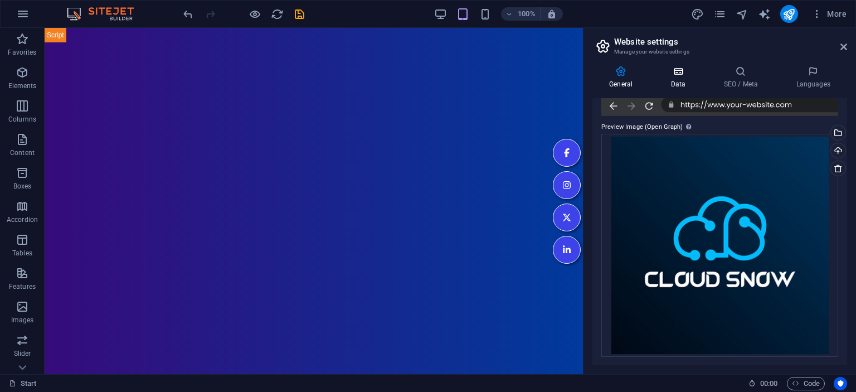
click at [672, 75] on icon at bounding box center [678, 71] width 49 height 11
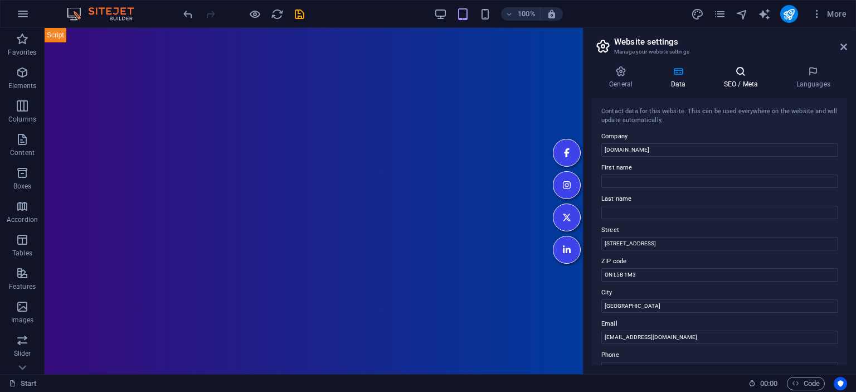
click at [735, 81] on h4 "SEO / Meta" at bounding box center [743, 77] width 72 height 23
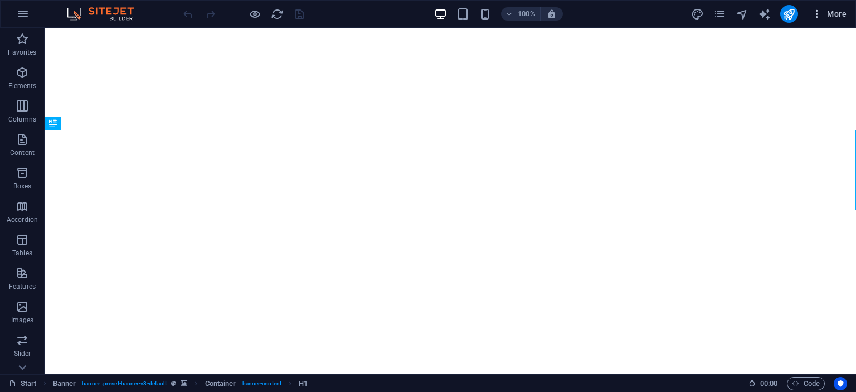
click at [840, 19] on span "More" at bounding box center [829, 13] width 35 height 11
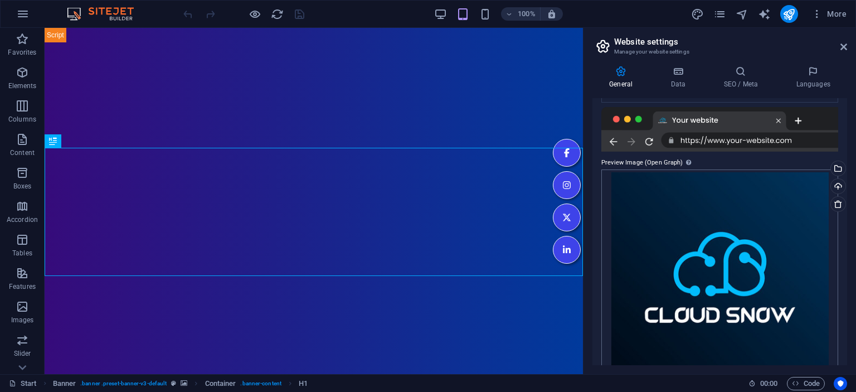
scroll to position [281, 0]
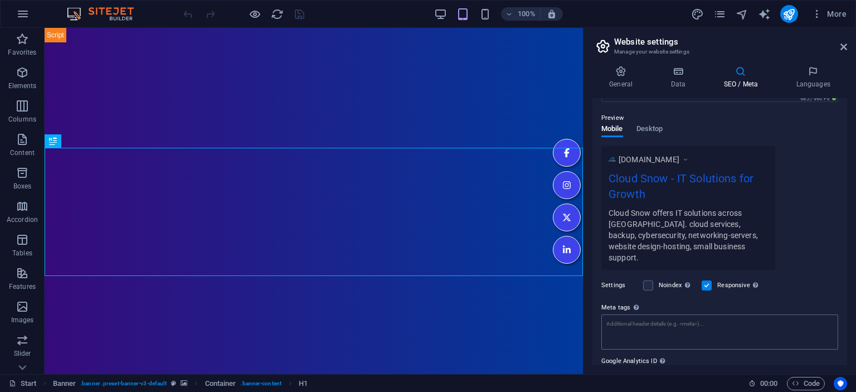
scroll to position [191, 0]
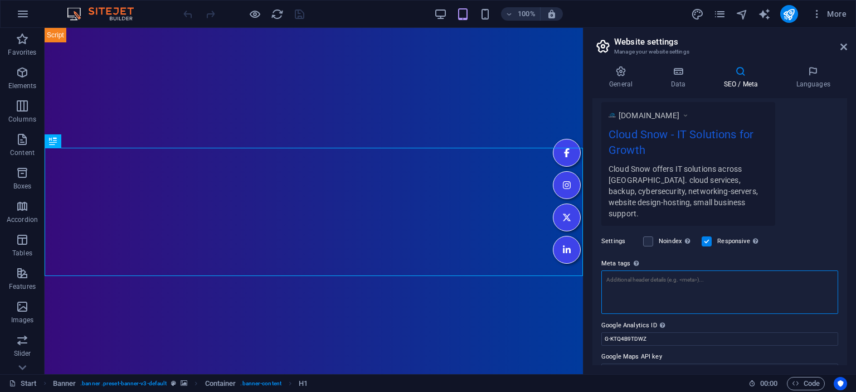
click at [645, 271] on textarea "Meta tags Enter HTML code here that will be placed inside the tags of your webs…" at bounding box center [720, 291] width 237 height 43
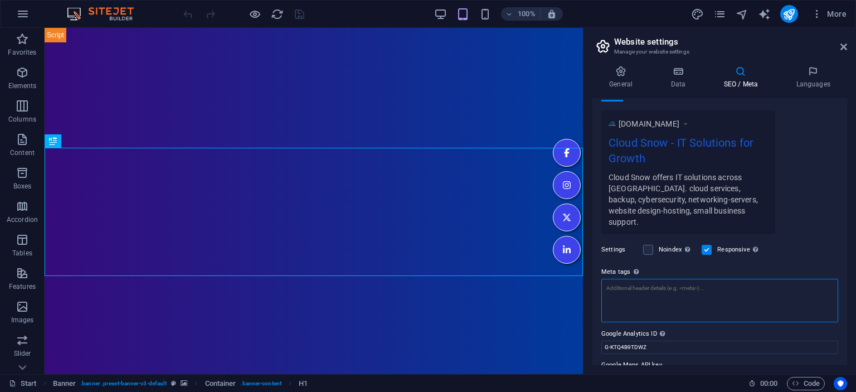
paste textarea "<meta name="robots" content="index, follow">"
paste textarea "<script type="application/ld+json"> { "@context": "https://schema.org", "@type"…"
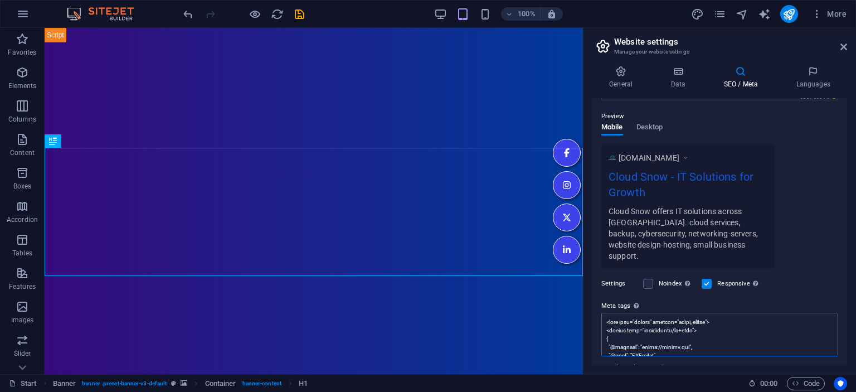
scroll to position [47, 0]
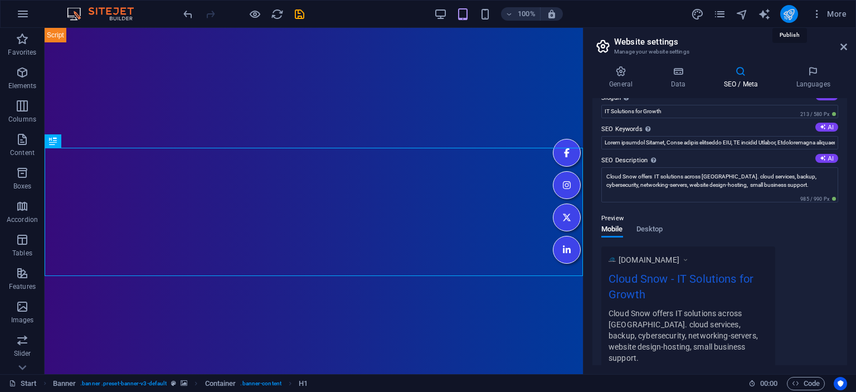
type textarea "<meta name="robots" content="index, follow"> <script type="application/ld+json"…"
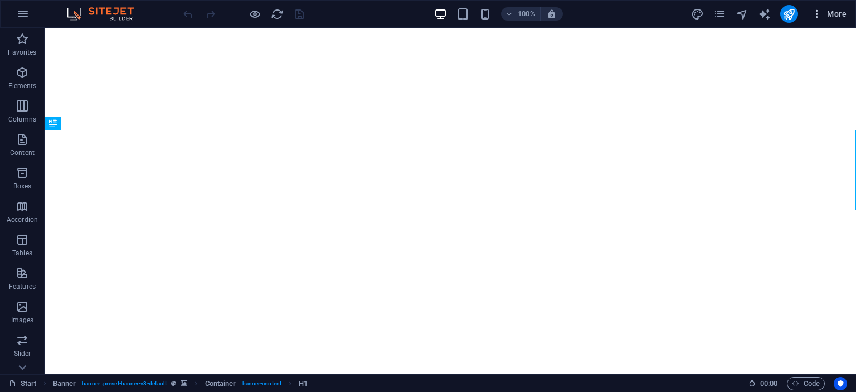
click at [836, 16] on span "More" at bounding box center [829, 13] width 35 height 11
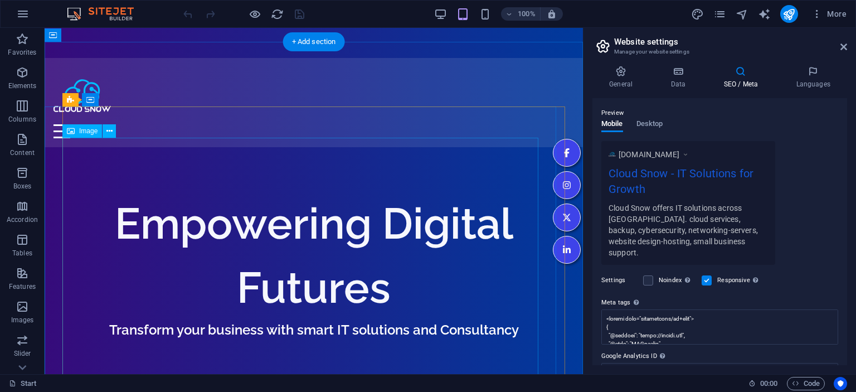
scroll to position [412, 0]
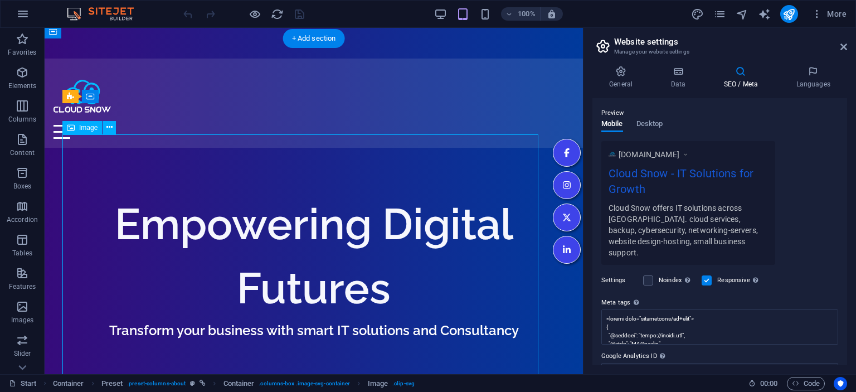
select select "%"
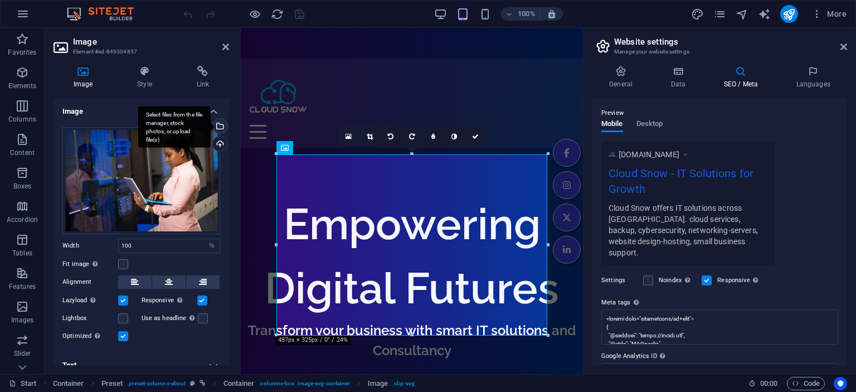
click at [220, 128] on div "Select files from the file manager, stock photos, or upload file(s)" at bounding box center [219, 127] width 17 height 17
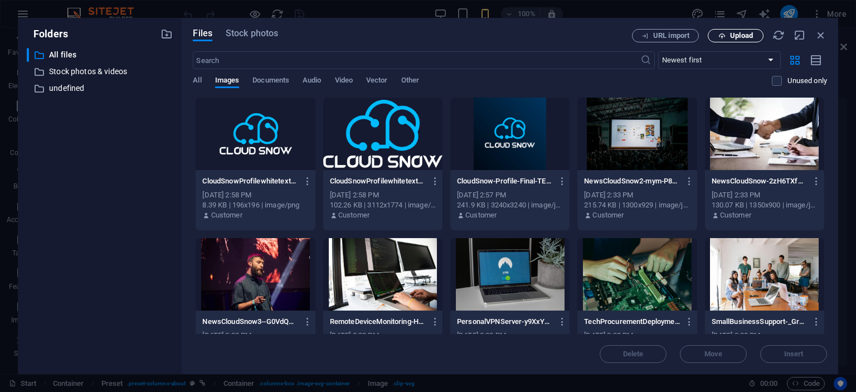
click at [719, 35] on icon "button" at bounding box center [722, 35] width 7 height 7
click at [307, 182] on icon "button" at bounding box center [308, 181] width 11 height 10
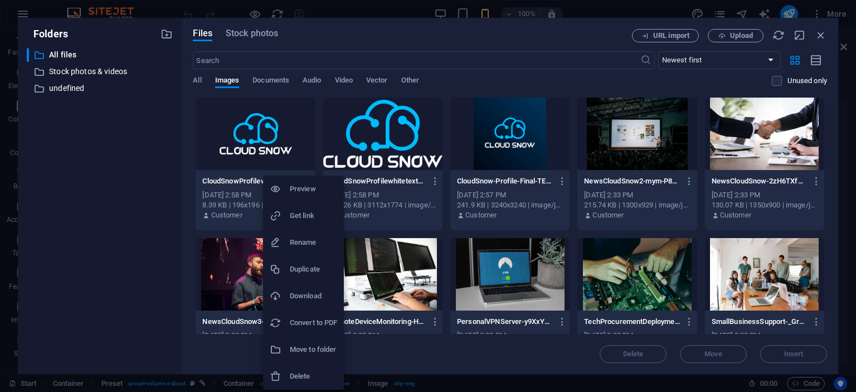
click at [311, 219] on h6 "Get link" at bounding box center [313, 215] width 47 height 13
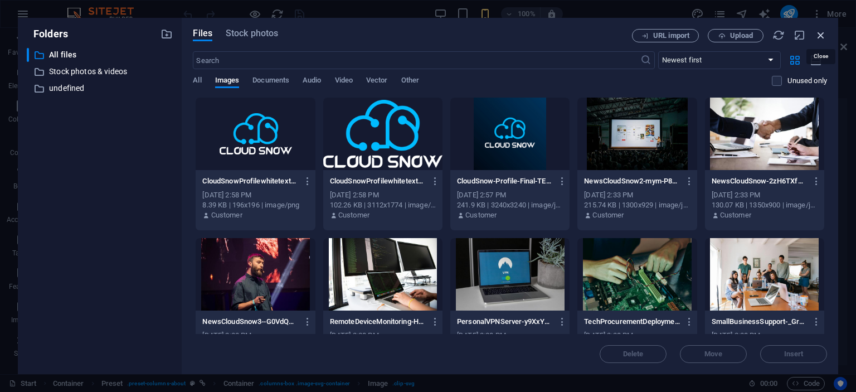
click at [818, 35] on icon "button" at bounding box center [821, 35] width 12 height 12
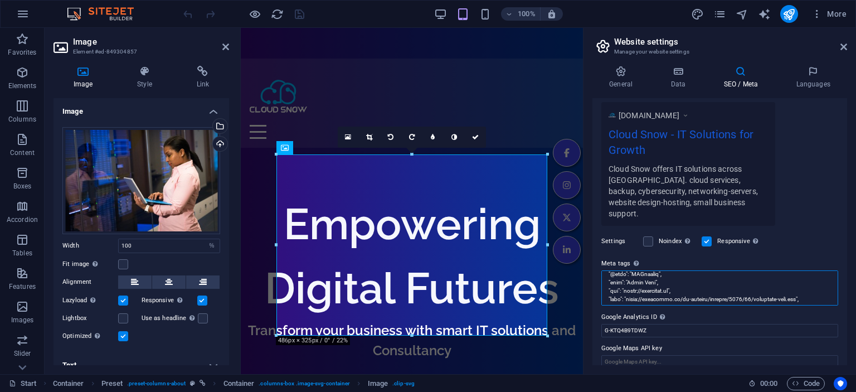
scroll to position [8, 0]
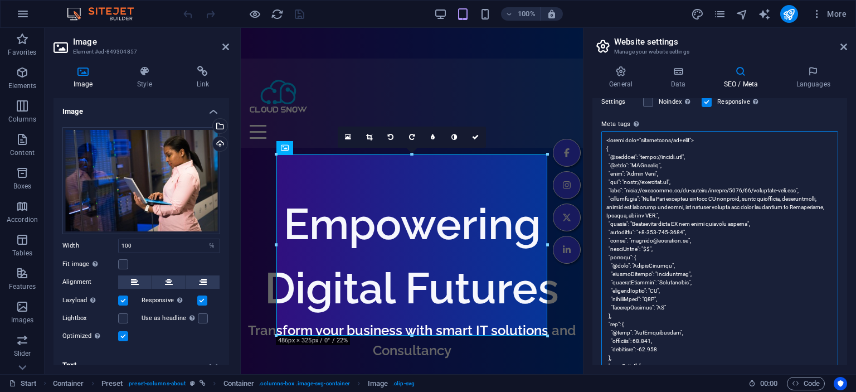
scroll to position [303, 0]
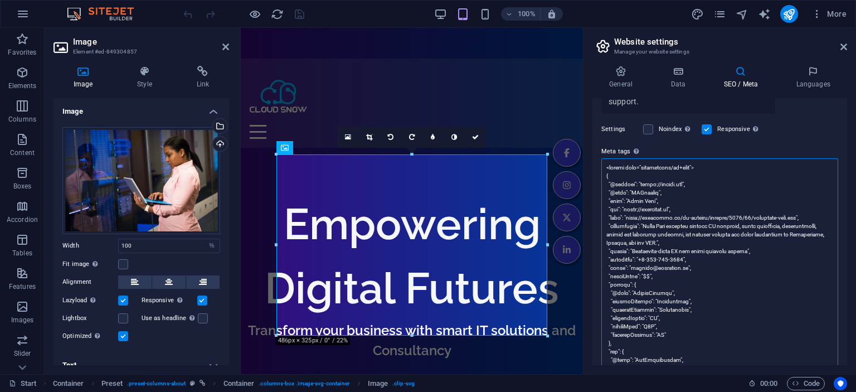
drag, startPoint x: 808, startPoint y: 206, endPoint x: 628, endPoint y: 204, distance: 180.1
paste textarea "dn1.site-media.eu/images/0/18991747/CloudSnowProfilewhitetextpng-sIDFCG3oocnEtn…"
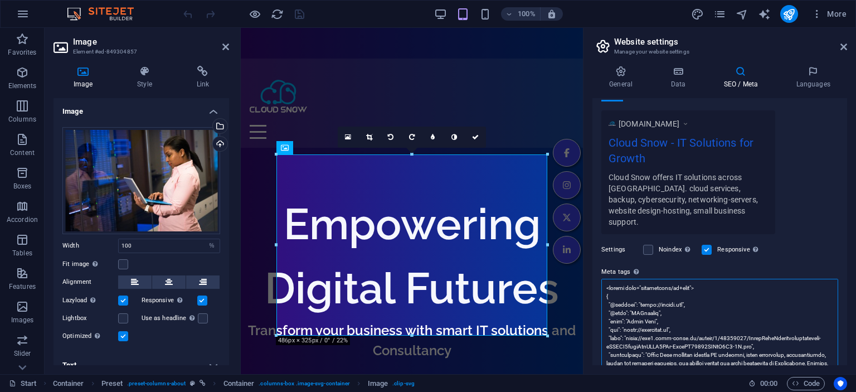
scroll to position [16, 0]
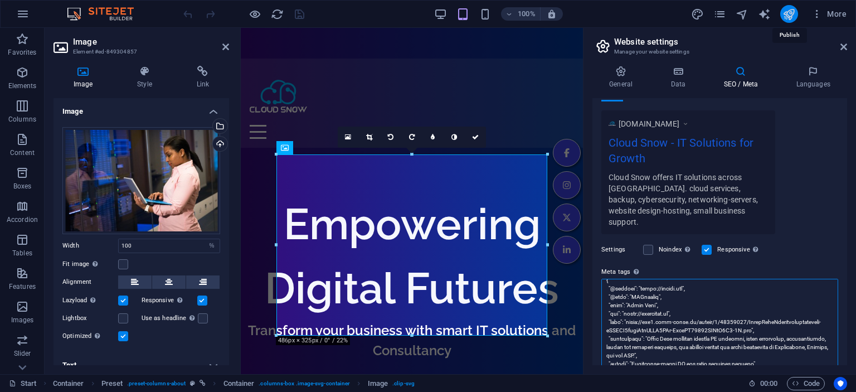
type textarea "<script type="application/ld+json"> { "@context": "https://schema.org", "@type"…"
